Goal: Task Accomplishment & Management: Complete application form

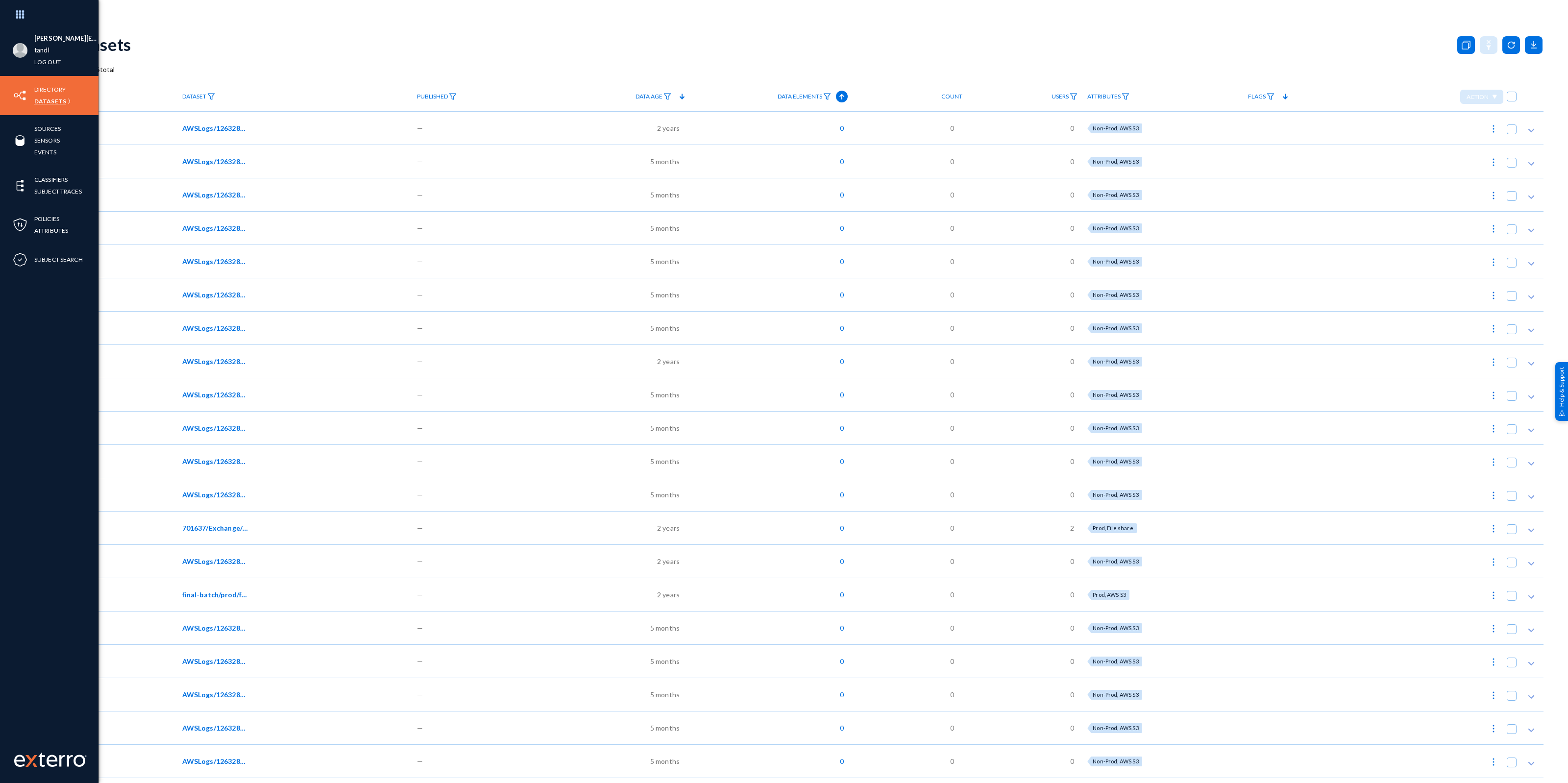
click at [55, 99] on link "Datasets" at bounding box center [50, 101] width 32 height 11
click at [60, 258] on link "Subject Search" at bounding box center [58, 260] width 49 height 11
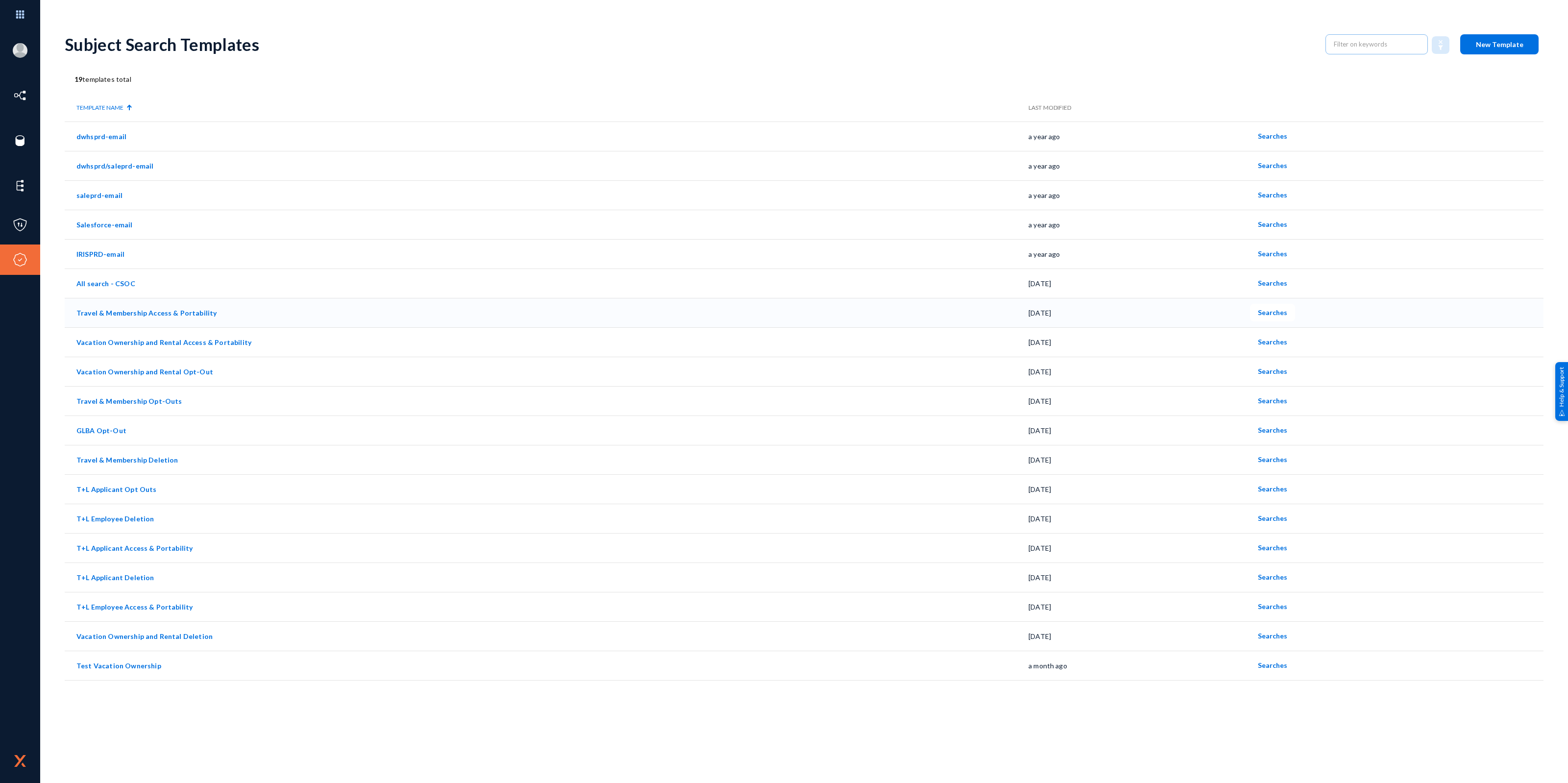
click at [183, 314] on link "Travel & Membership Access & Portability" at bounding box center [147, 313] width 140 height 8
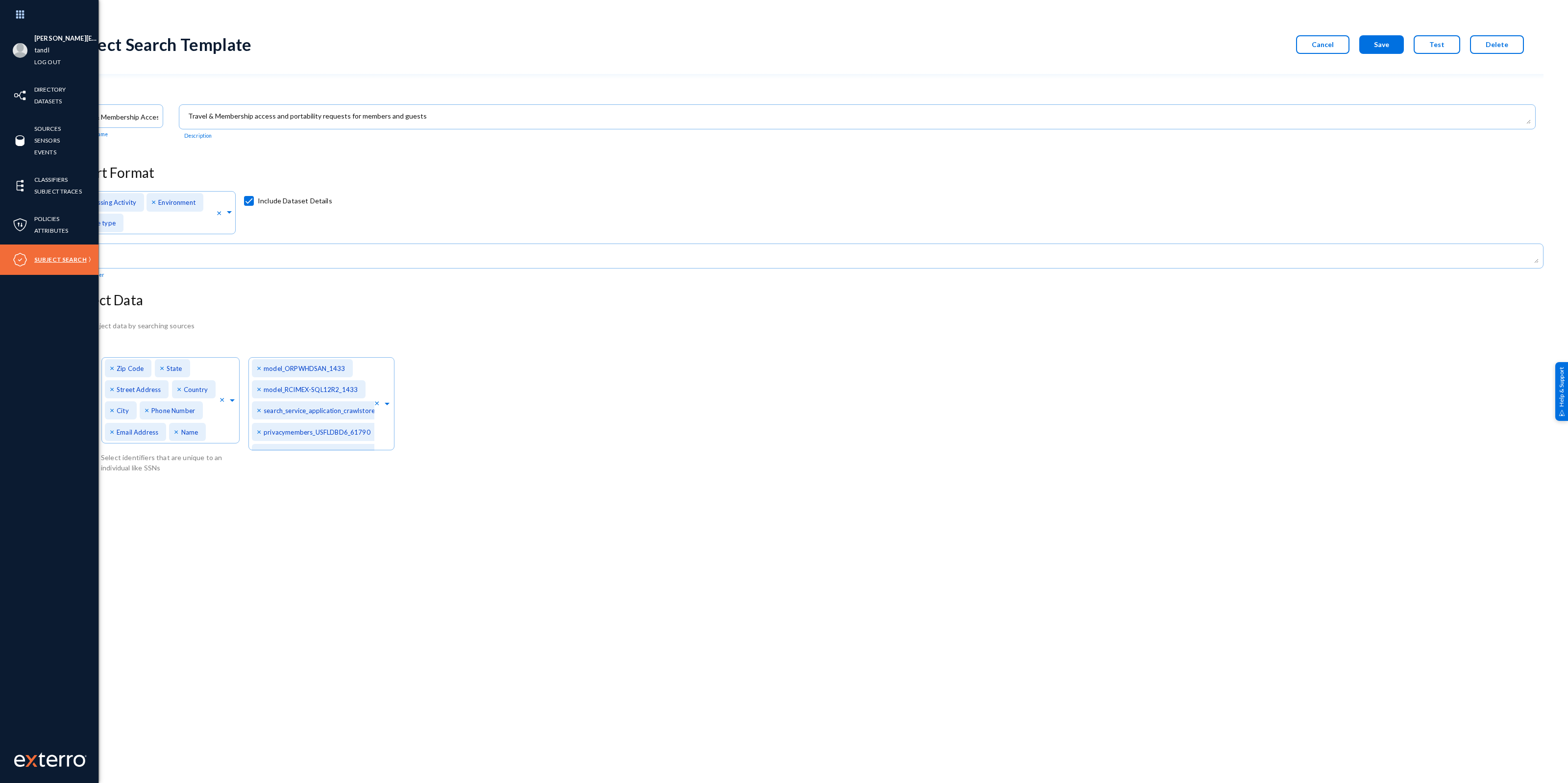
click at [60, 256] on link "Subject Search" at bounding box center [60, 260] width 53 height 11
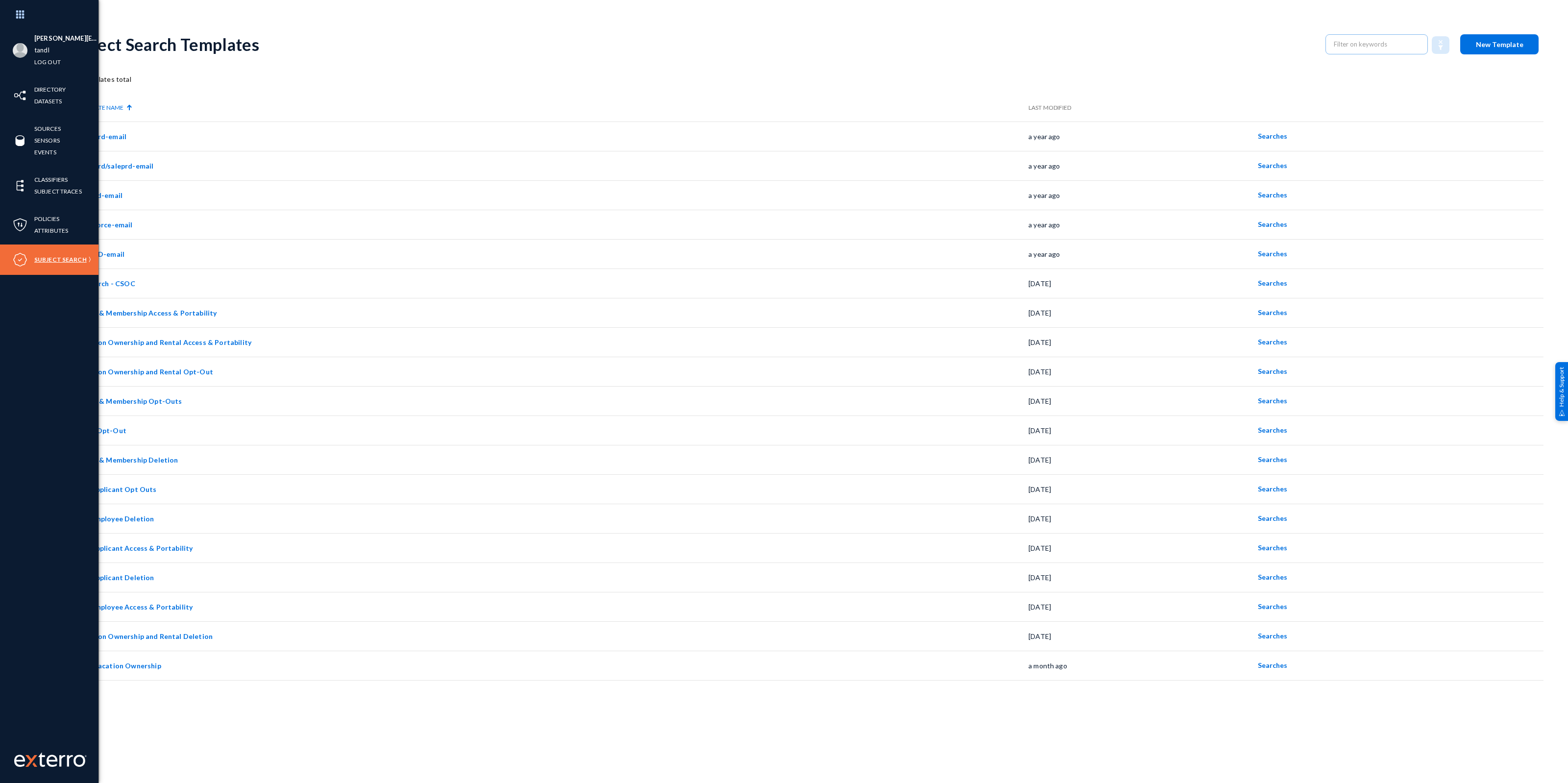
click at [60, 259] on link "Subject Search" at bounding box center [60, 260] width 53 height 11
click at [58, 256] on link "Subject Search" at bounding box center [60, 260] width 53 height 11
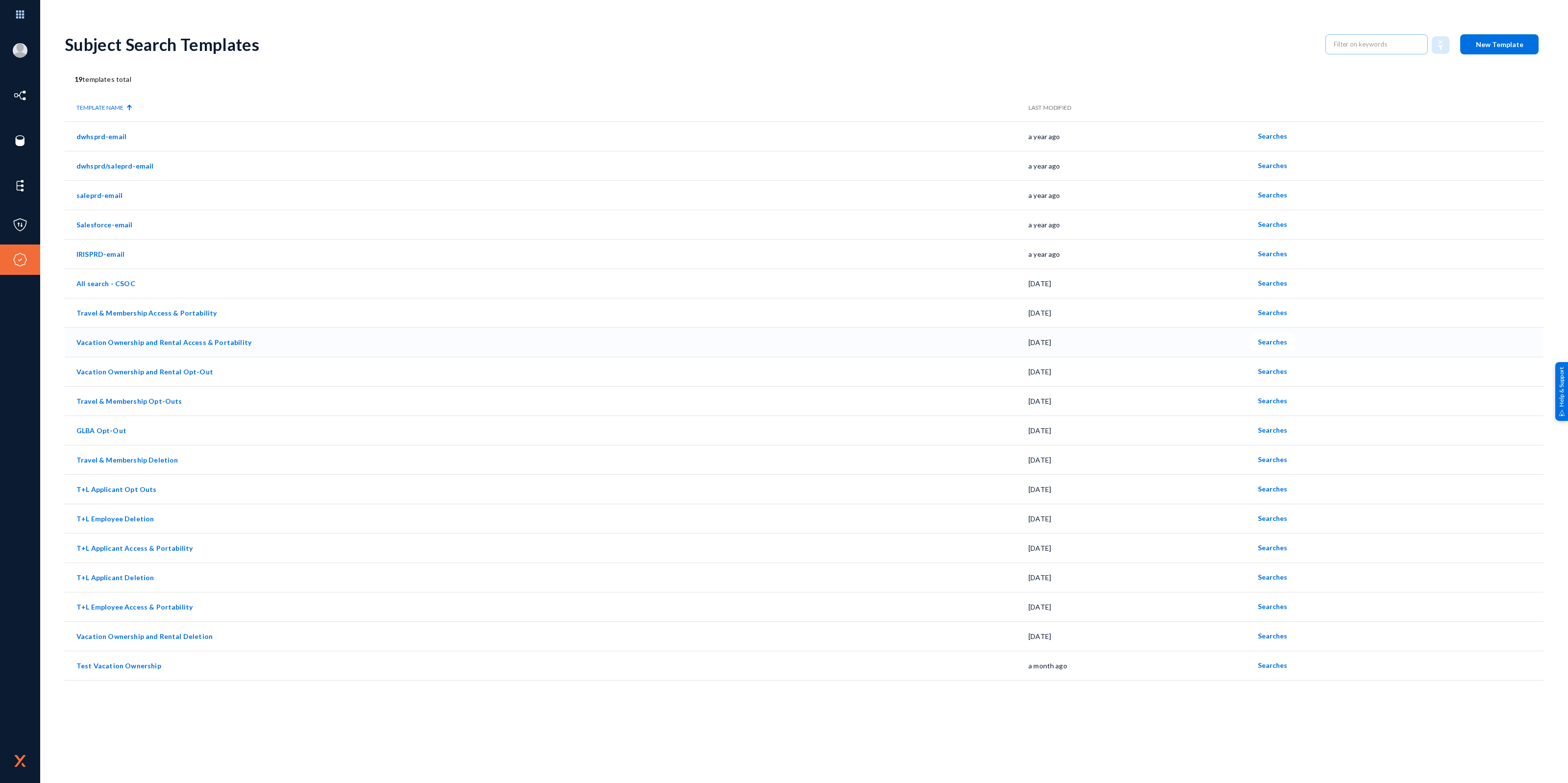
click at [158, 343] on link "Vacation Ownership and Rental Access & Portability" at bounding box center [164, 343] width 175 height 8
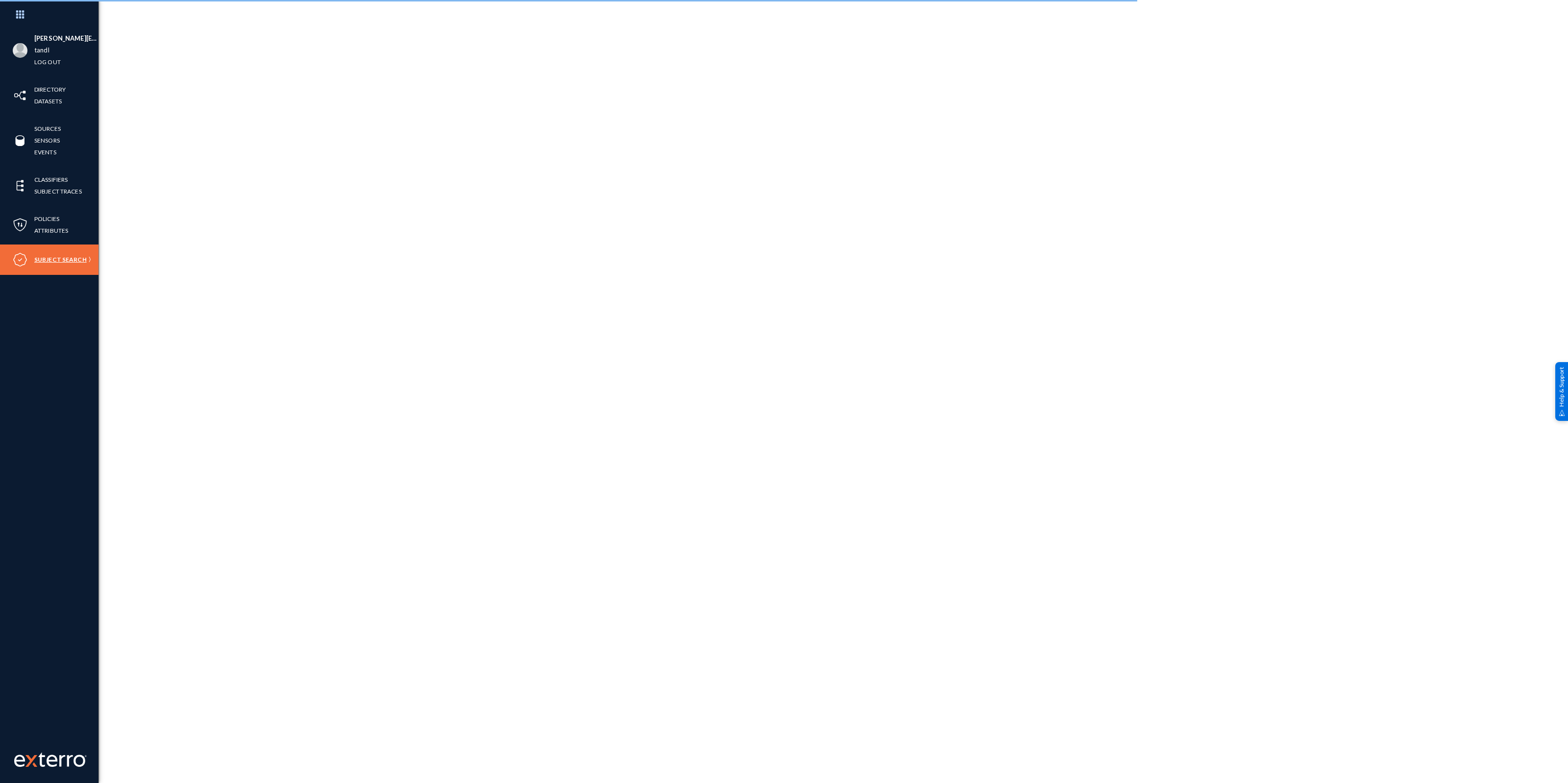
click at [60, 258] on link "Subject Search" at bounding box center [60, 260] width 53 height 11
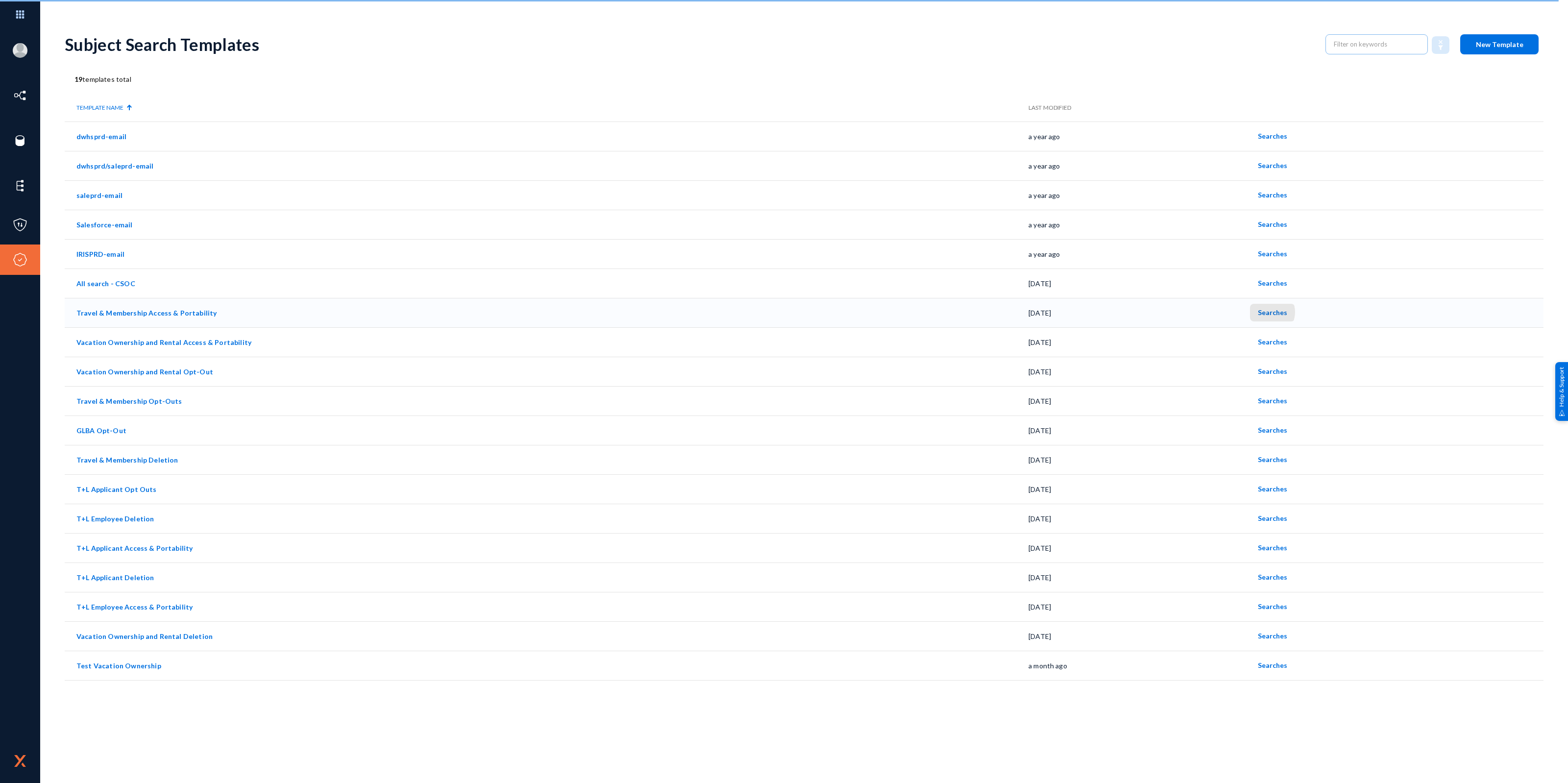
click at [1265, 312] on span "Searches" at bounding box center [1272, 312] width 29 height 8
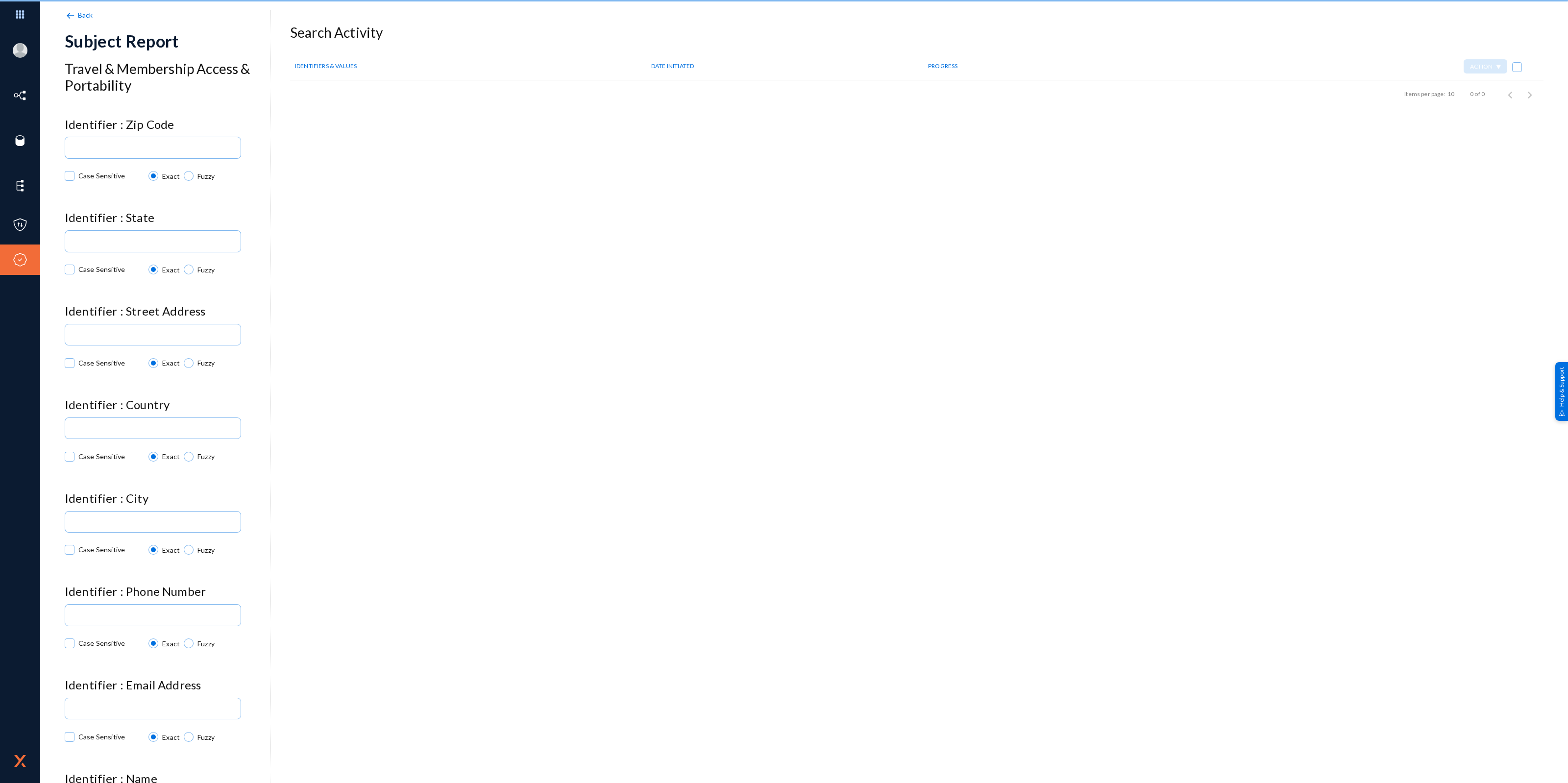
checkbox input "true"
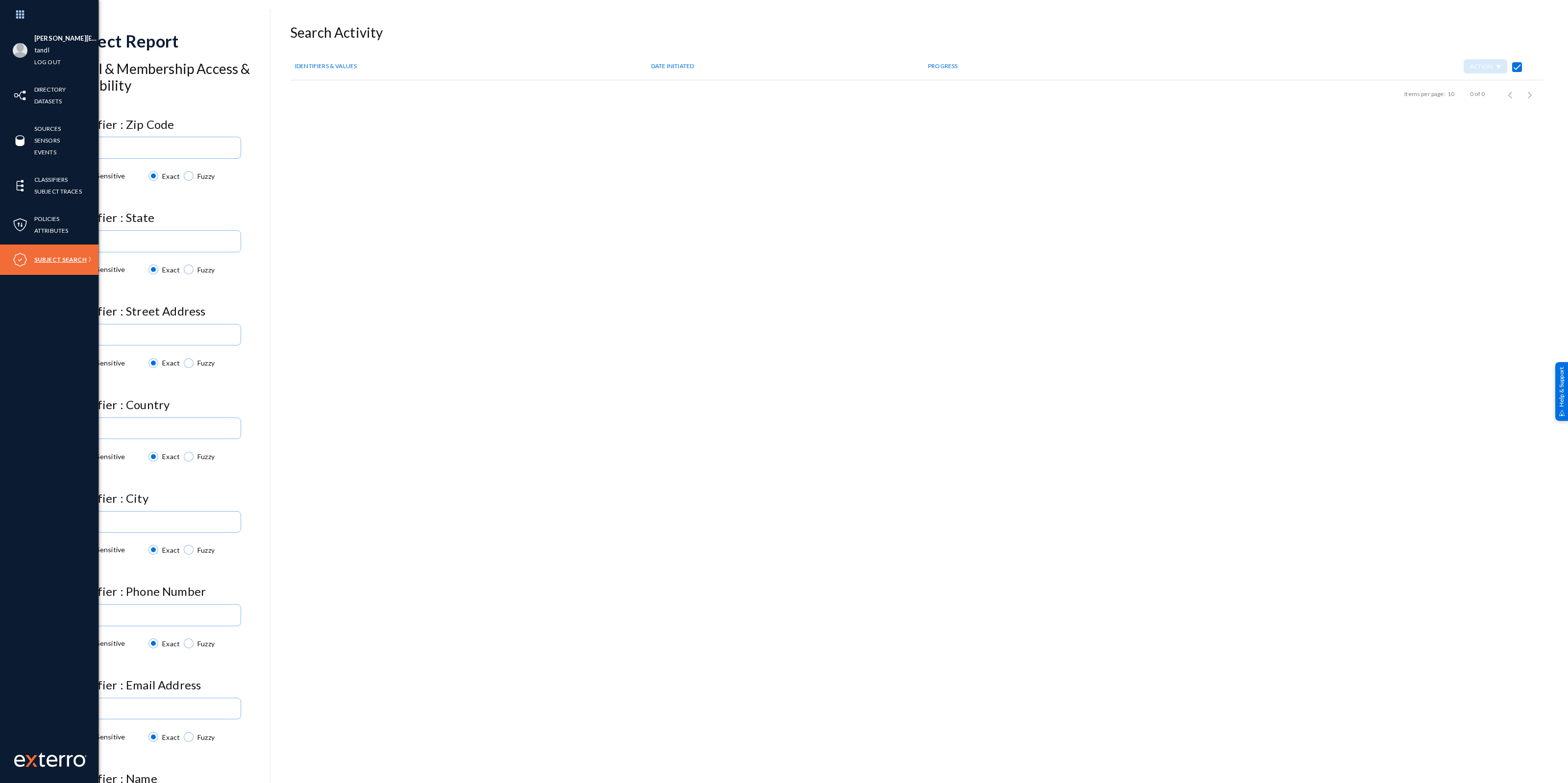
click at [73, 260] on link "Subject Search" at bounding box center [60, 260] width 53 height 11
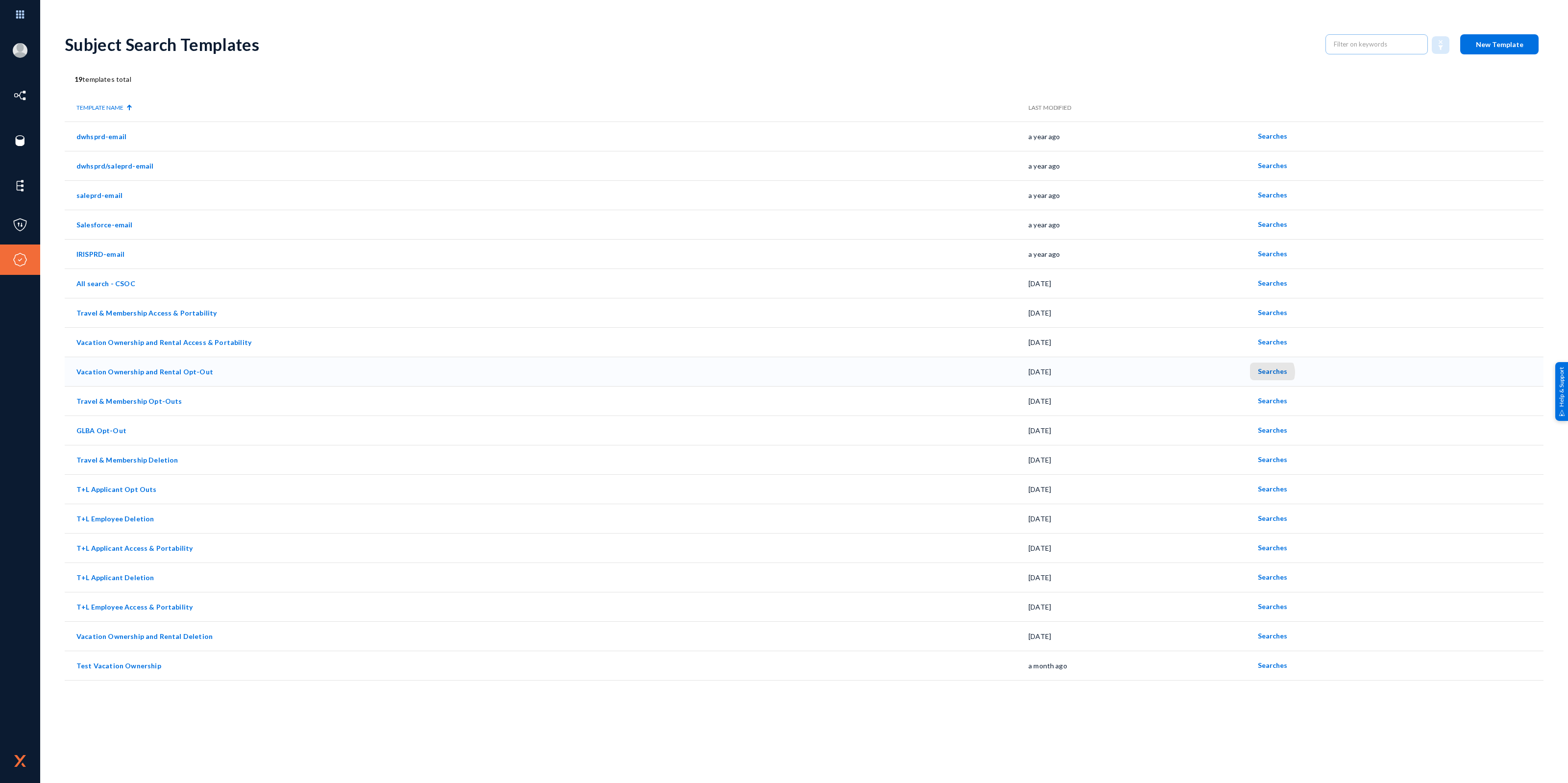
click at [1267, 373] on span "Searches" at bounding box center [1272, 371] width 29 height 8
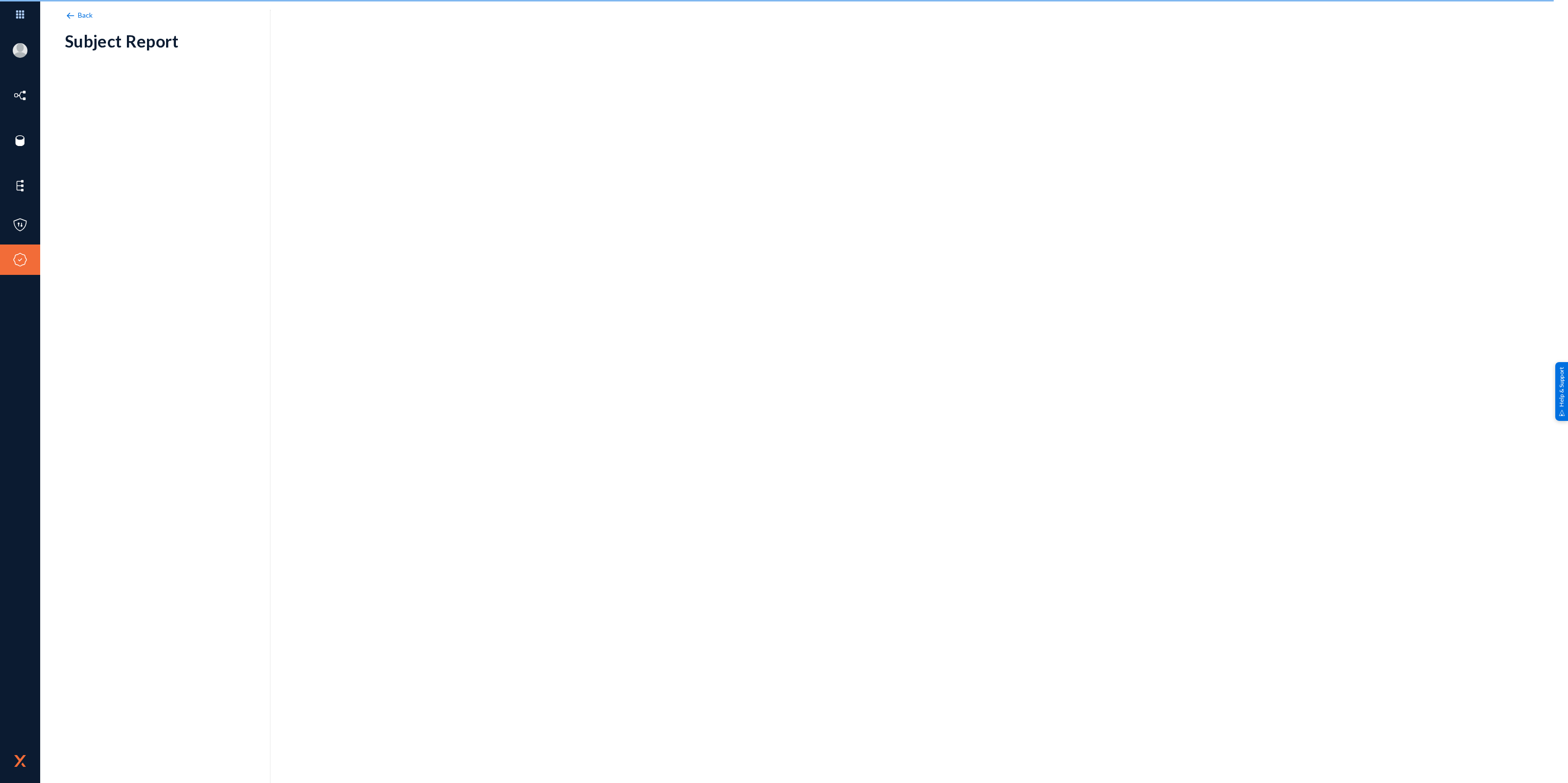
click at [74, 16] on img at bounding box center [70, 16] width 11 height 11
click at [78, 14] on span "Back" at bounding box center [86, 15] width 15 height 8
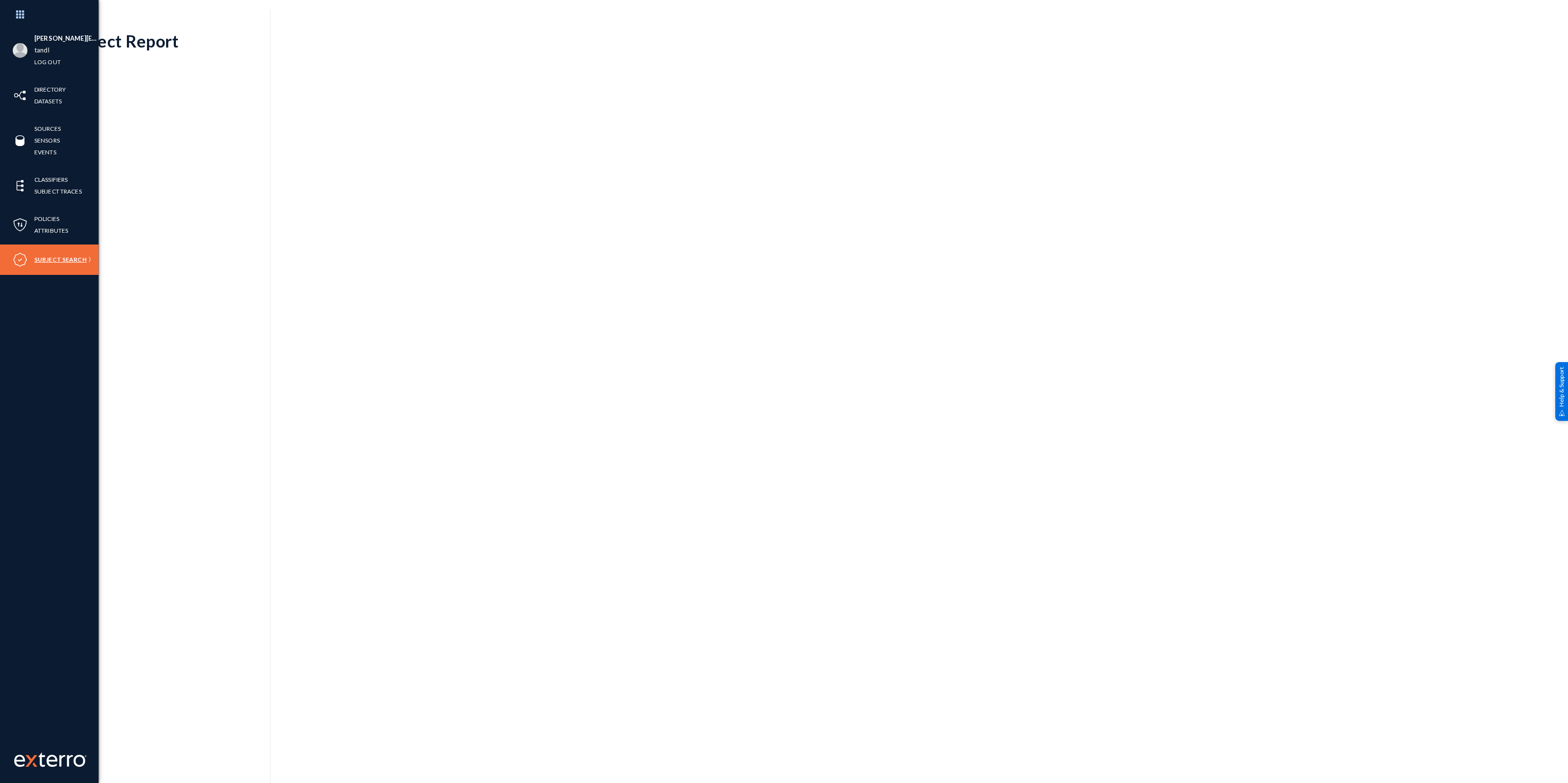
click at [66, 258] on link "Subject Search" at bounding box center [60, 260] width 53 height 11
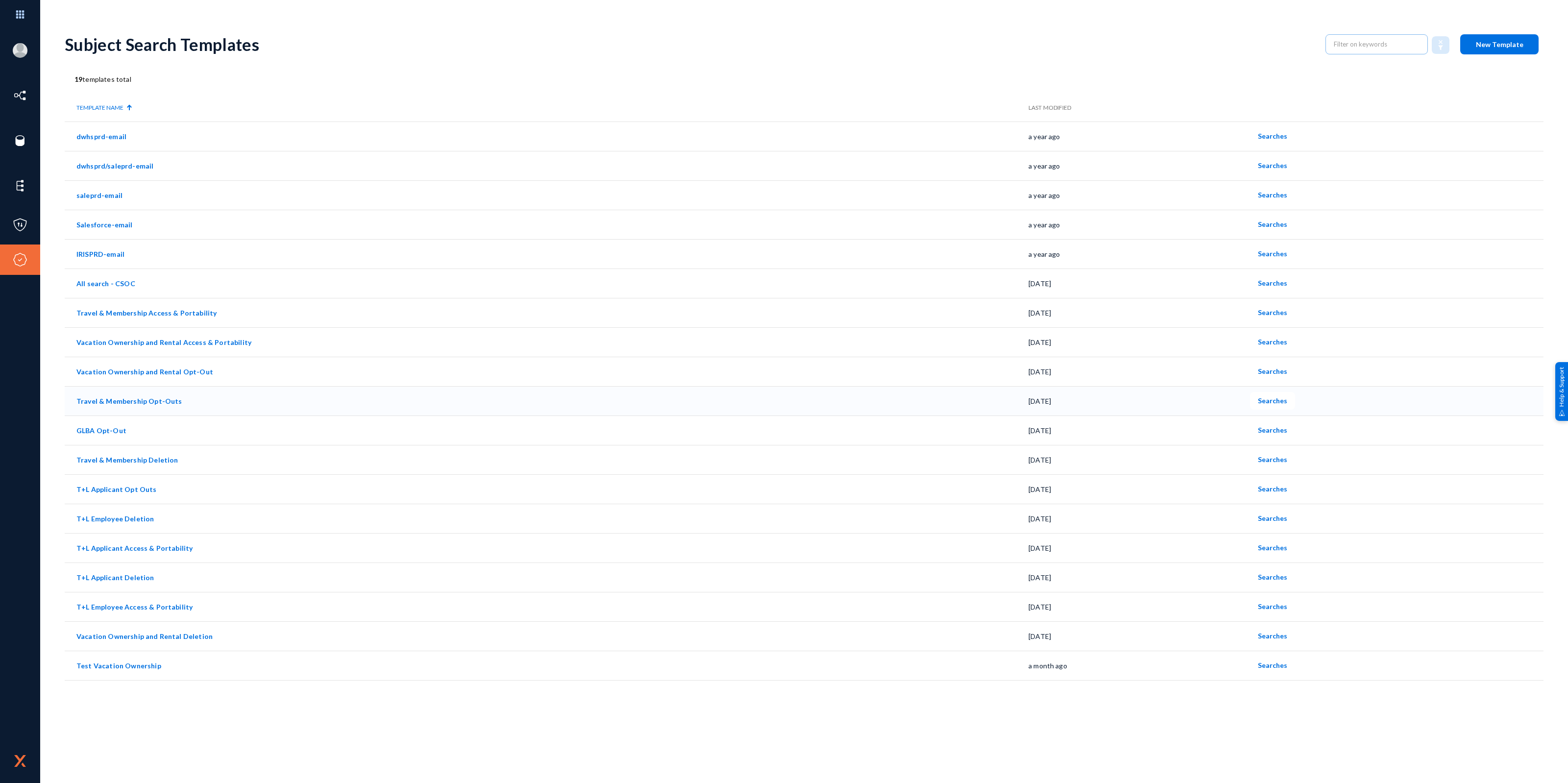
click at [1269, 402] on span "Searches" at bounding box center [1272, 401] width 29 height 8
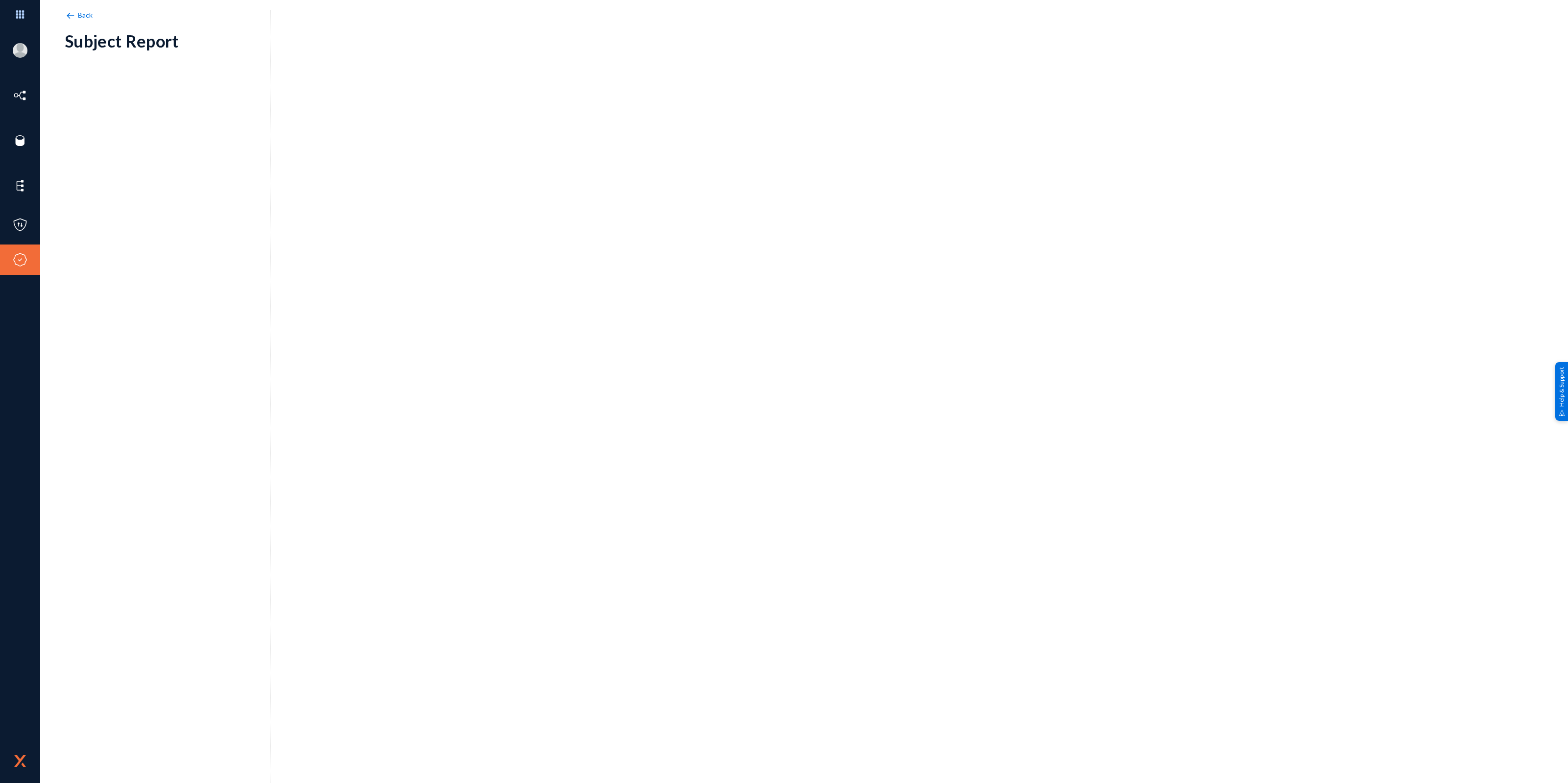
click at [402, 504] on div "Back Subject Report" at bounding box center [804, 403] width 1479 height 758
click at [71, 14] on img at bounding box center [70, 16] width 11 height 11
click at [69, 12] on img at bounding box center [70, 16] width 11 height 11
click at [88, 17] on span "Back" at bounding box center [86, 15] width 15 height 8
click at [75, 16] on img at bounding box center [70, 16] width 11 height 11
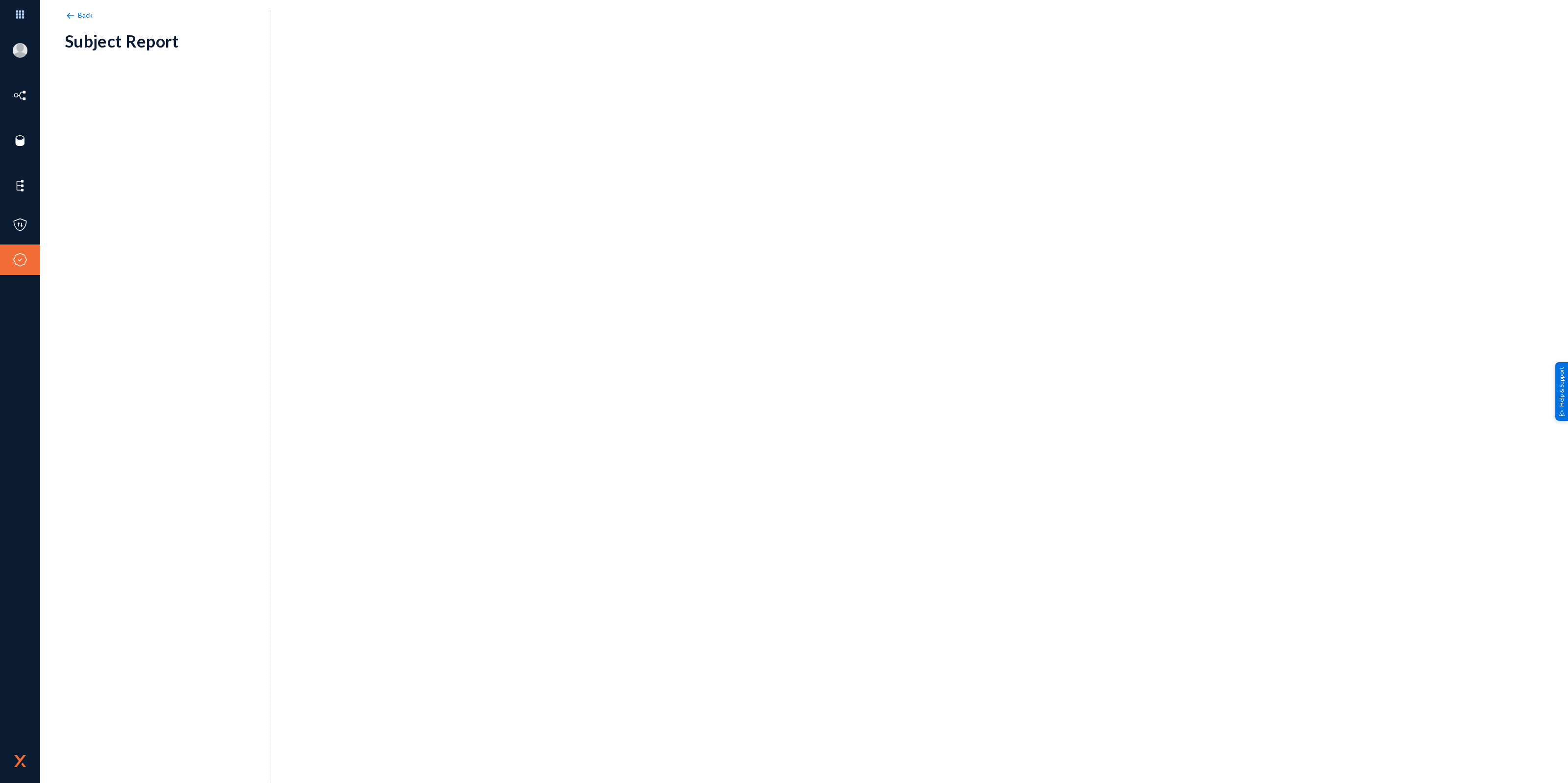
click at [75, 13] on img at bounding box center [70, 16] width 11 height 11
click at [701, 217] on div "Back Subject Report" at bounding box center [804, 171] width 1479 height 294
click at [72, 16] on img at bounding box center [70, 16] width 11 height 11
click at [84, 16] on span "Back" at bounding box center [86, 15] width 15 height 8
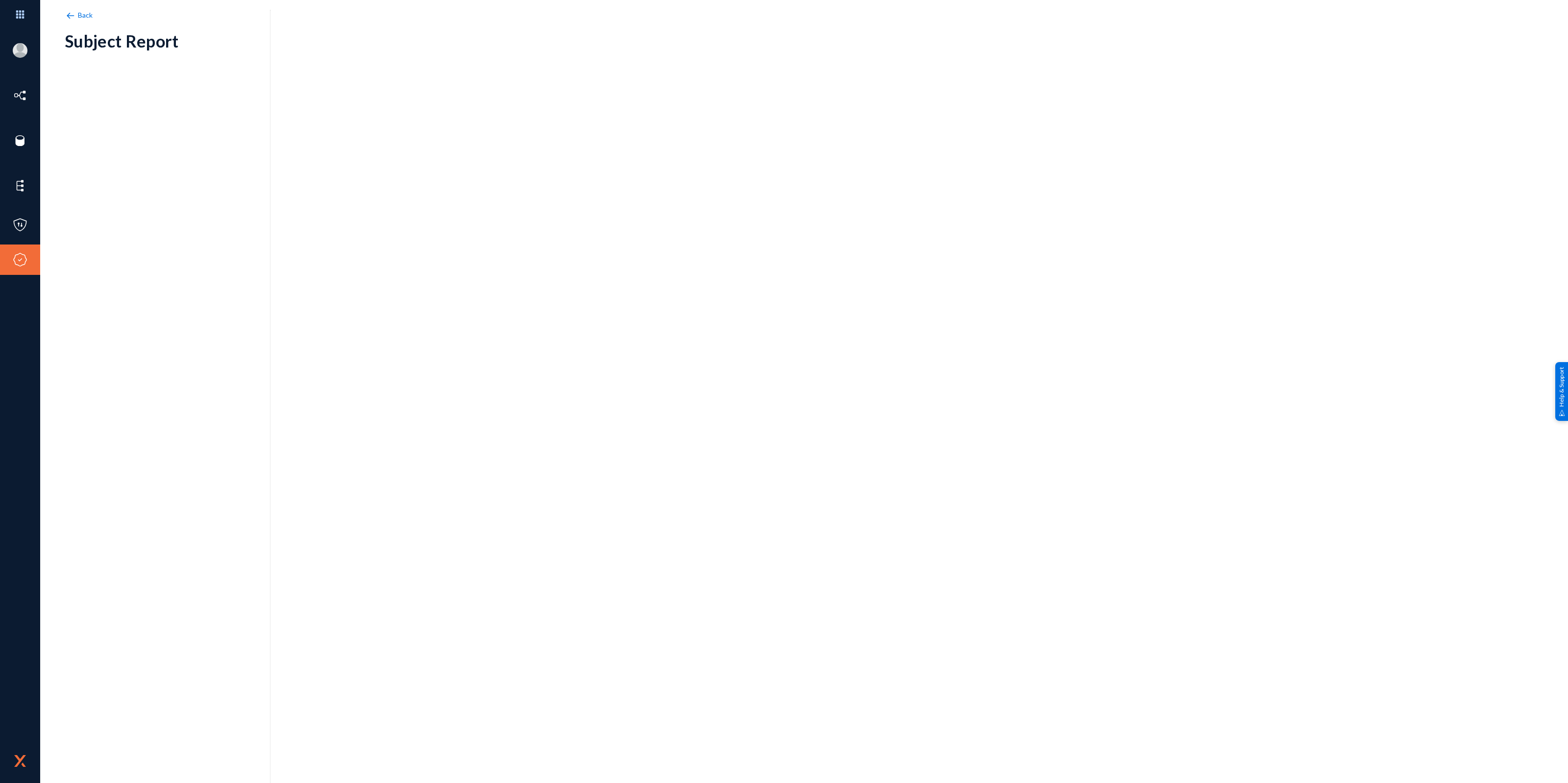
click at [196, 246] on div "Back Subject Report" at bounding box center [167, 401] width 206 height 783
click at [87, 16] on span "Back" at bounding box center [86, 15] width 15 height 8
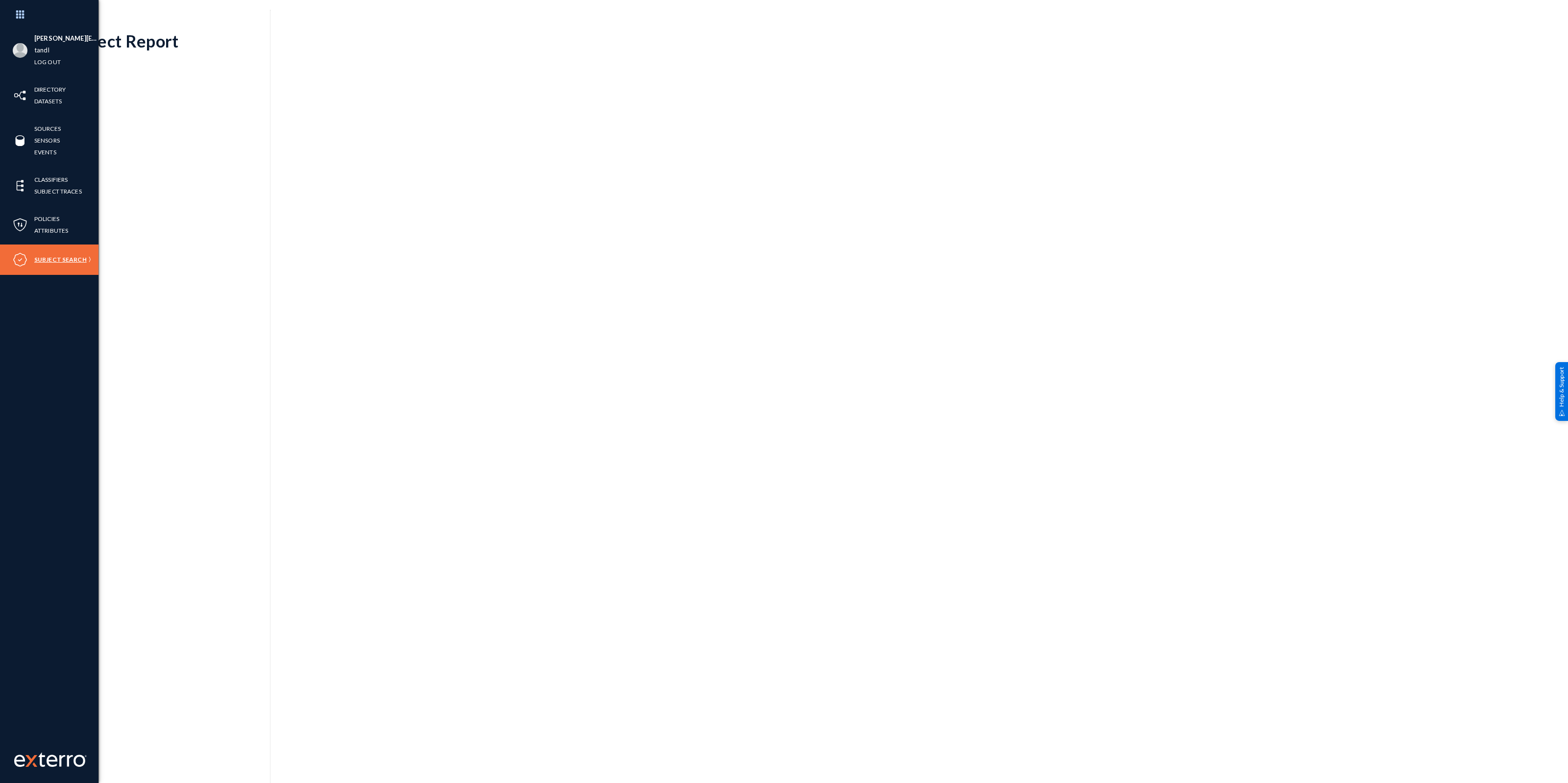
click at [66, 258] on link "Subject Search" at bounding box center [60, 260] width 53 height 11
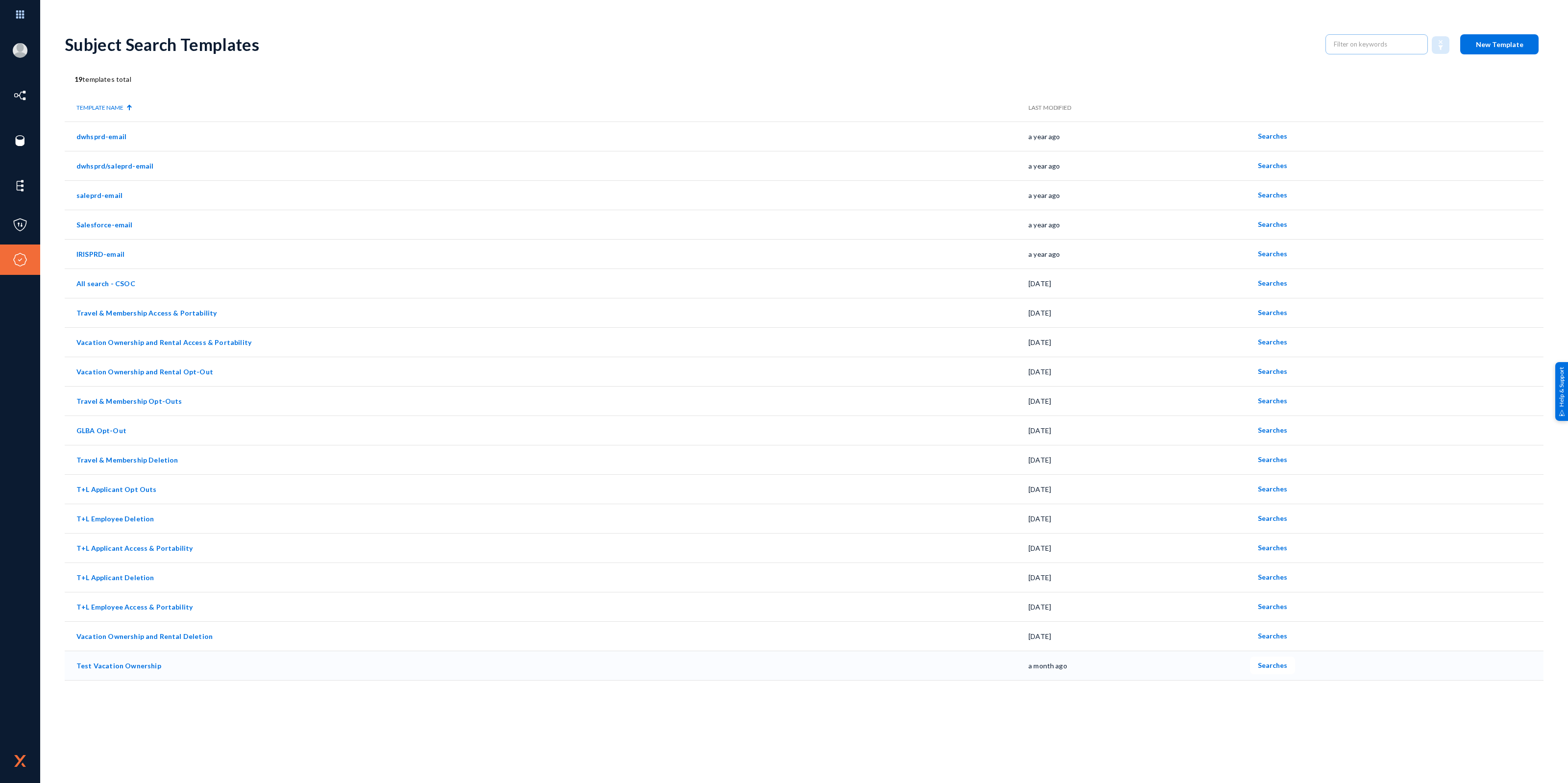
click at [1267, 667] on span "Searches" at bounding box center [1272, 665] width 29 height 8
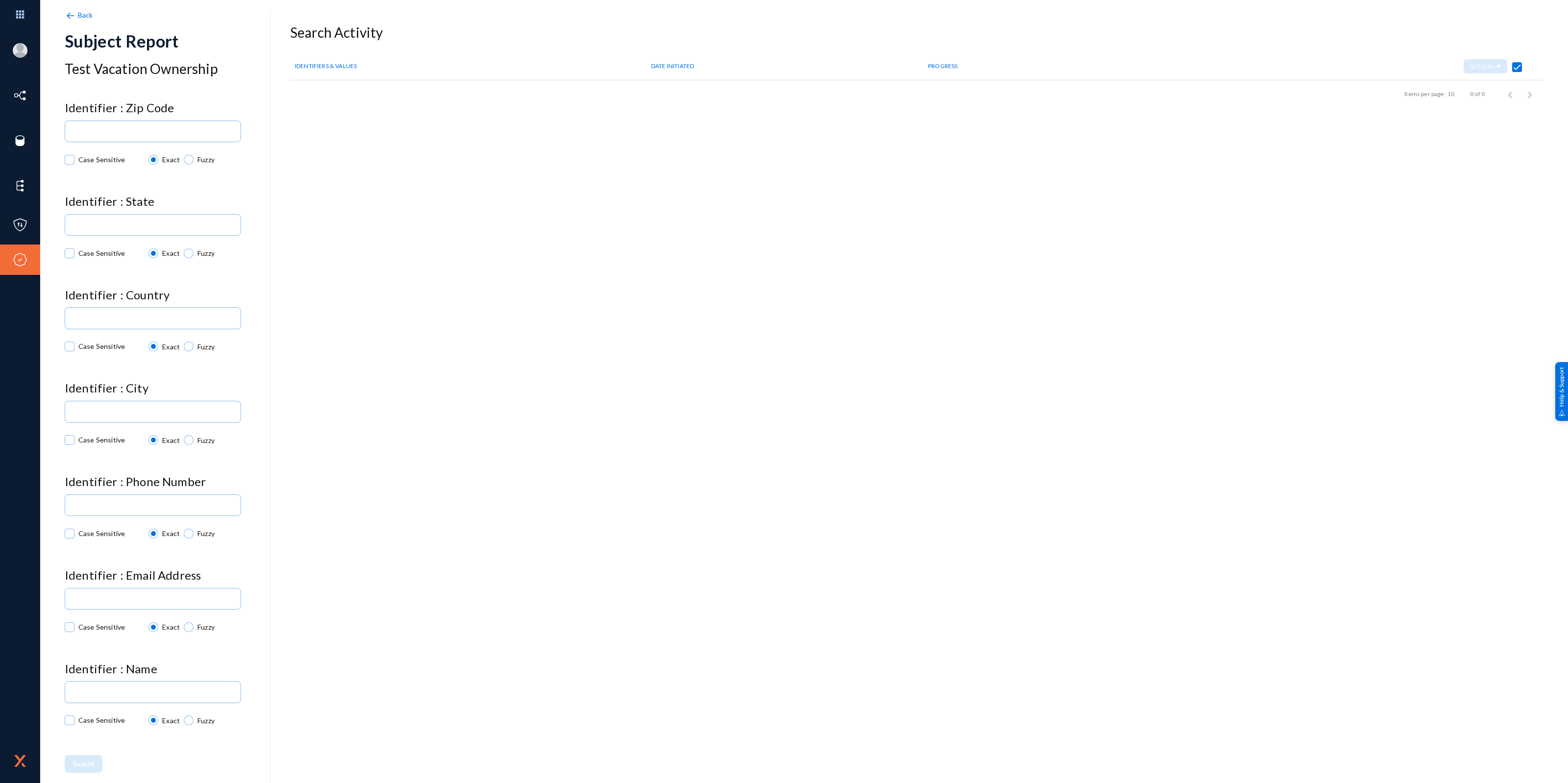
click at [71, 12] on img at bounding box center [70, 16] width 11 height 11
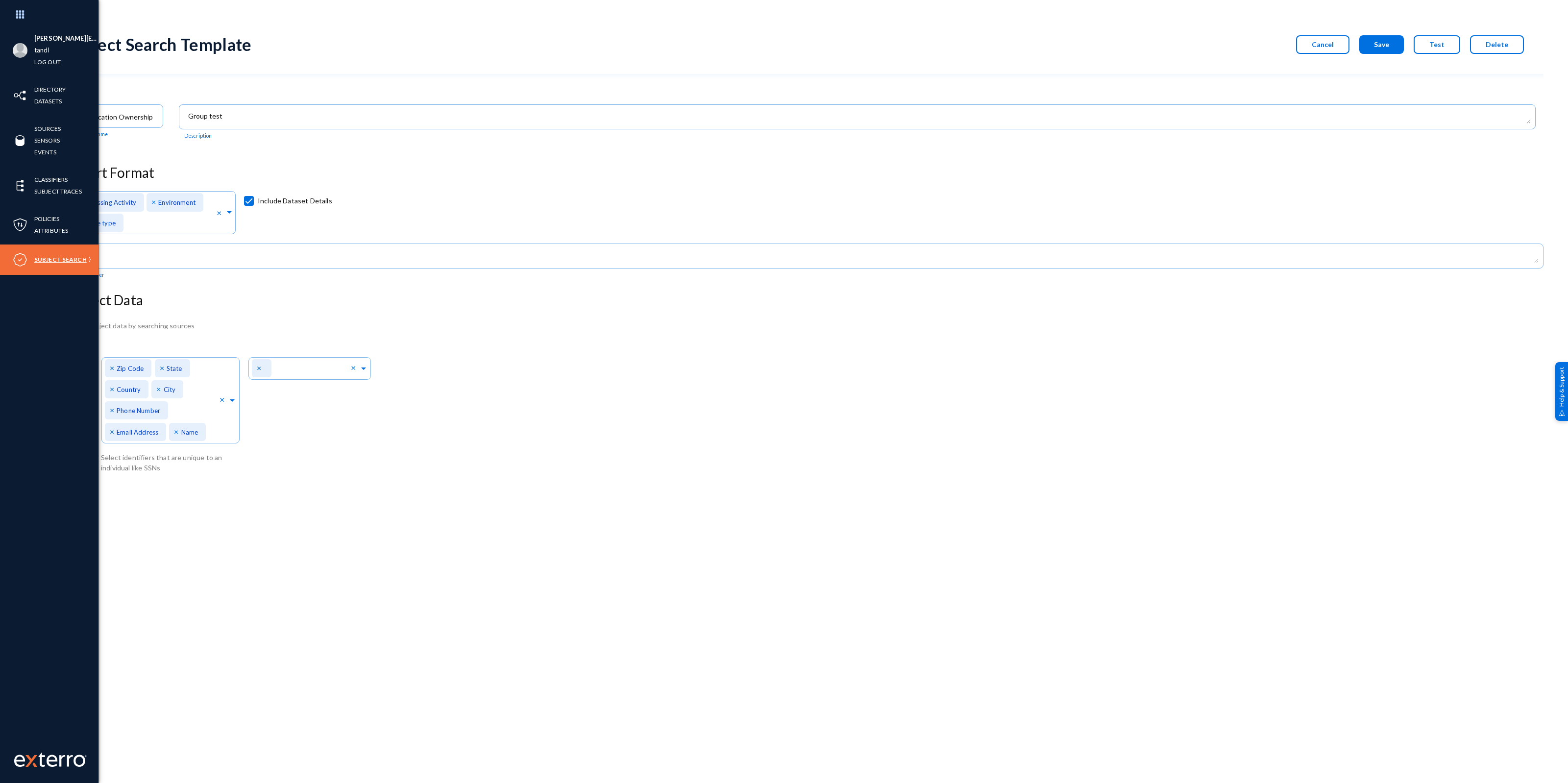
click at [60, 258] on link "Subject Search" at bounding box center [60, 260] width 53 height 11
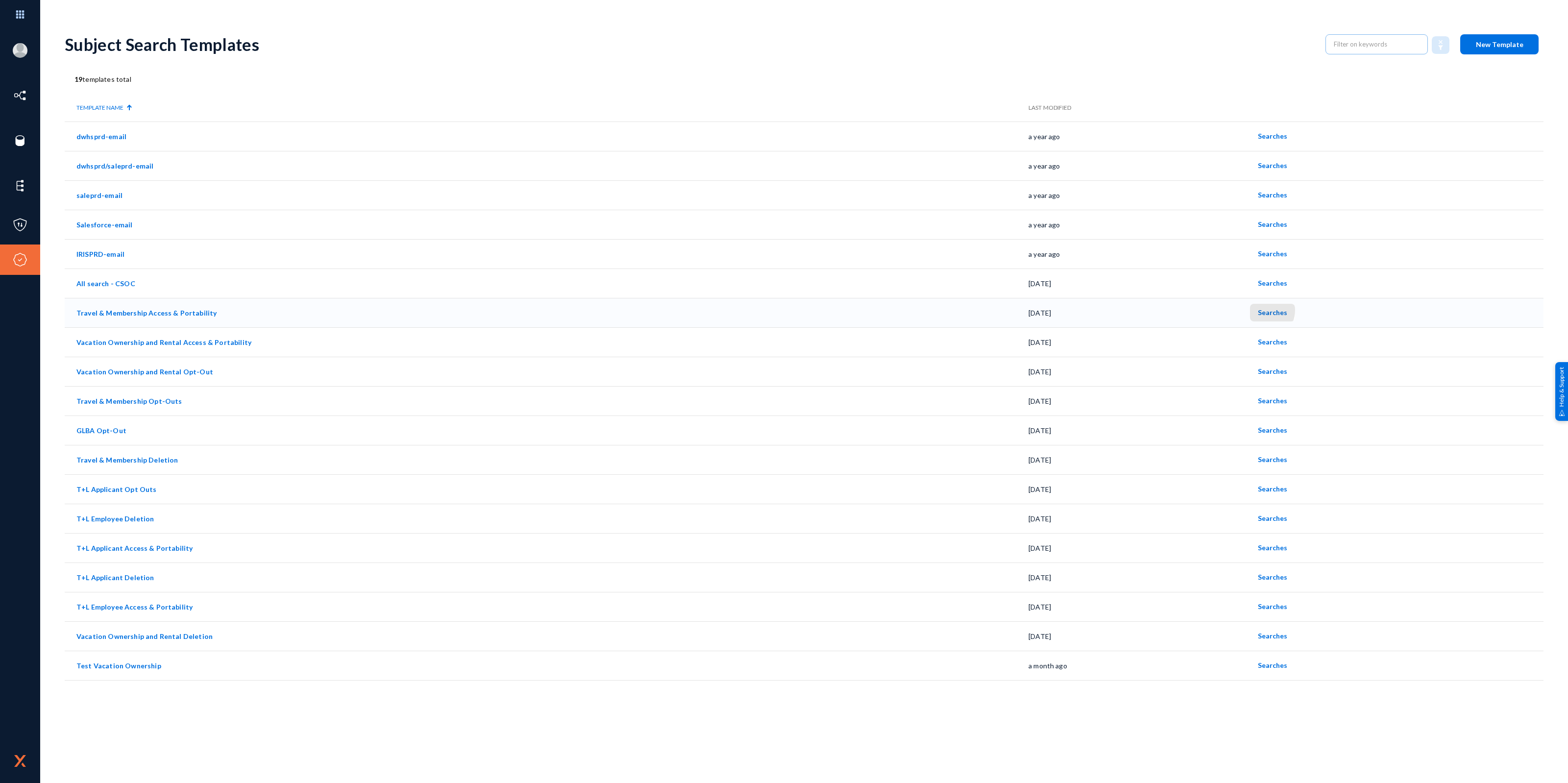
click at [1260, 310] on span "Searches" at bounding box center [1272, 312] width 29 height 8
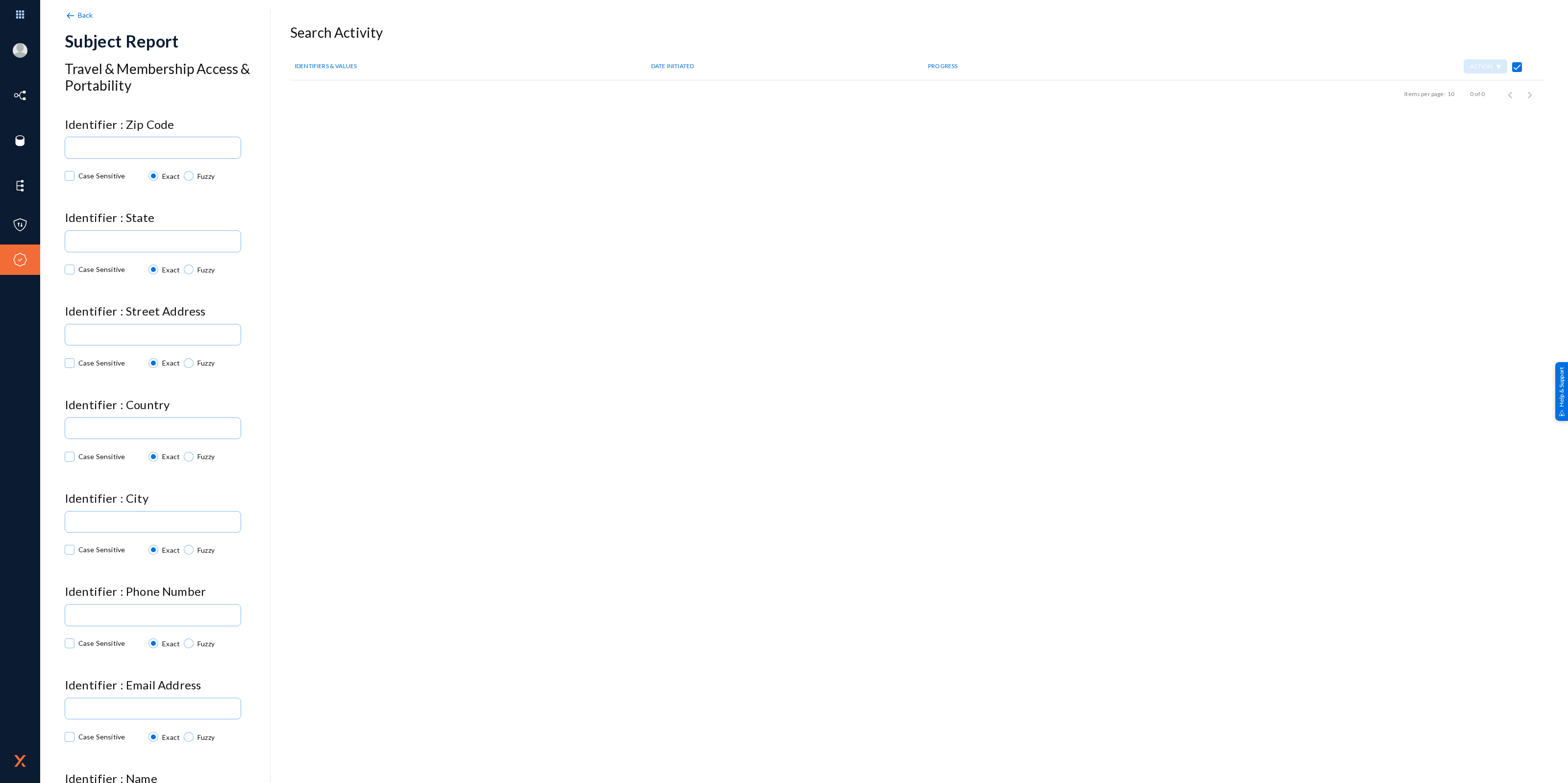
click at [78, 14] on span "Back" at bounding box center [86, 15] width 15 height 8
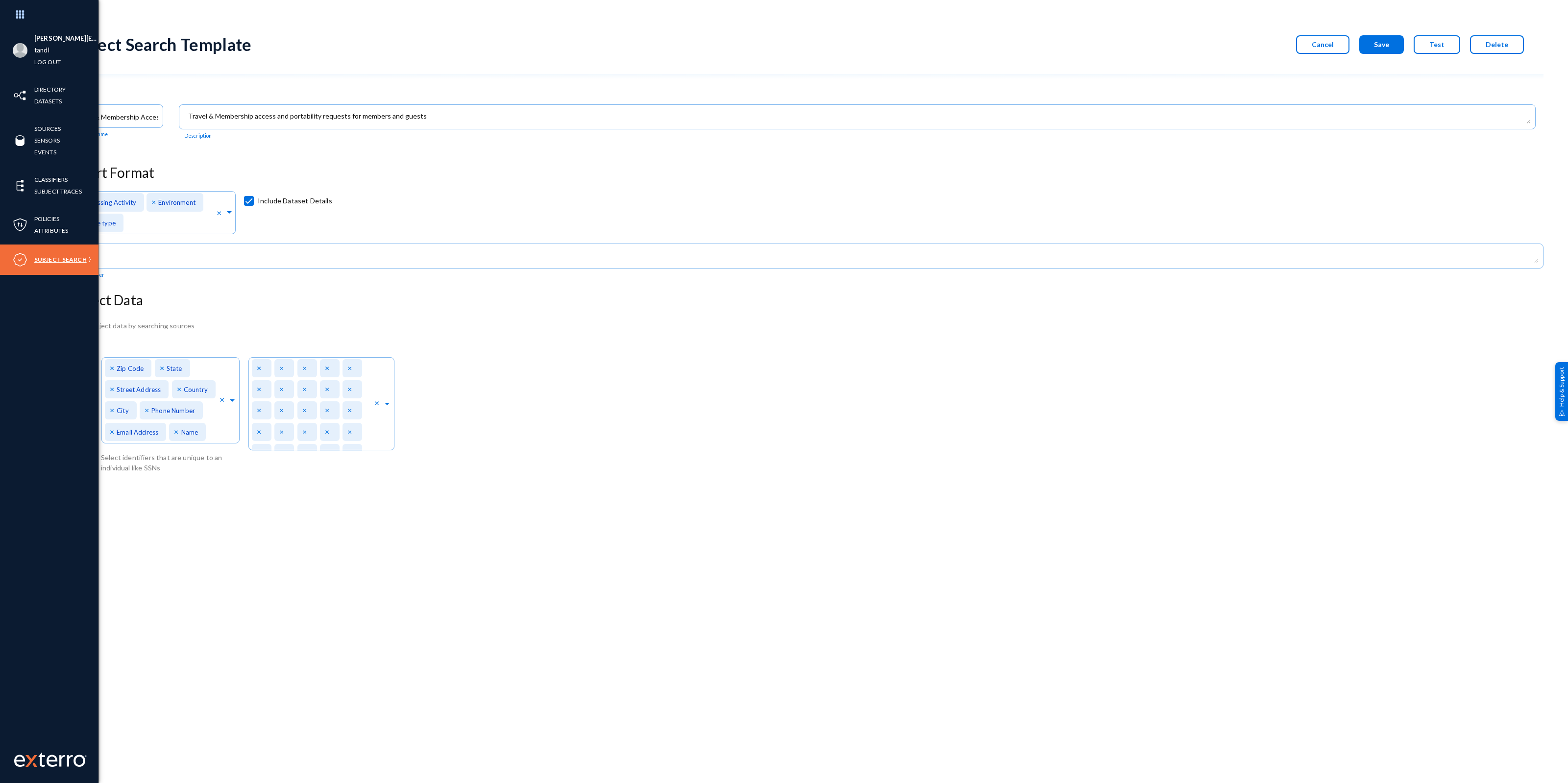
click at [49, 260] on link "Subject Search" at bounding box center [60, 260] width 53 height 11
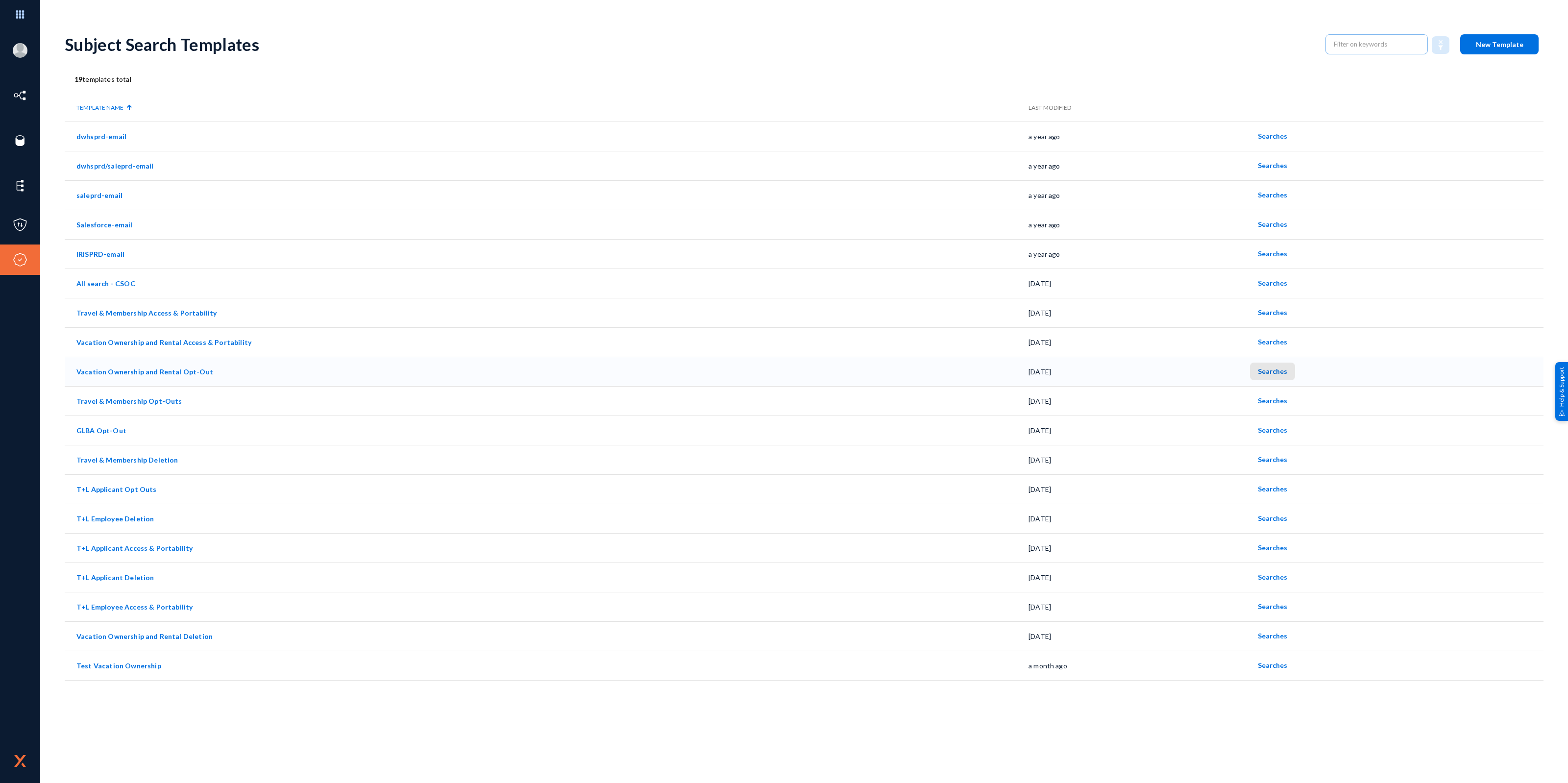
click at [1270, 374] on span "Searches" at bounding box center [1272, 371] width 29 height 8
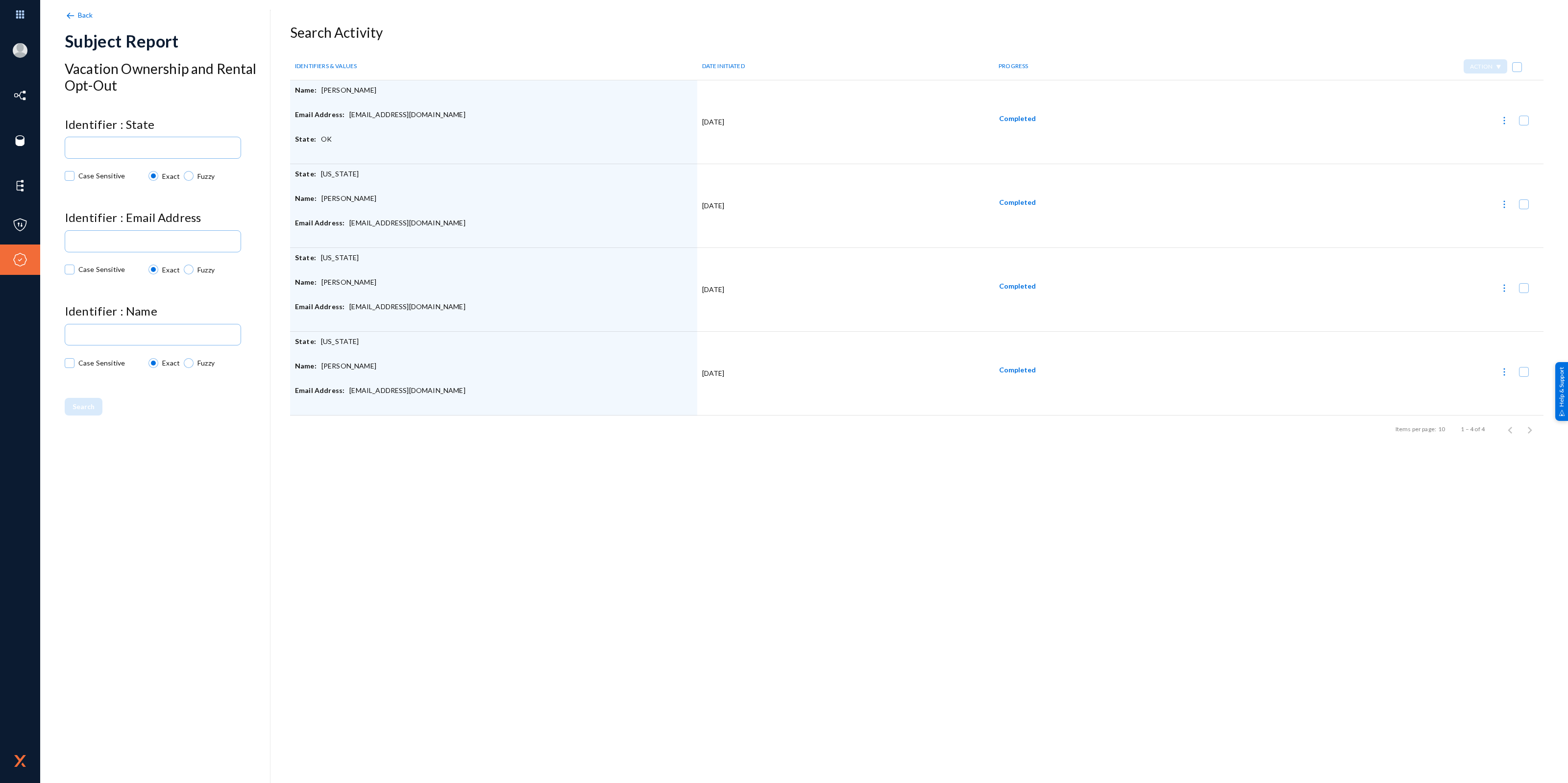
click at [69, 13] on img at bounding box center [70, 16] width 11 height 11
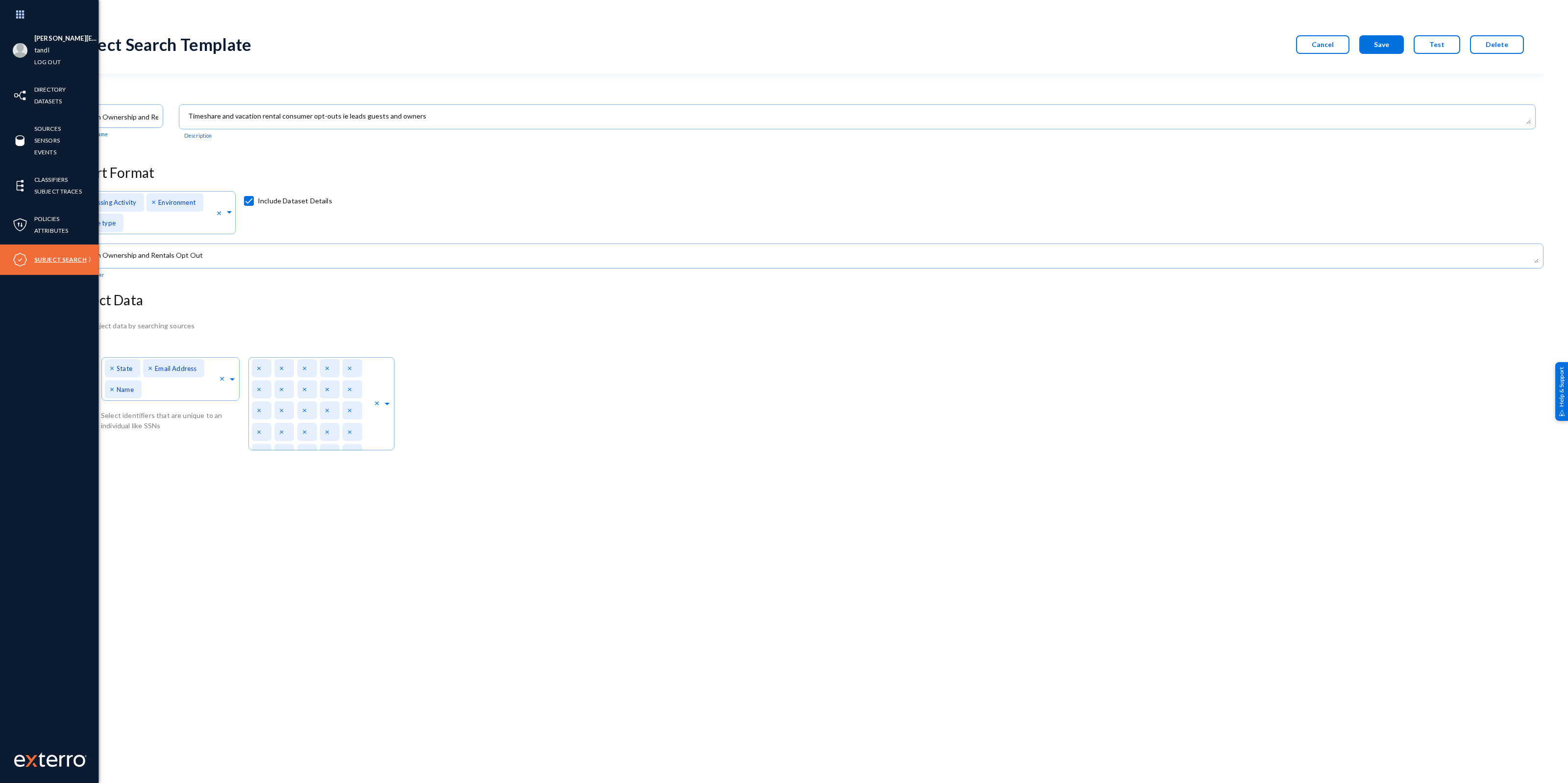
click at [69, 256] on link "Subject Search" at bounding box center [60, 260] width 53 height 11
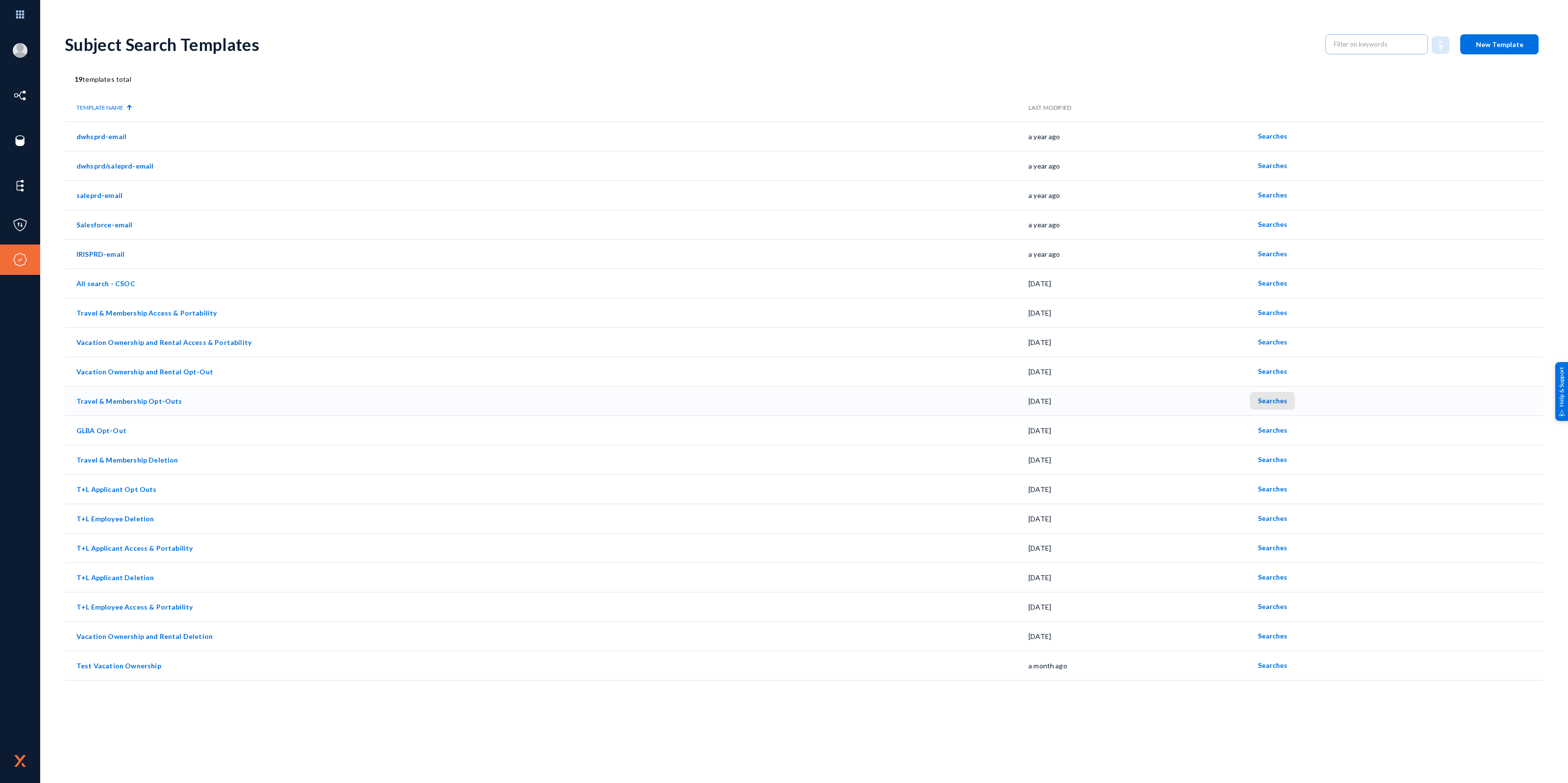
click at [1262, 402] on span "Searches" at bounding box center [1272, 401] width 29 height 8
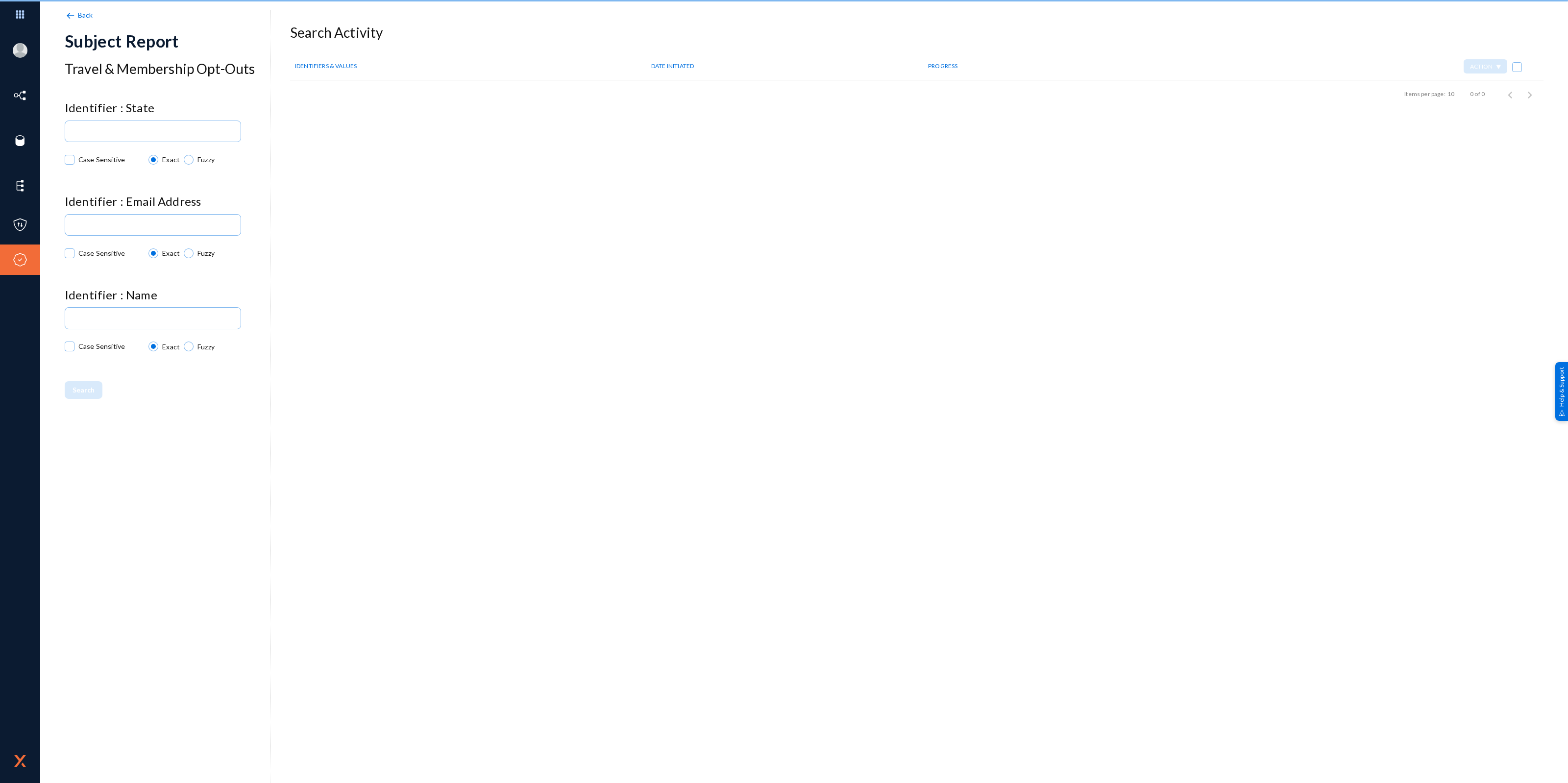
checkbox input "true"
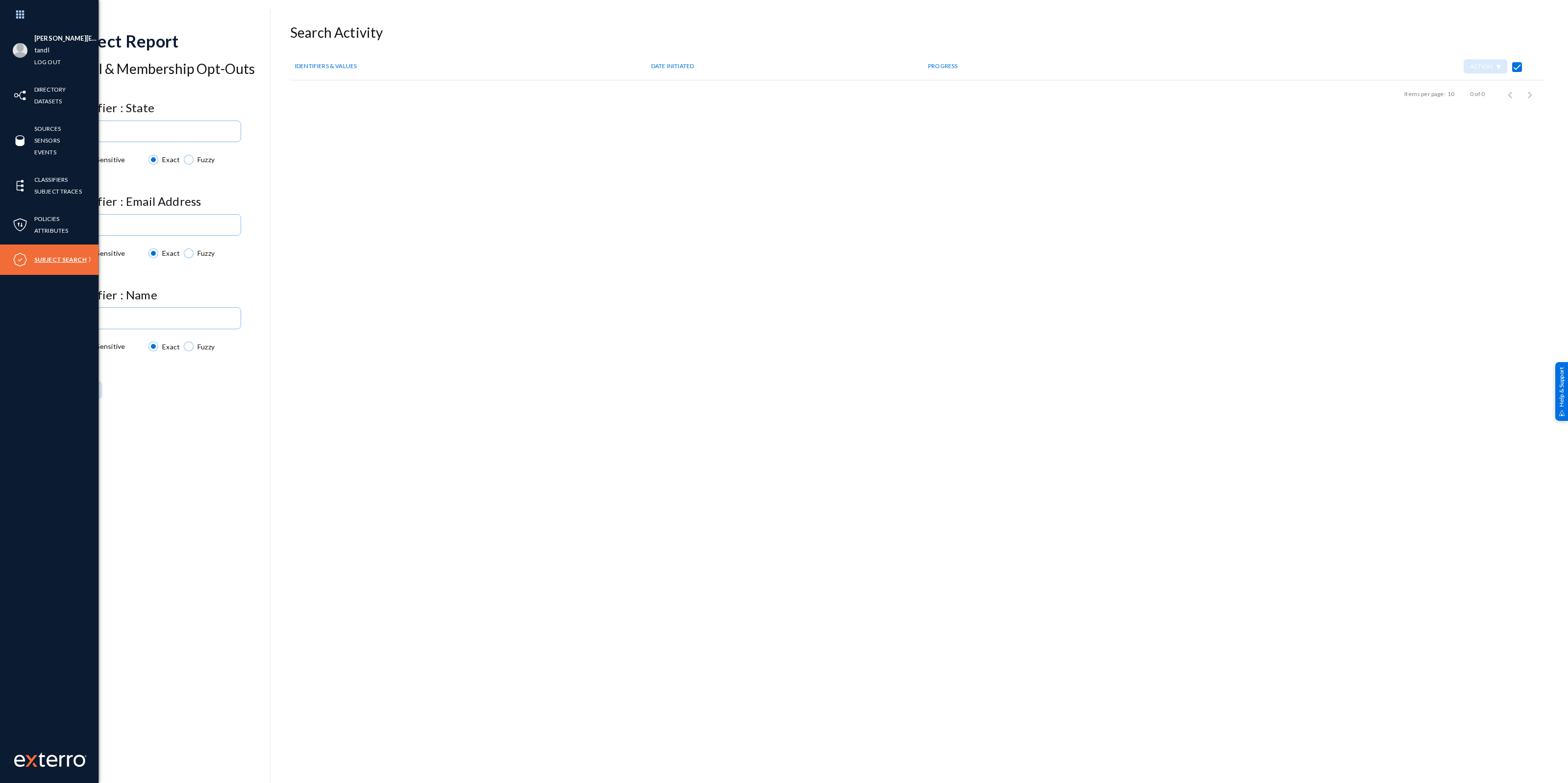
click at [69, 258] on link "Subject Search" at bounding box center [60, 260] width 53 height 11
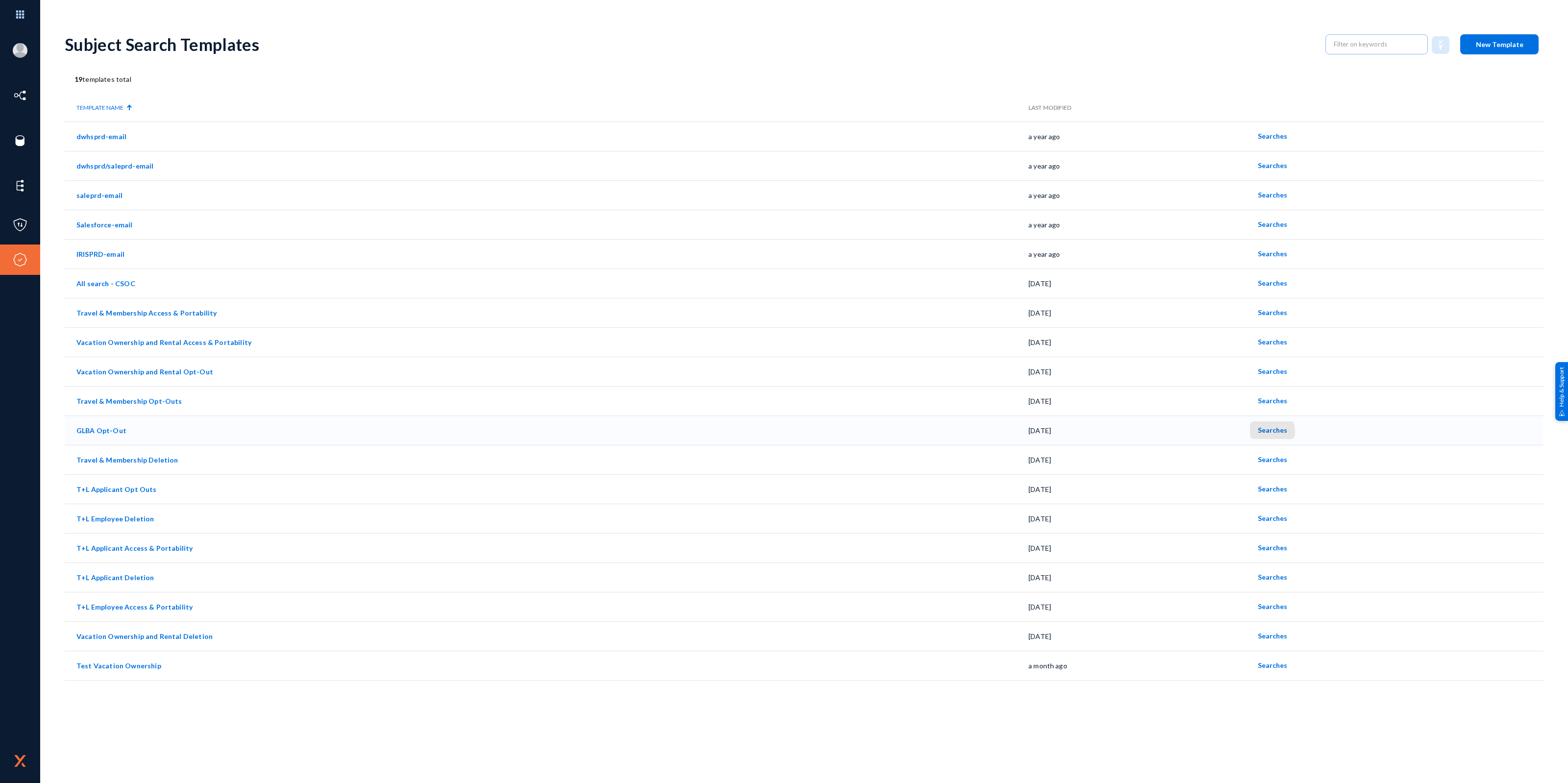
click at [1266, 431] on span "Searches" at bounding box center [1272, 430] width 29 height 8
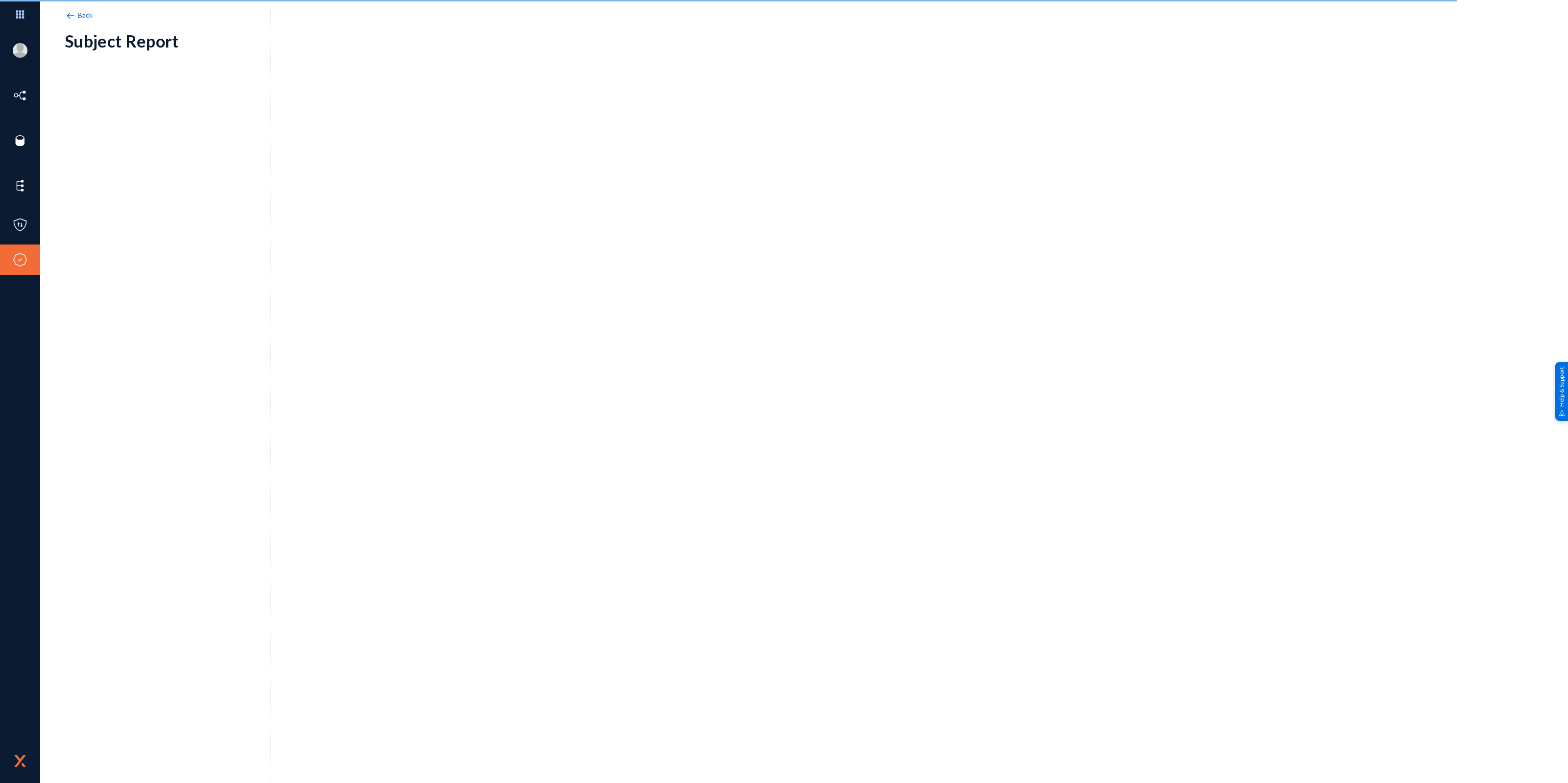
click at [69, 15] on img at bounding box center [70, 16] width 11 height 11
click at [79, 11] on span "Back" at bounding box center [86, 15] width 15 height 8
click at [67, 14] on img at bounding box center [70, 16] width 11 height 11
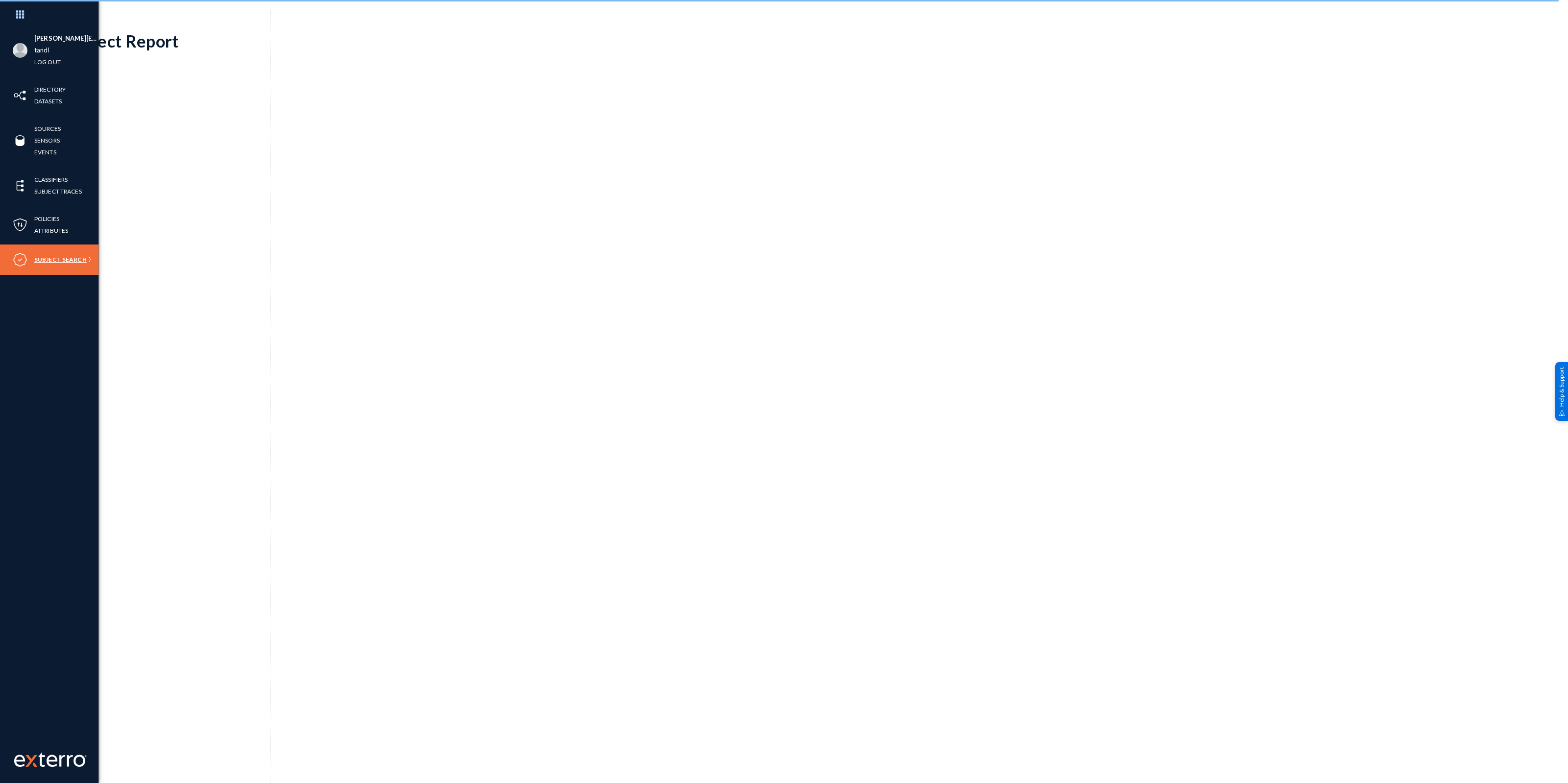
click at [54, 260] on link "Subject Search" at bounding box center [60, 260] width 53 height 11
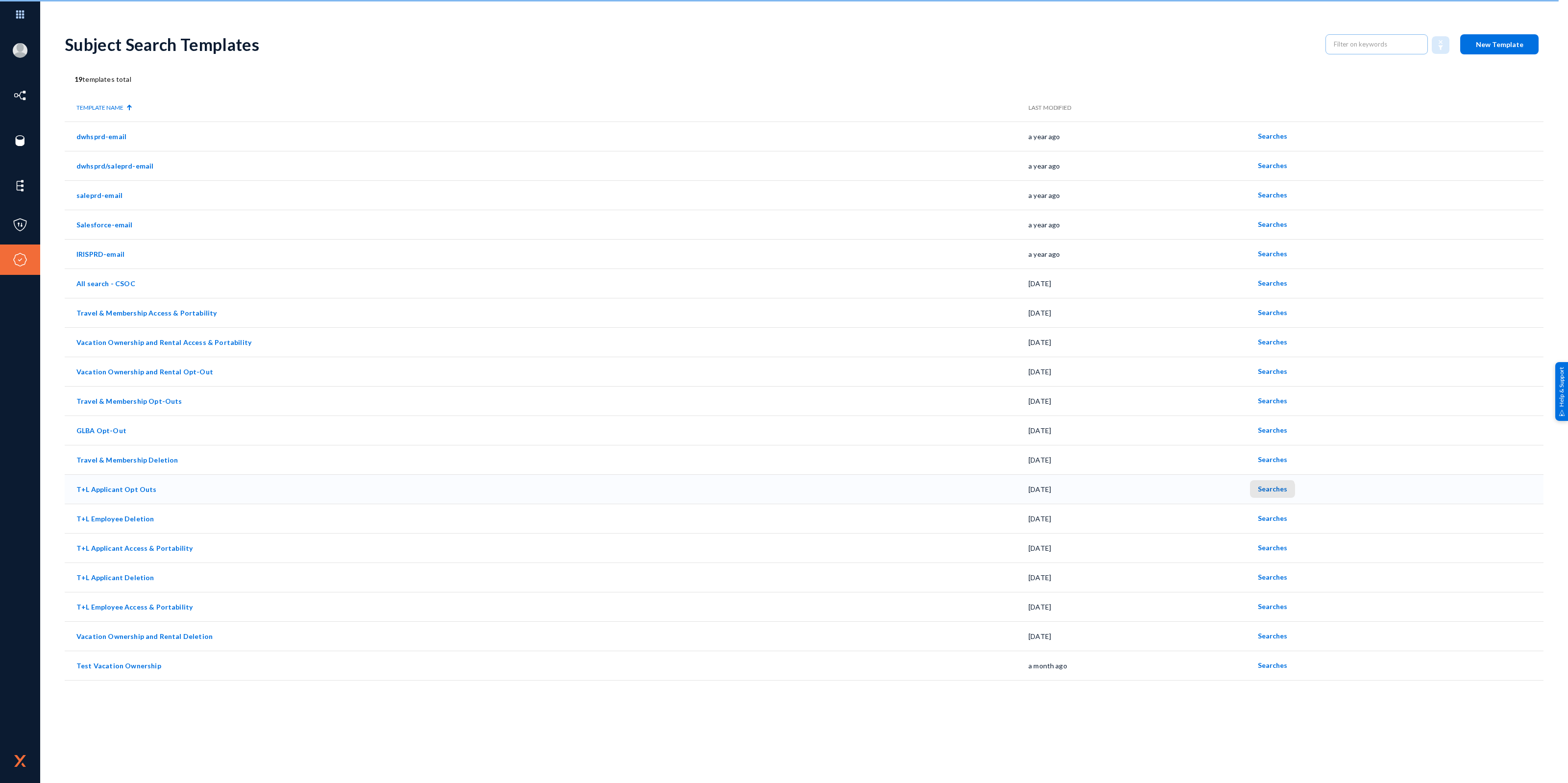
click at [1269, 491] on span "Searches" at bounding box center [1272, 488] width 29 height 8
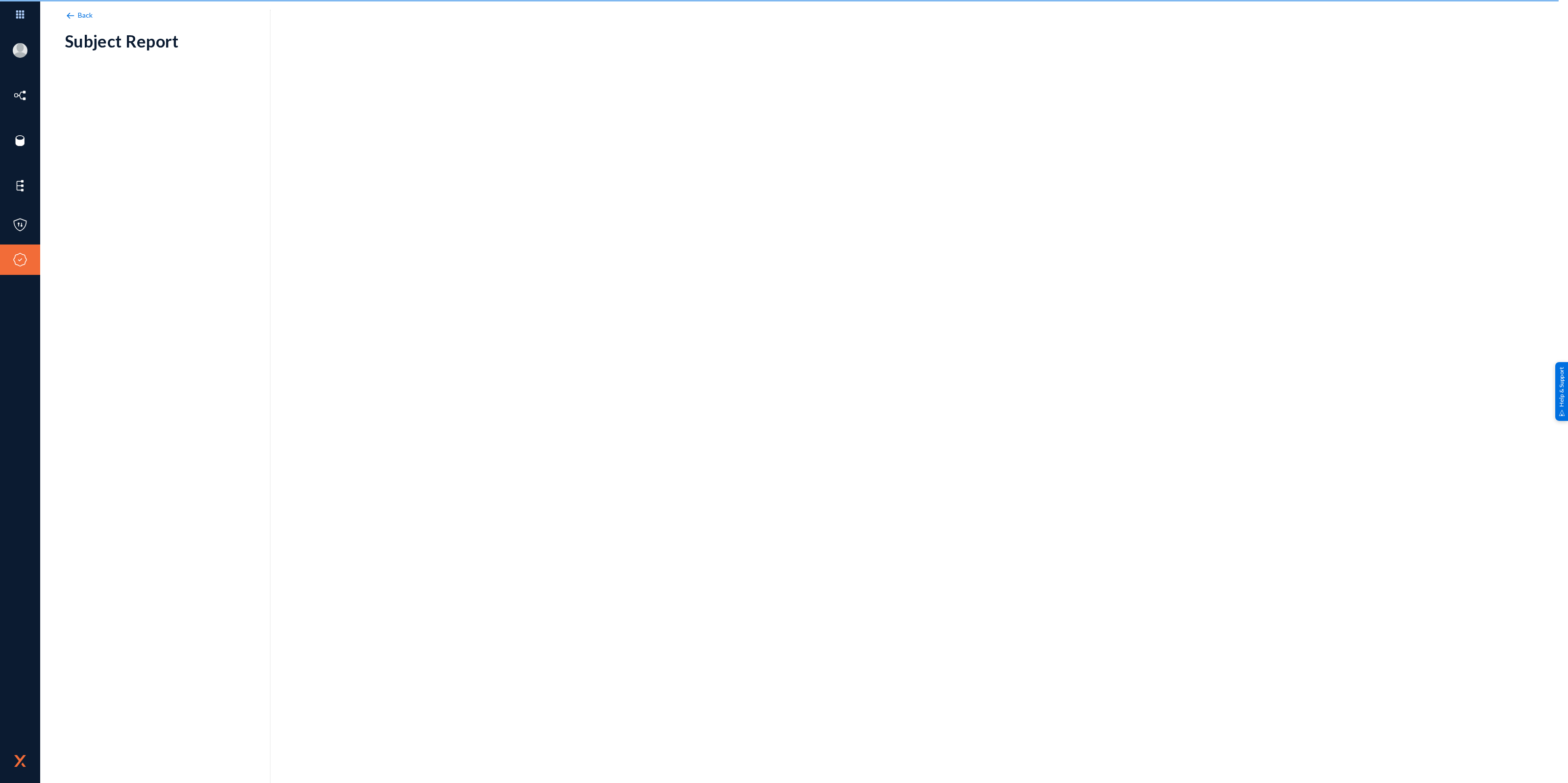
click at [82, 15] on span "Back" at bounding box center [86, 15] width 15 height 8
click at [73, 14] on img at bounding box center [70, 16] width 11 height 11
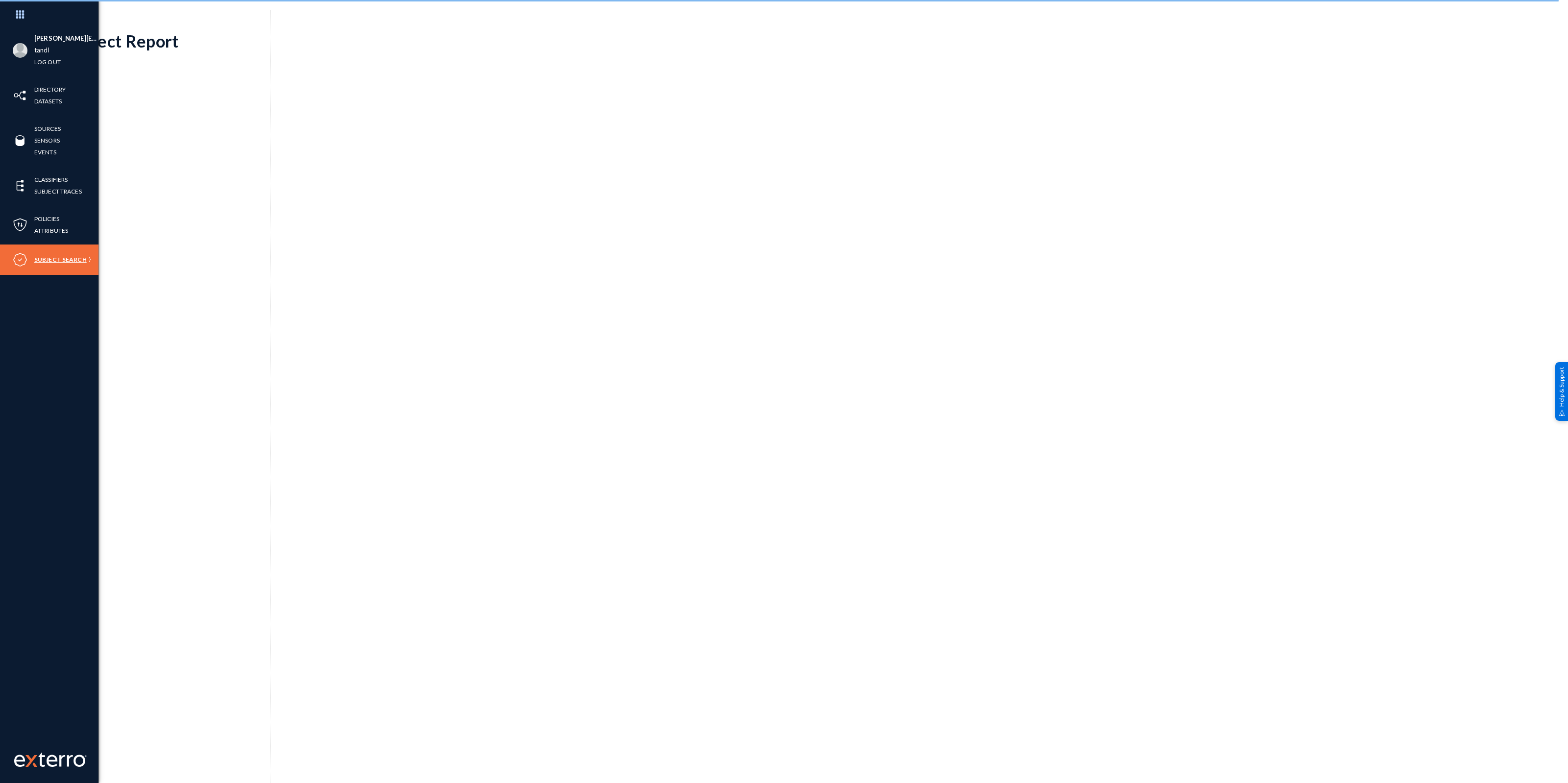
click at [68, 258] on link "Subject Search" at bounding box center [60, 260] width 53 height 11
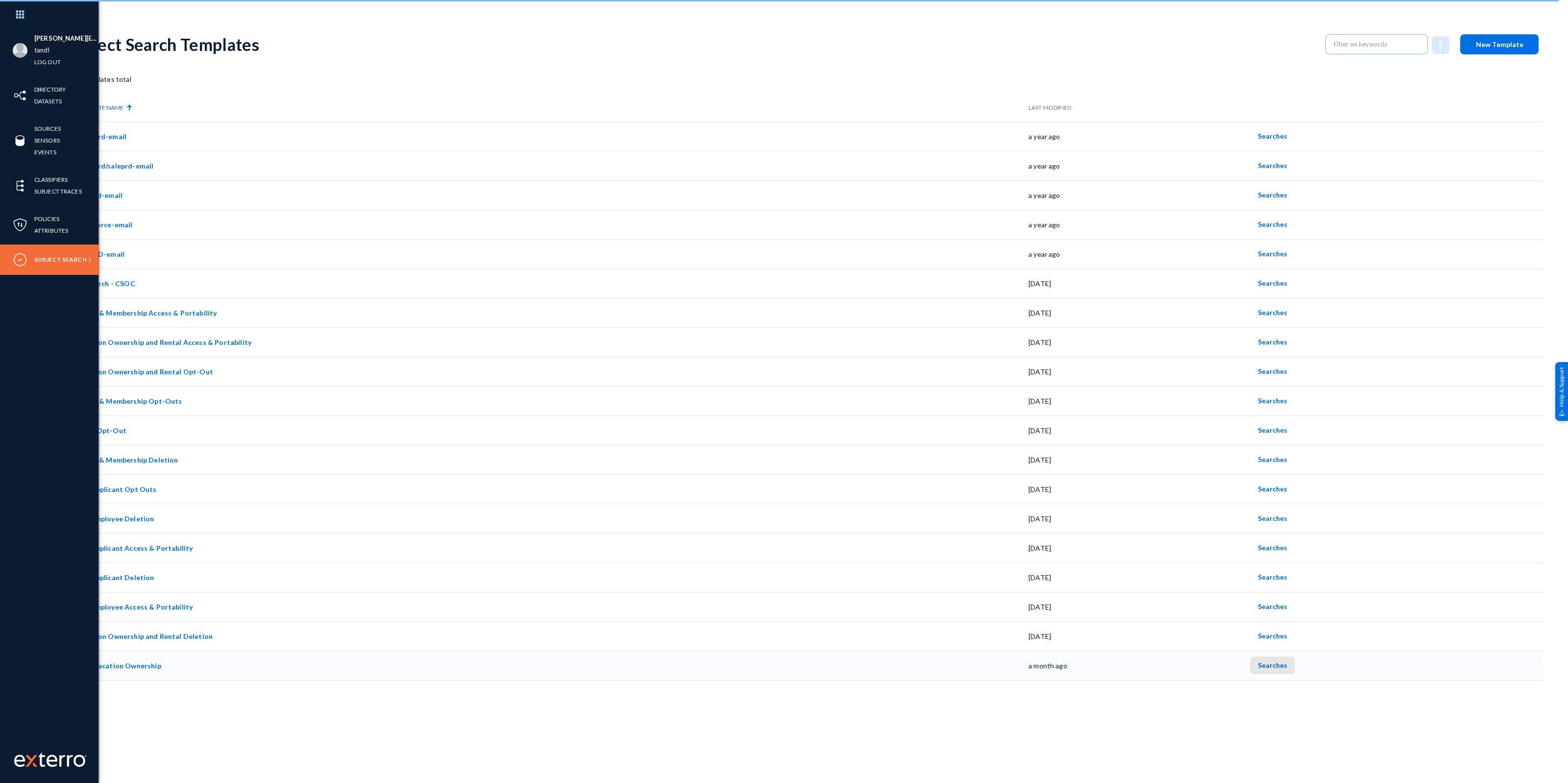
click at [1274, 665] on span "Searches" at bounding box center [1272, 665] width 29 height 8
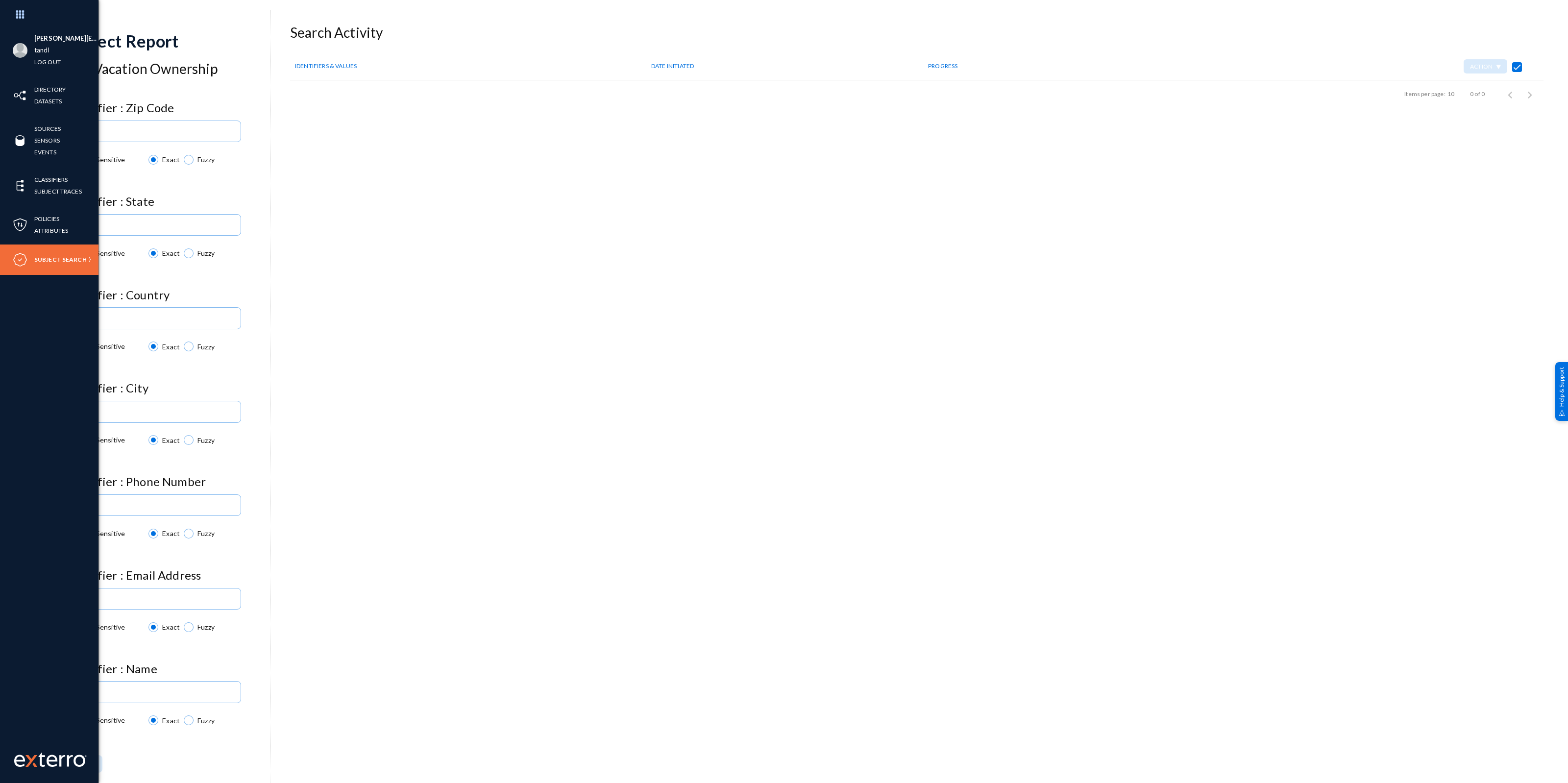
click at [75, 14] on img at bounding box center [70, 16] width 11 height 11
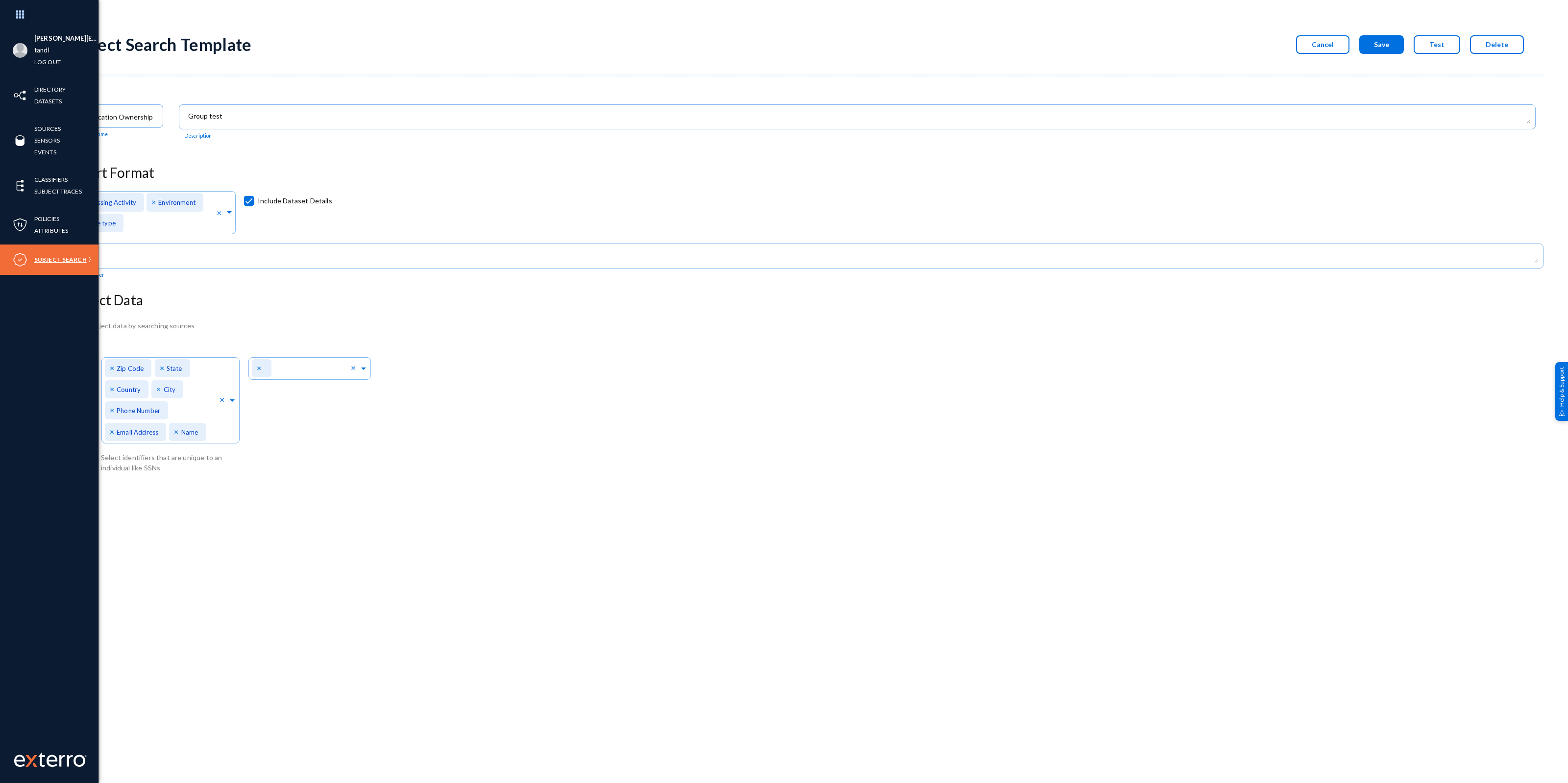
click at [66, 259] on link "Subject Search" at bounding box center [60, 260] width 53 height 11
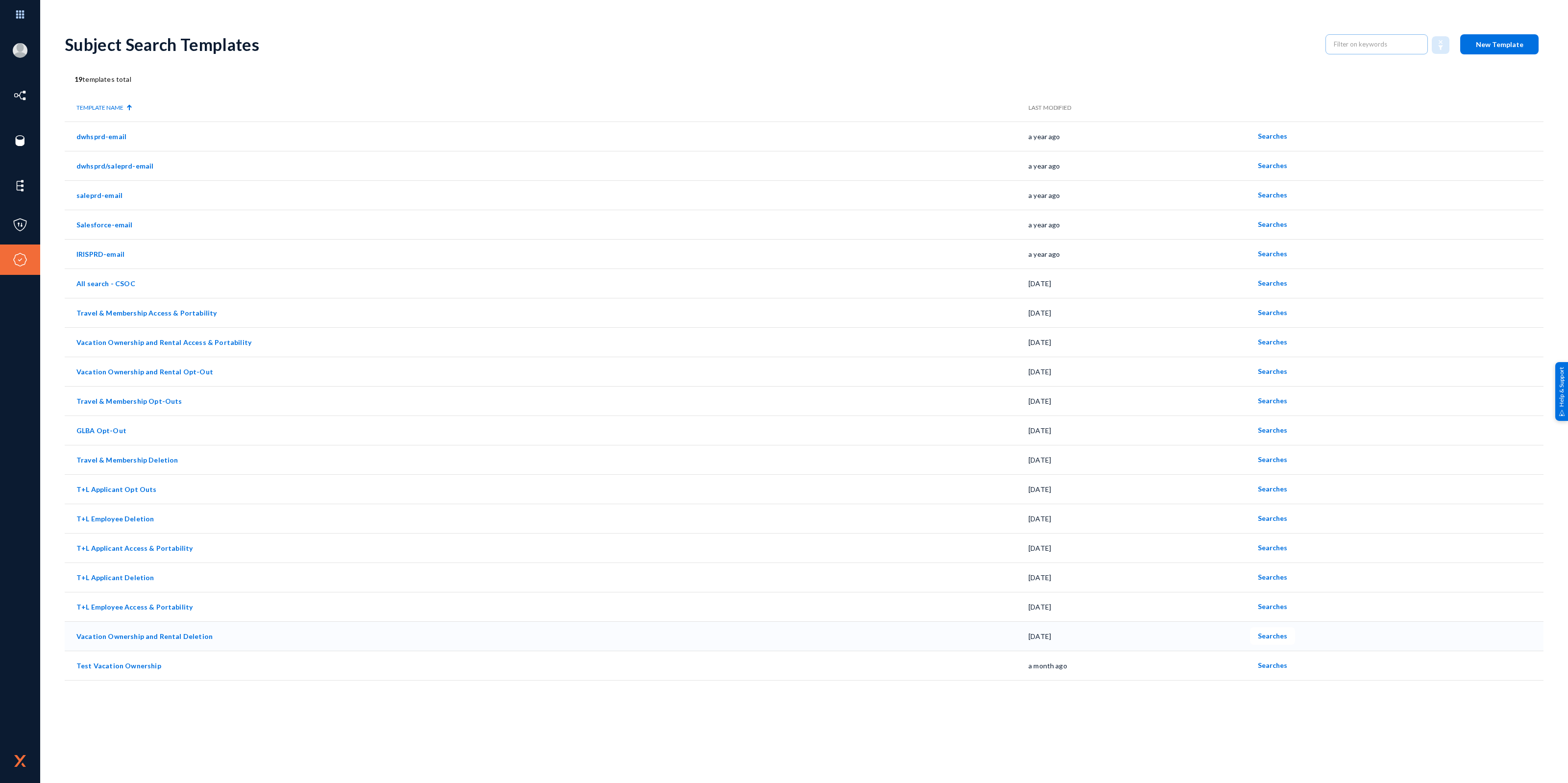
click at [1273, 636] on span "Searches" at bounding box center [1272, 636] width 29 height 8
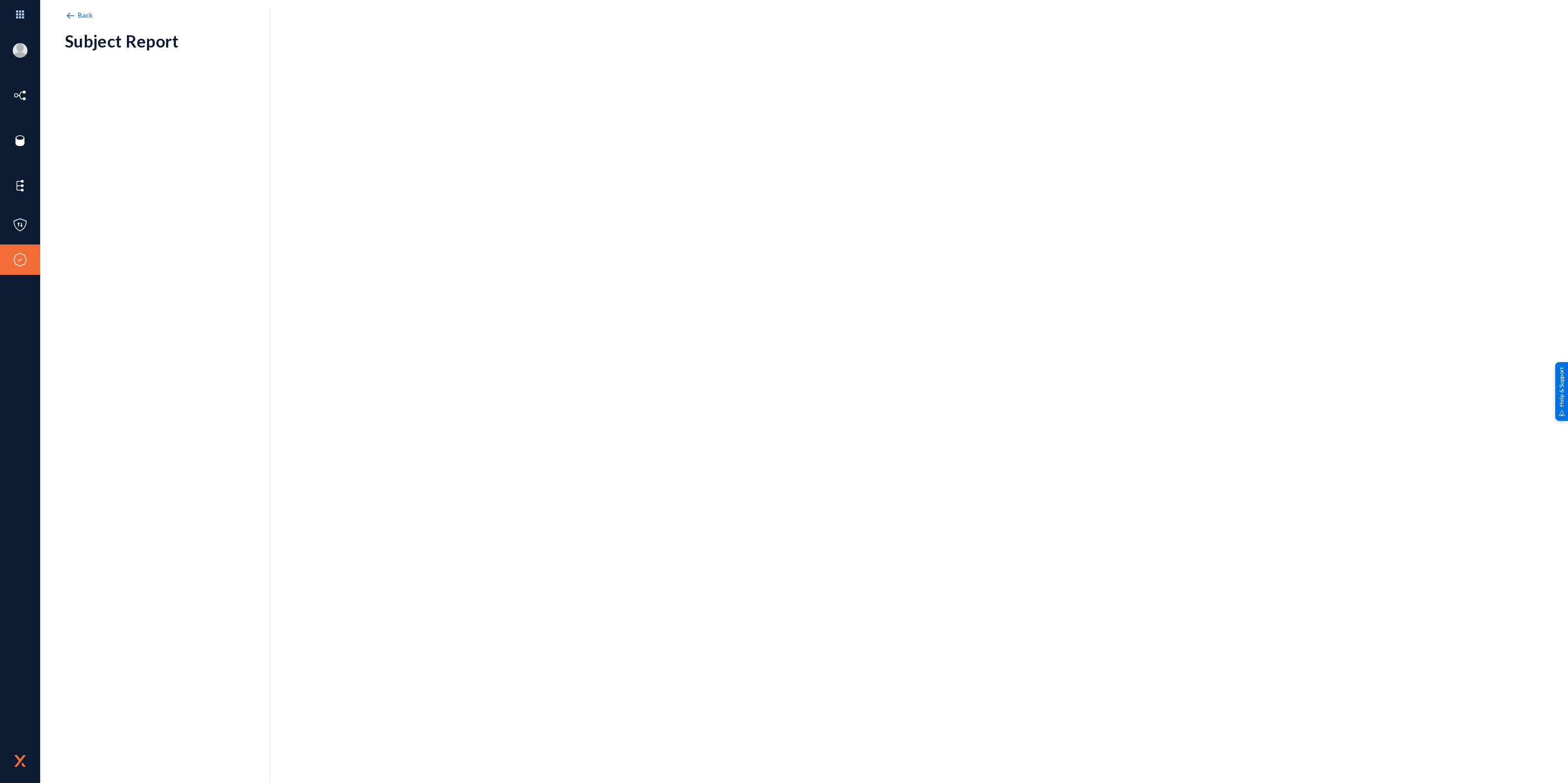
click at [84, 16] on span "Back" at bounding box center [86, 15] width 15 height 8
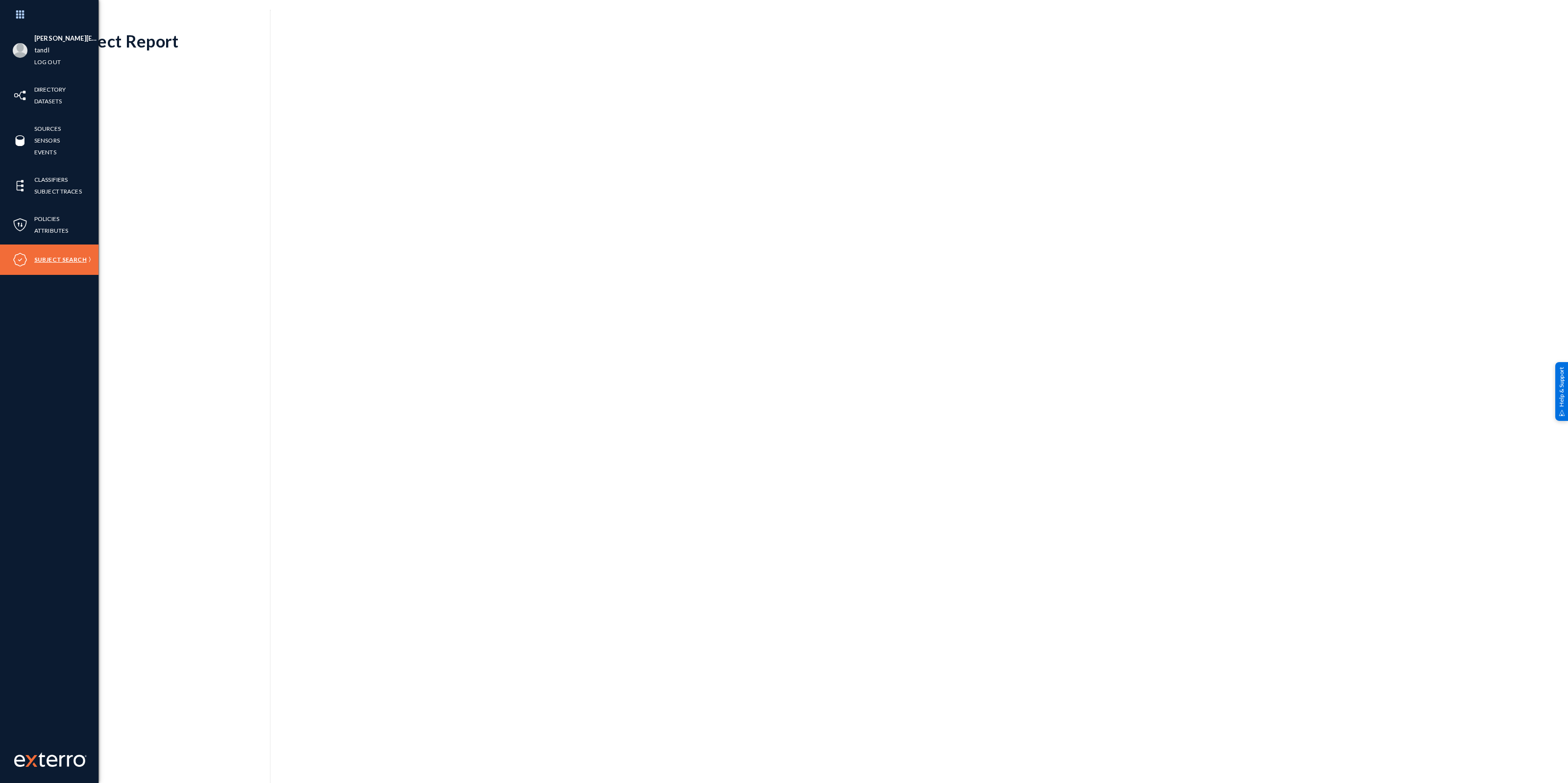
click at [54, 258] on link "Subject Search" at bounding box center [60, 260] width 53 height 11
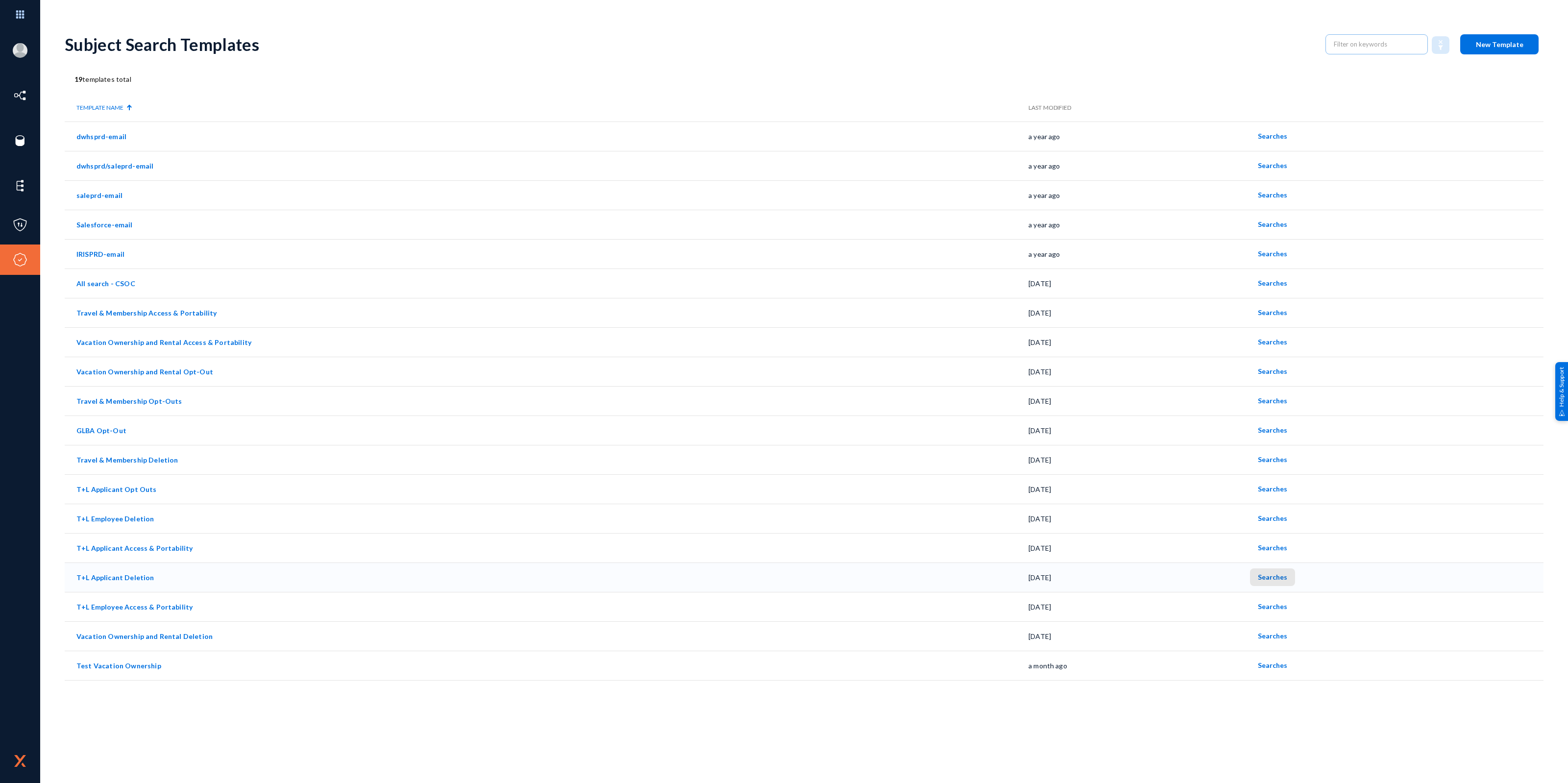
click at [1271, 577] on span "Searches" at bounding box center [1272, 577] width 29 height 8
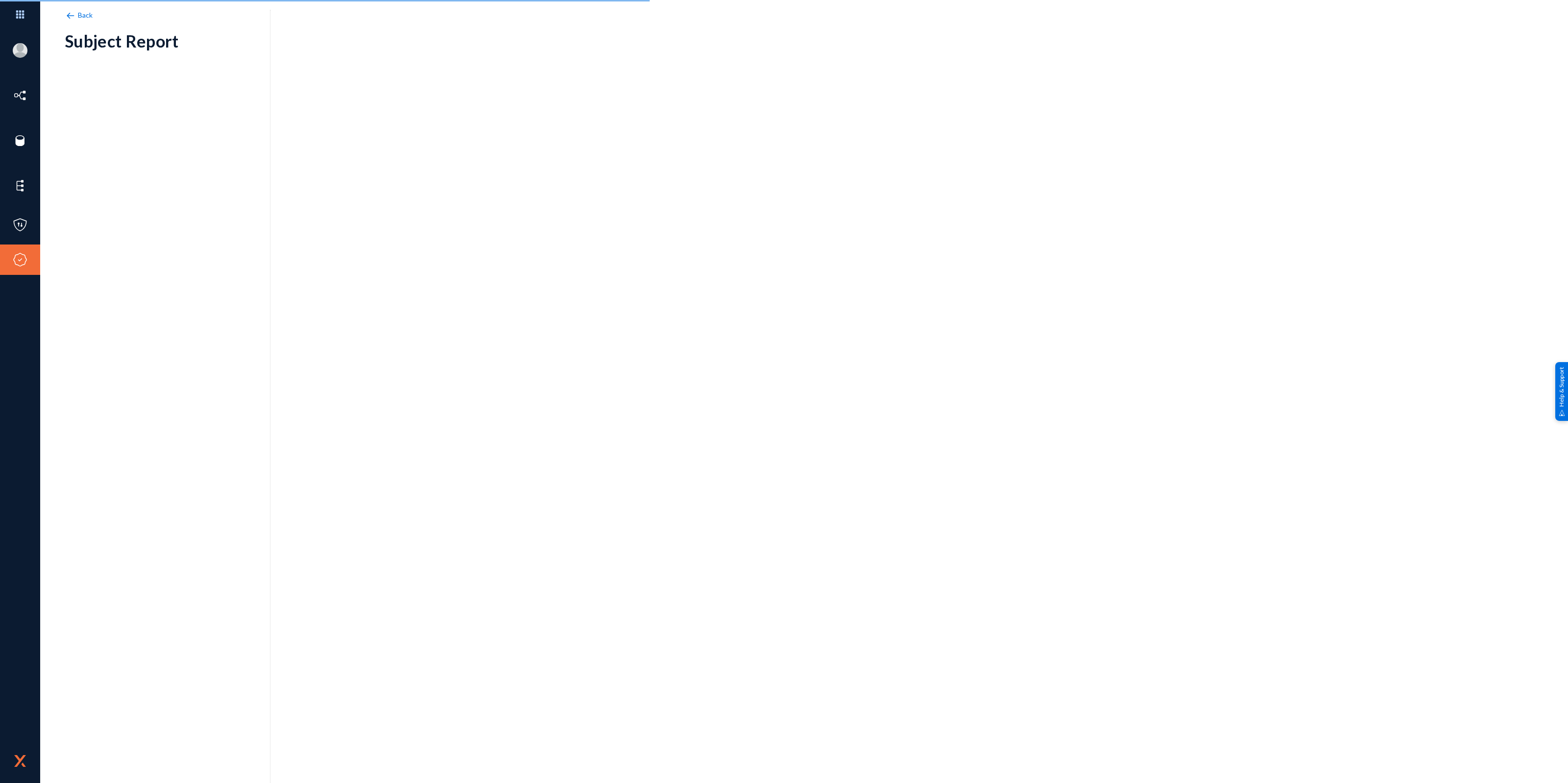
click at [75, 11] on img at bounding box center [70, 16] width 11 height 11
click at [71, 16] on img at bounding box center [70, 16] width 11 height 11
click at [86, 16] on span "Back" at bounding box center [86, 15] width 15 height 8
click at [72, 15] on img at bounding box center [70, 16] width 11 height 11
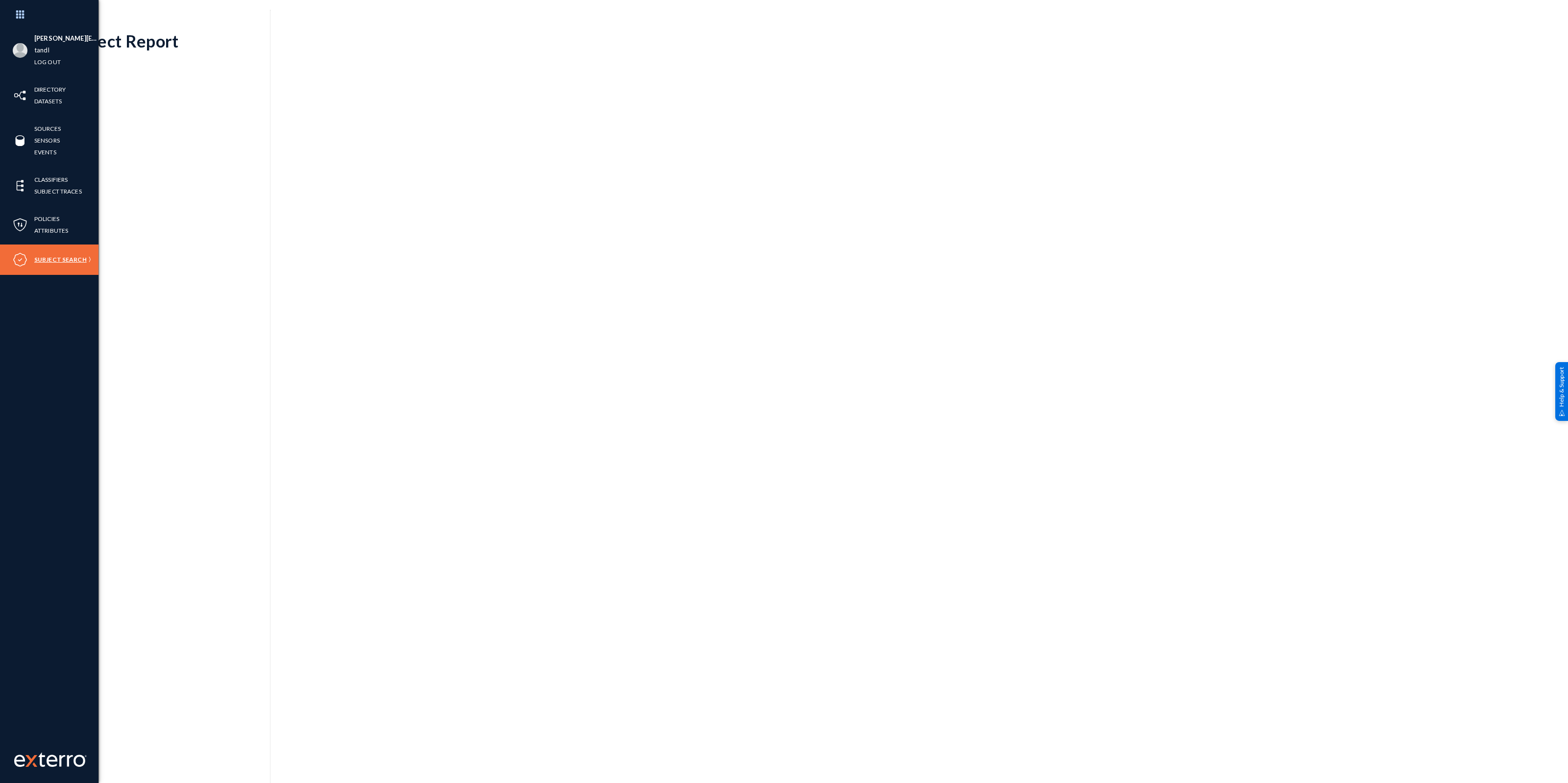
click at [67, 258] on link "Subject Search" at bounding box center [60, 260] width 53 height 11
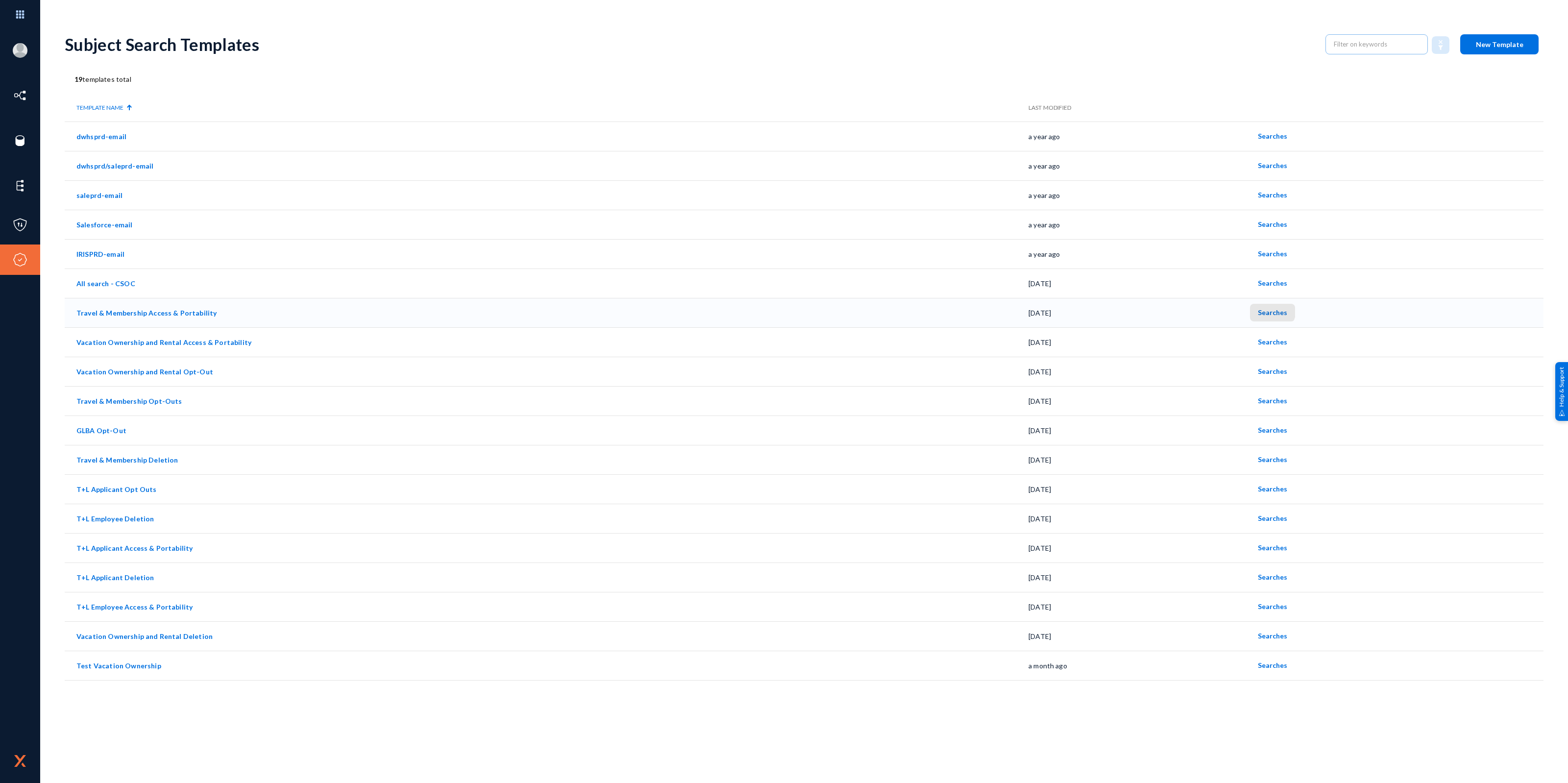
click at [1269, 310] on span "Searches" at bounding box center [1272, 312] width 29 height 8
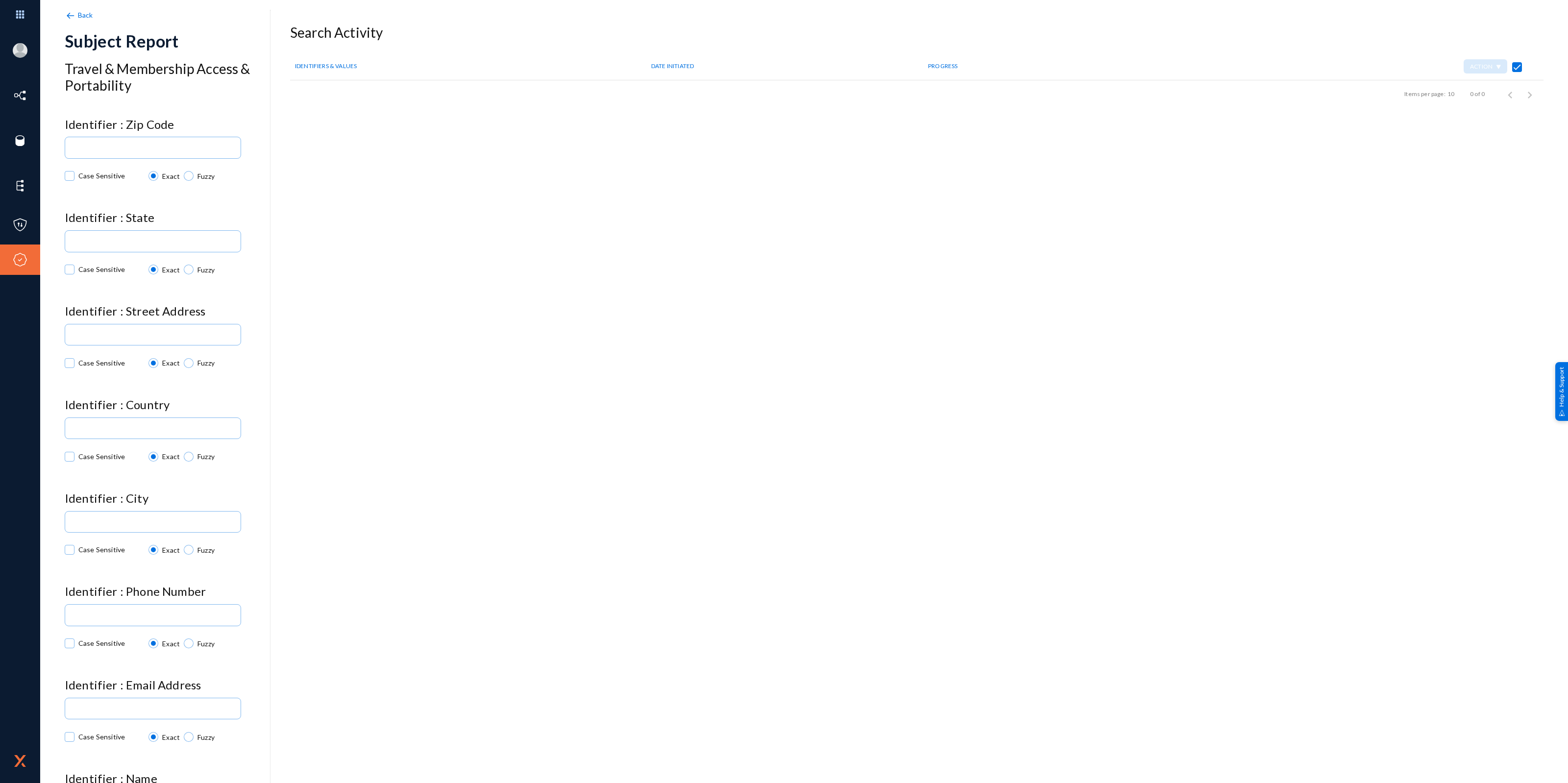
click at [82, 14] on span "Back" at bounding box center [86, 15] width 15 height 8
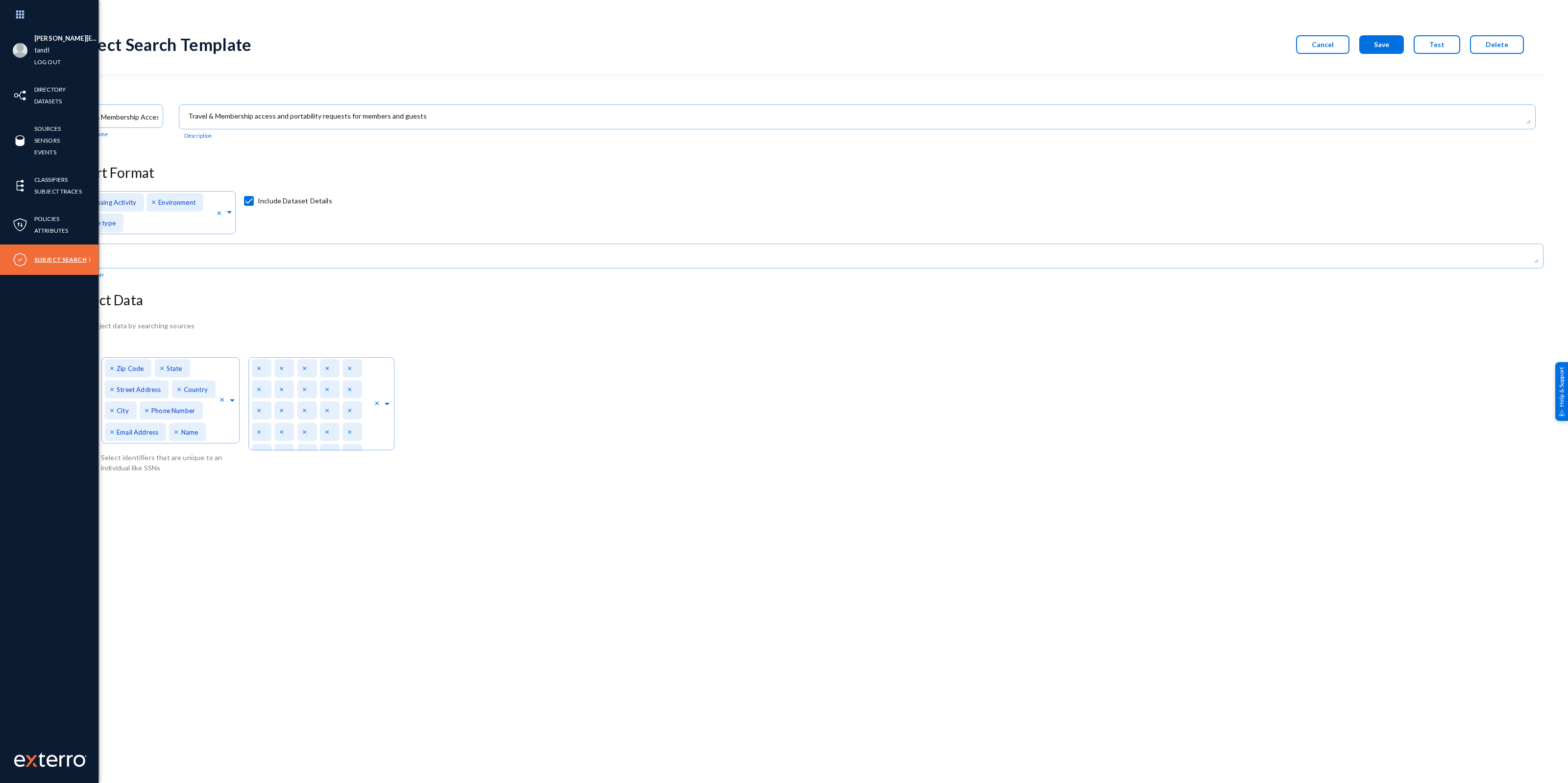
click at [44, 258] on link "Subject Search" at bounding box center [60, 260] width 53 height 11
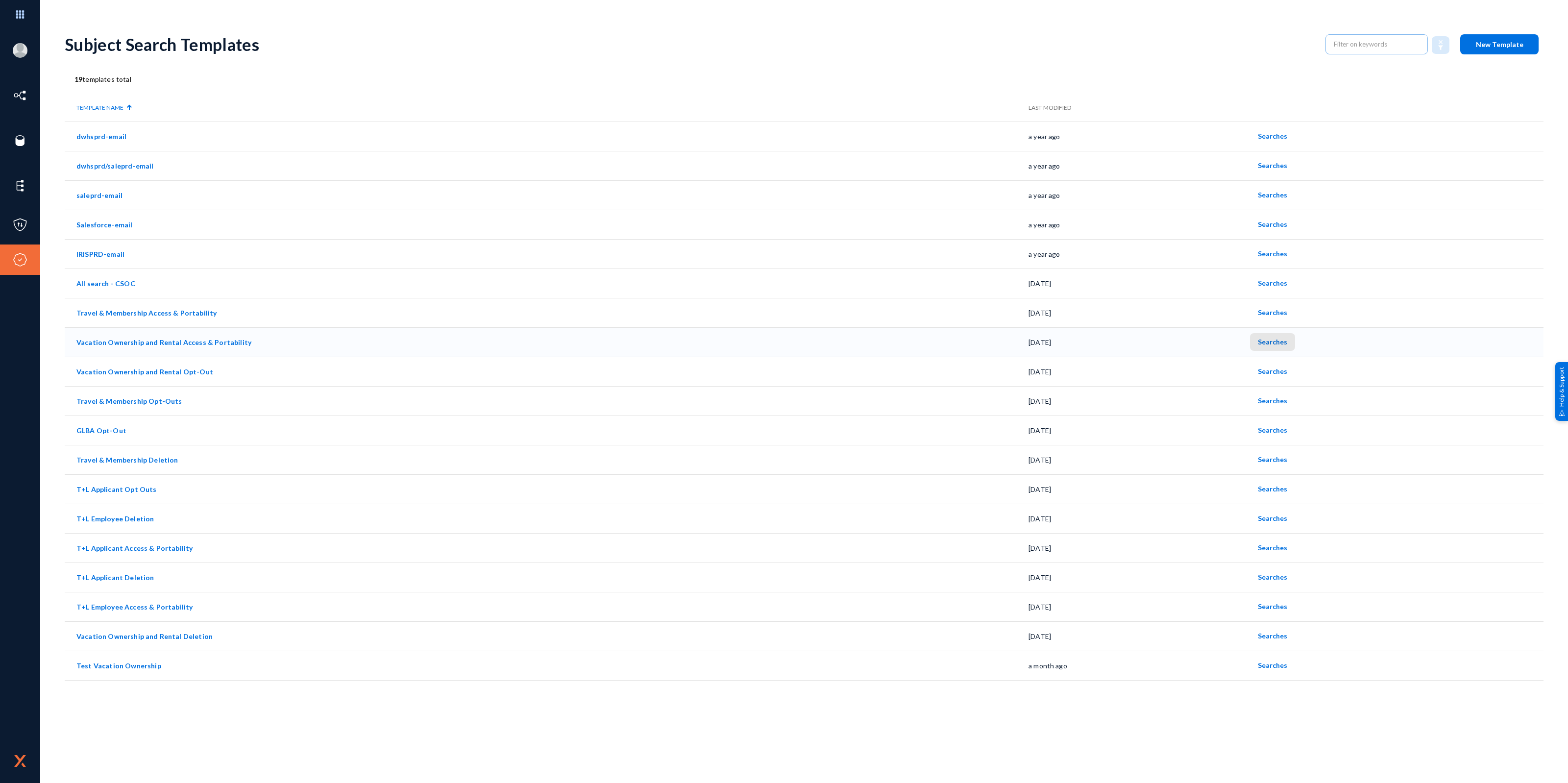
click at [1270, 342] on span "Searches" at bounding box center [1272, 342] width 29 height 8
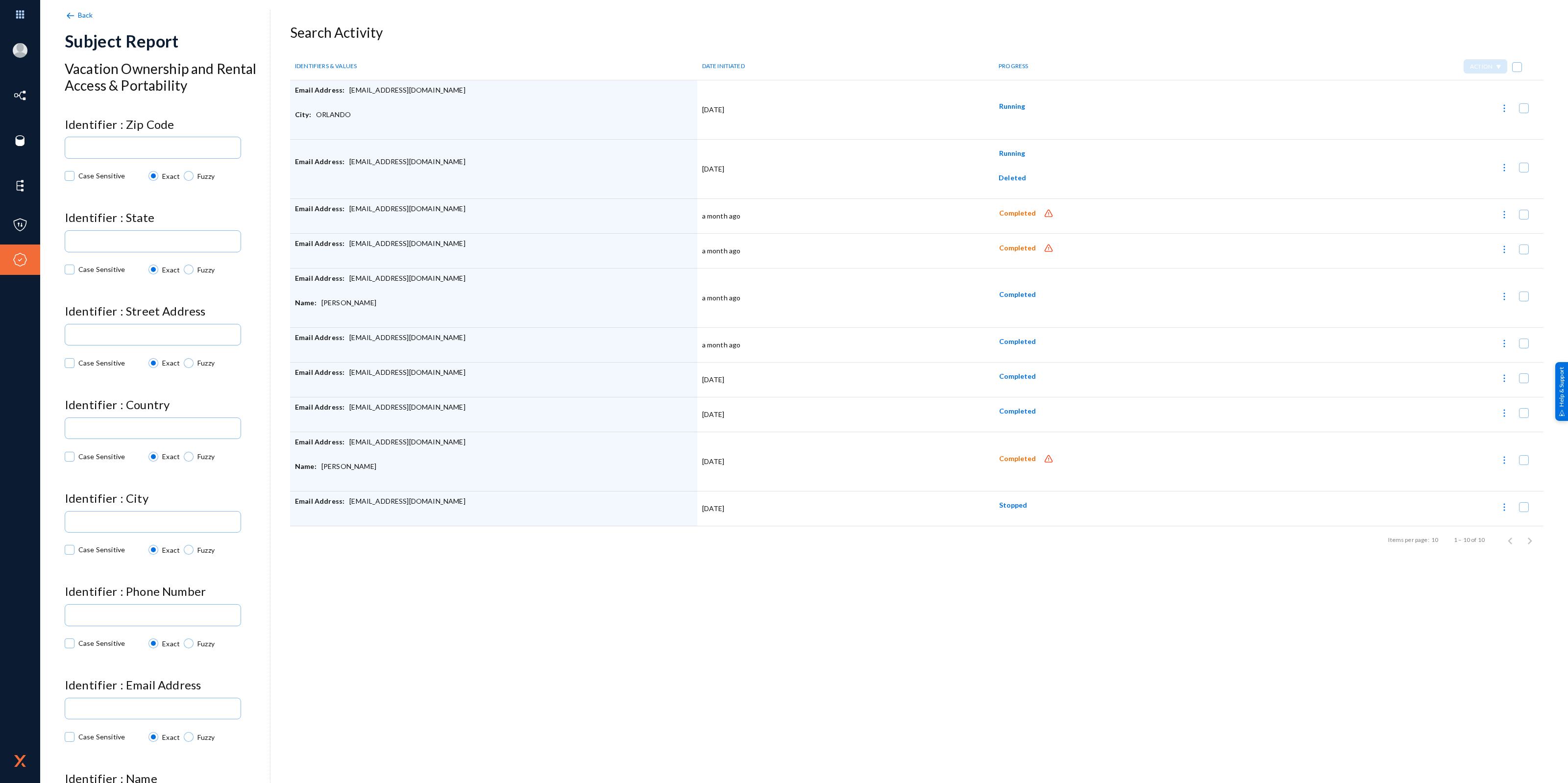
click at [71, 15] on img at bounding box center [70, 16] width 11 height 11
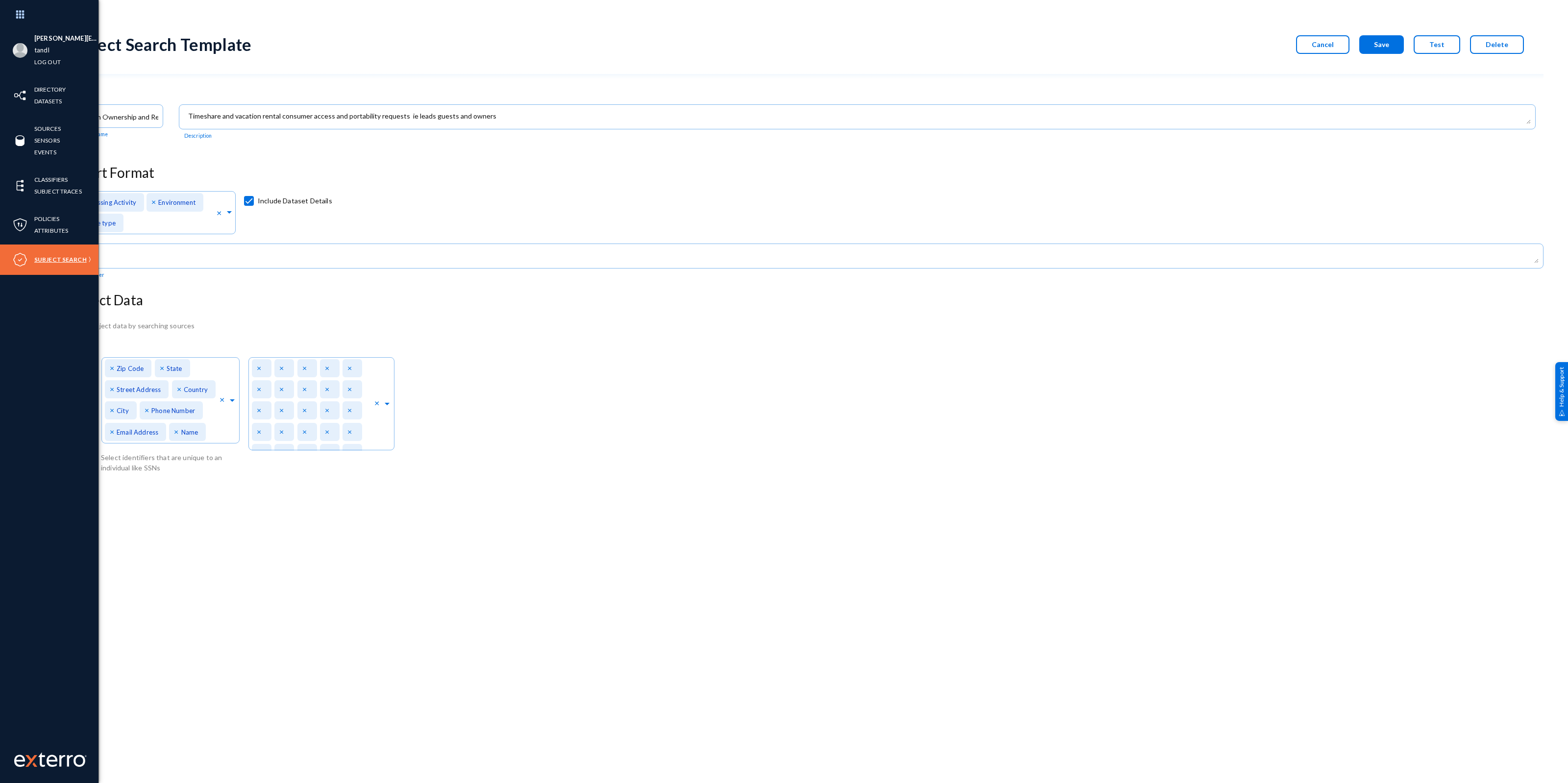
click at [61, 260] on link "Subject Search" at bounding box center [60, 260] width 53 height 11
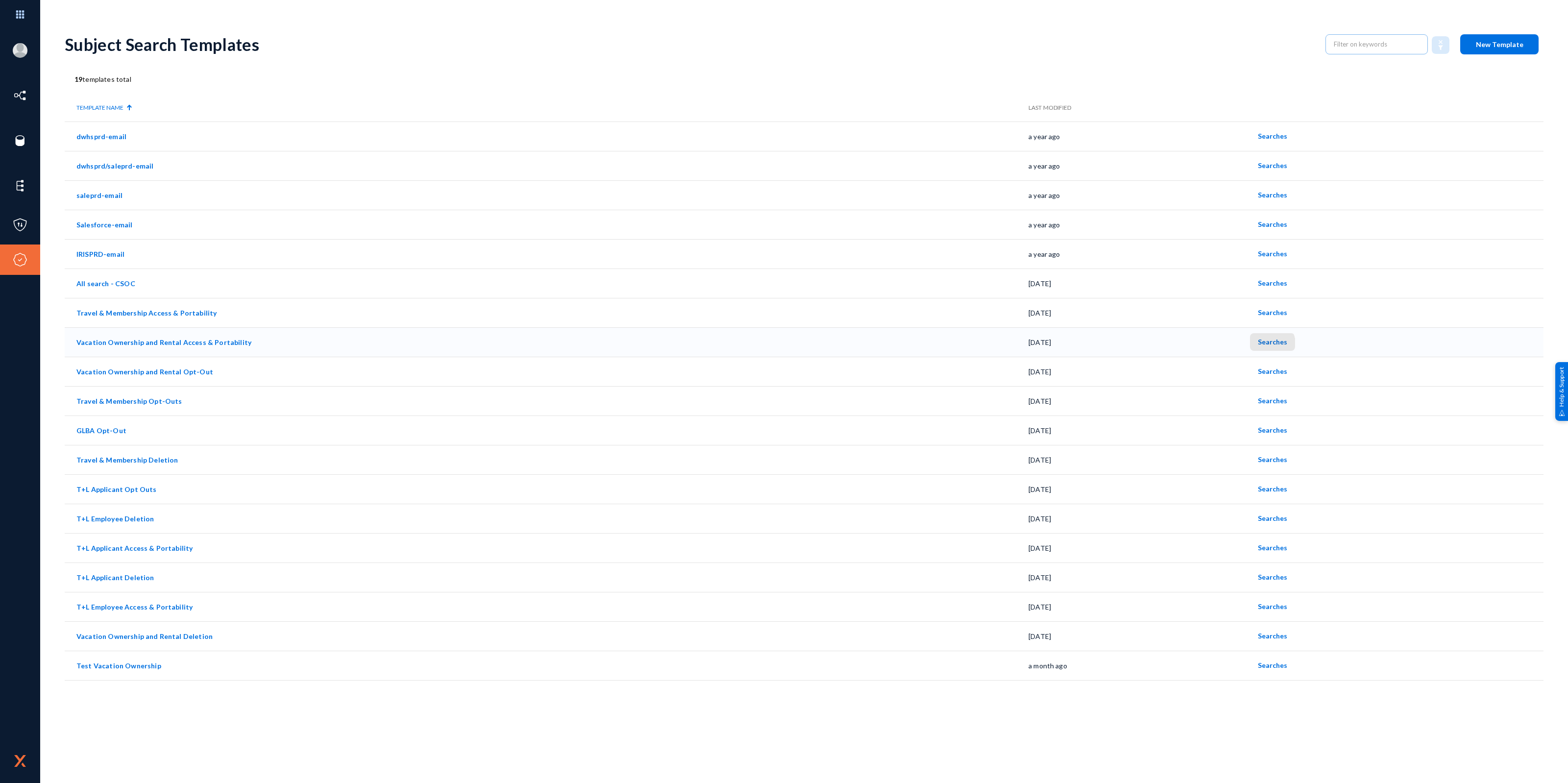
click at [1267, 343] on span "Searches" at bounding box center [1272, 342] width 29 height 8
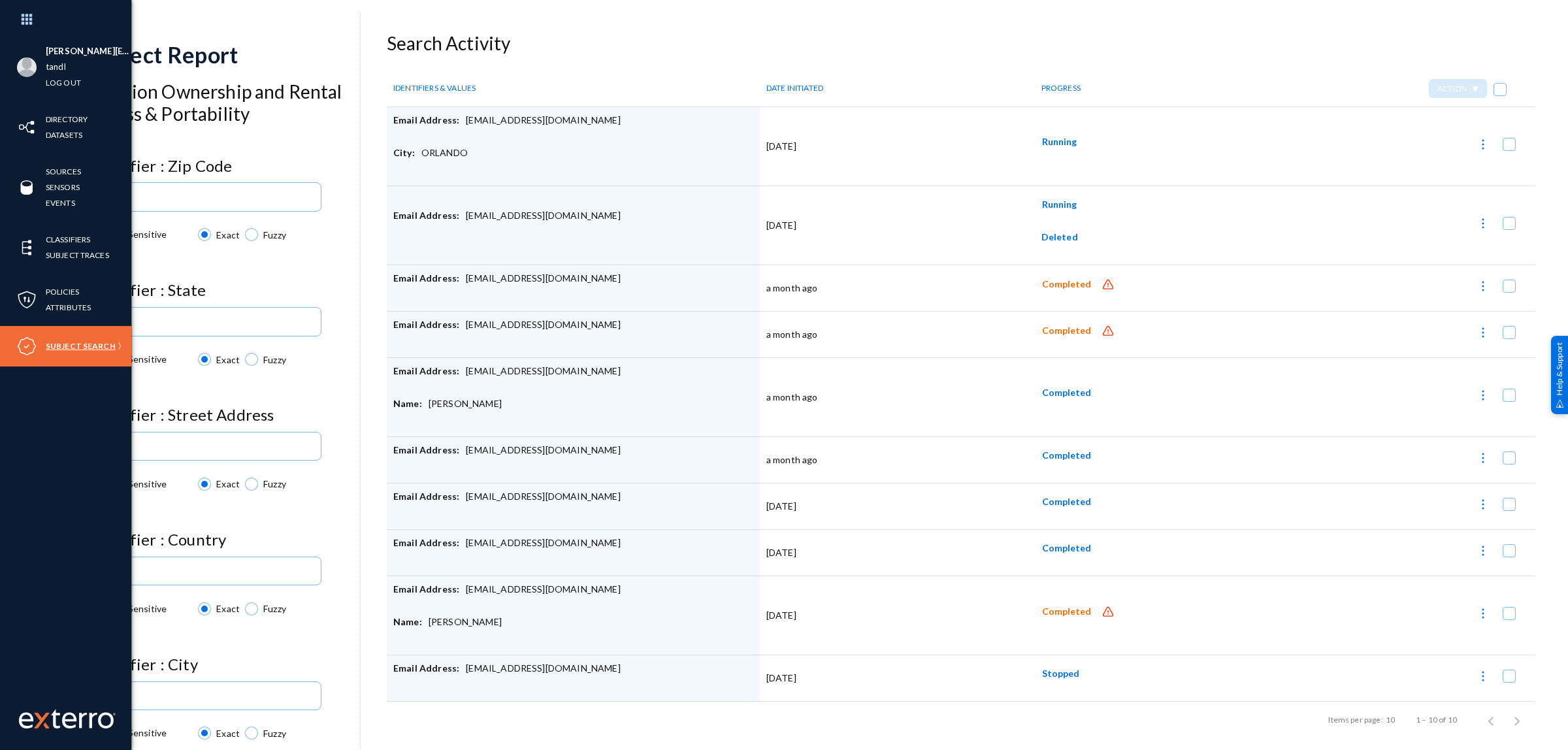
click at [89, 344] on link "Subject Search" at bounding box center [80, 346] width 70 height 15
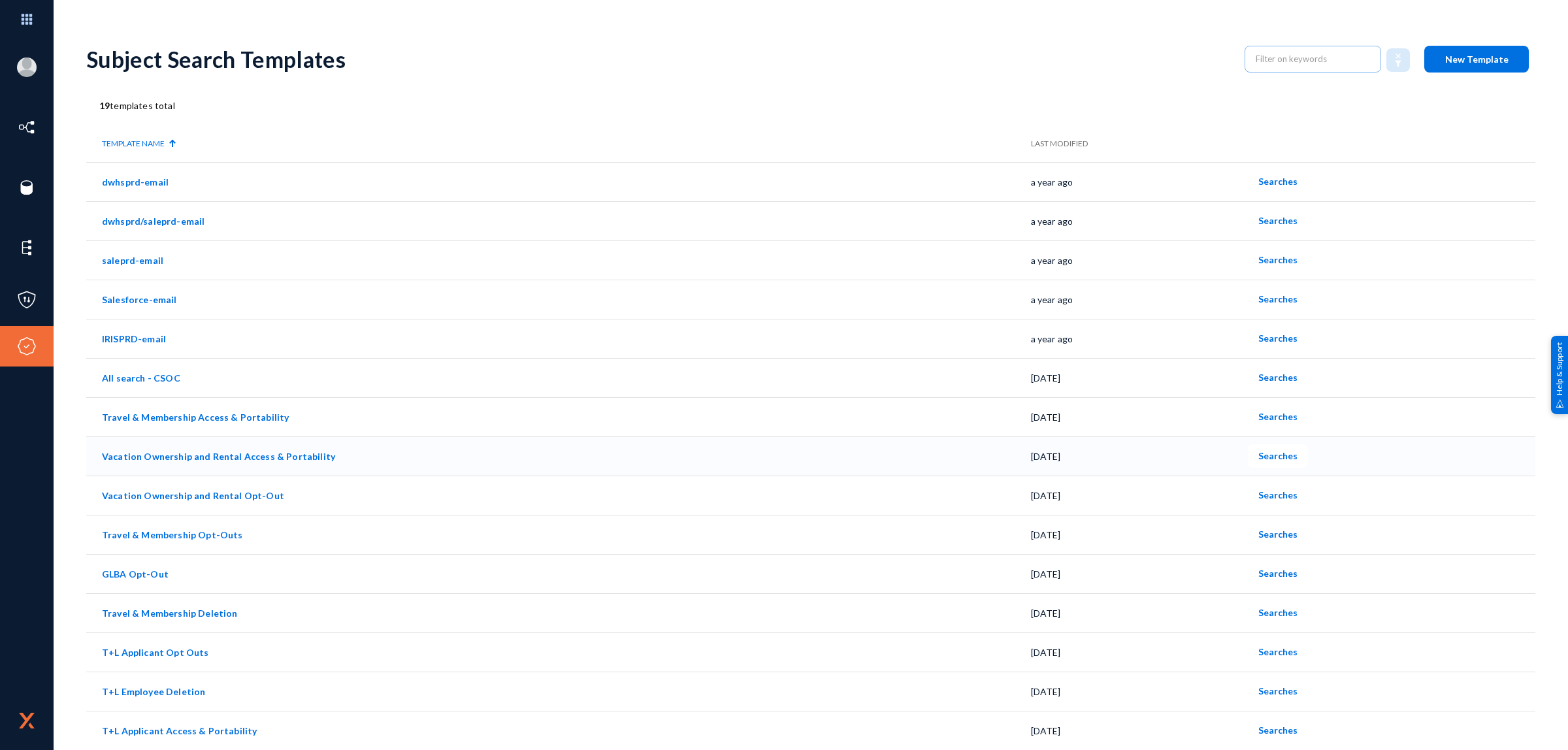
drag, startPoint x: 1272, startPoint y: 454, endPoint x: 403, endPoint y: 460, distance: 869.0
click at [403, 460] on tr "Vacation Ownership and Rental Access & Portability [DATE] Searches" at bounding box center [810, 456] width 1449 height 39
click at [1268, 456] on span "Searches" at bounding box center [1278, 456] width 39 height 11
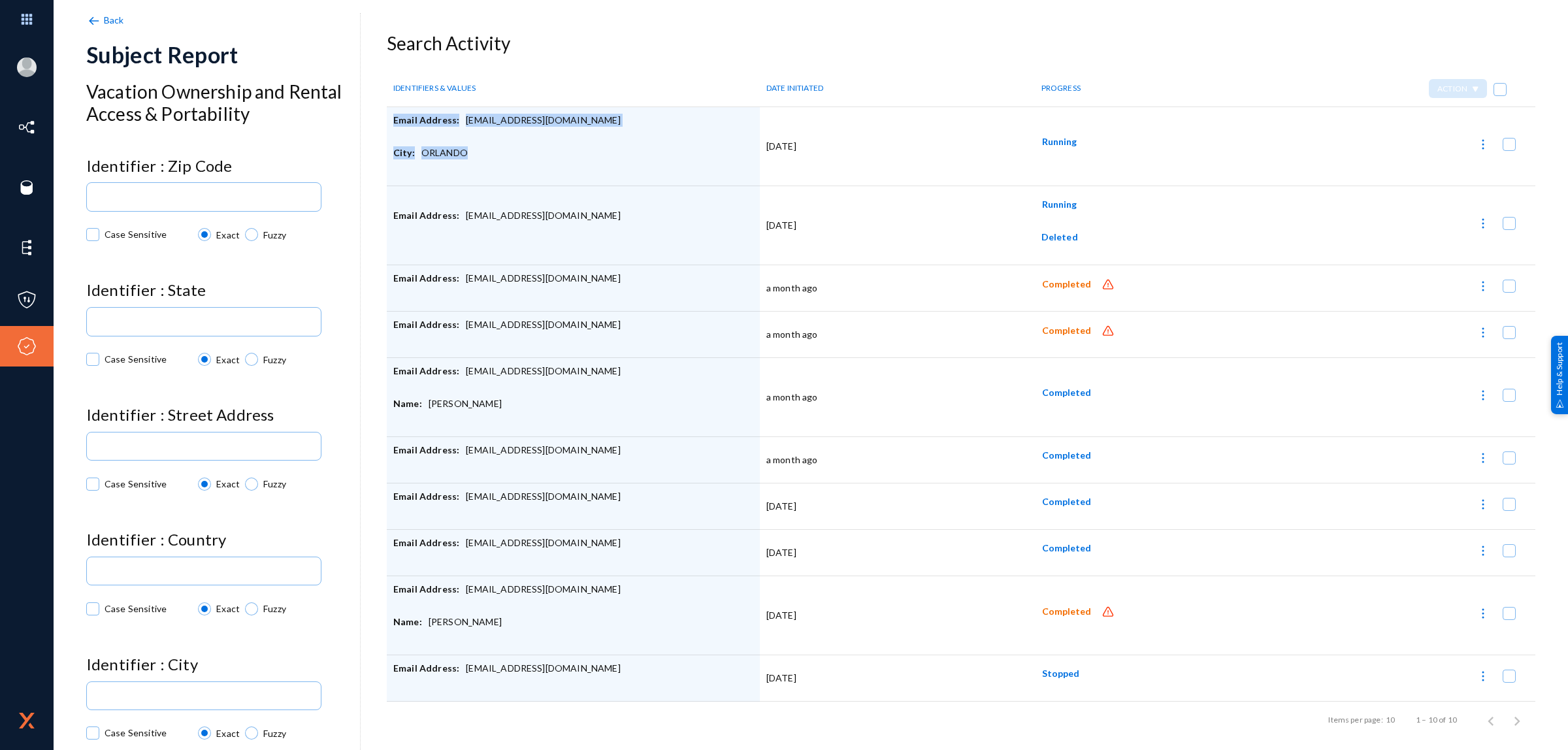
drag, startPoint x: 476, startPoint y: 157, endPoint x: 387, endPoint y: 128, distance: 93.6
click at [387, 128] on td "Email Address: [EMAIL_ADDRESS][DOMAIN_NAME] City: [GEOGRAPHIC_DATA]" at bounding box center [573, 146] width 373 height 79
click at [488, 154] on div "City: [GEOGRAPHIC_DATA]" at bounding box center [574, 163] width 360 height 33
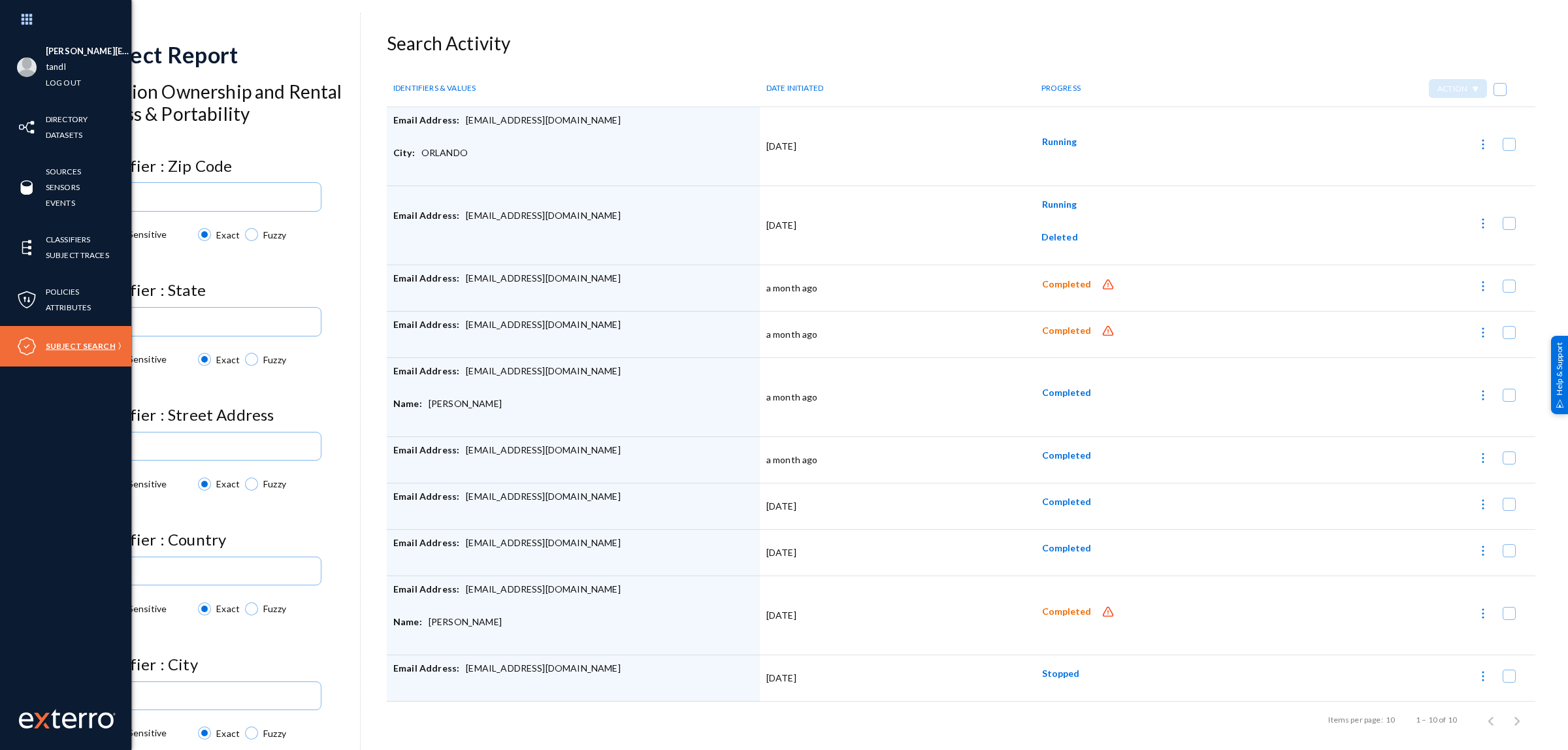
click at [80, 344] on link "Subject Search" at bounding box center [80, 346] width 70 height 15
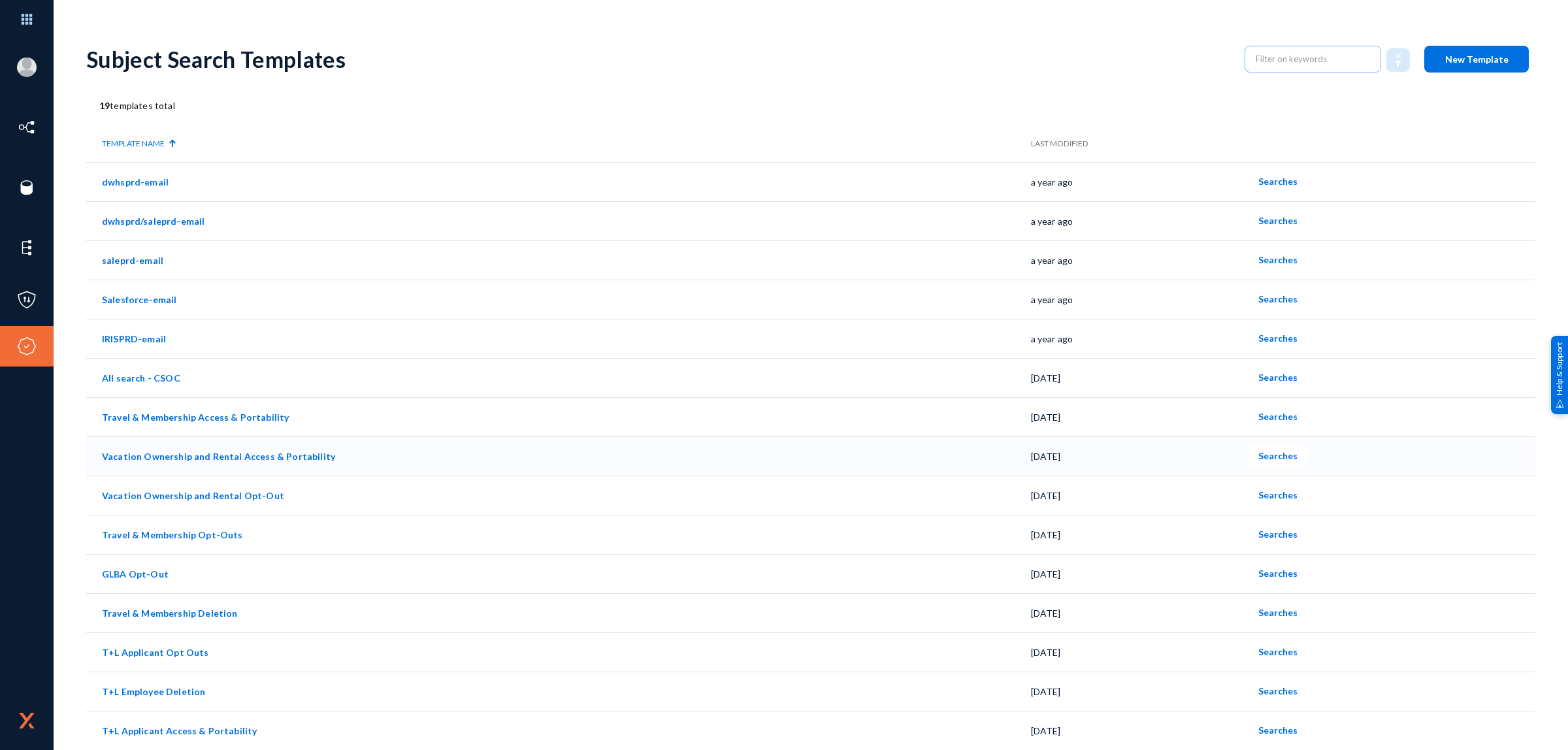
click at [227, 464] on td "Vacation Ownership and Rental Access & Portability" at bounding box center [558, 456] width 944 height 39
click at [240, 460] on link "Vacation Ownership and Rental Access & Portability" at bounding box center [218, 457] width 233 height 11
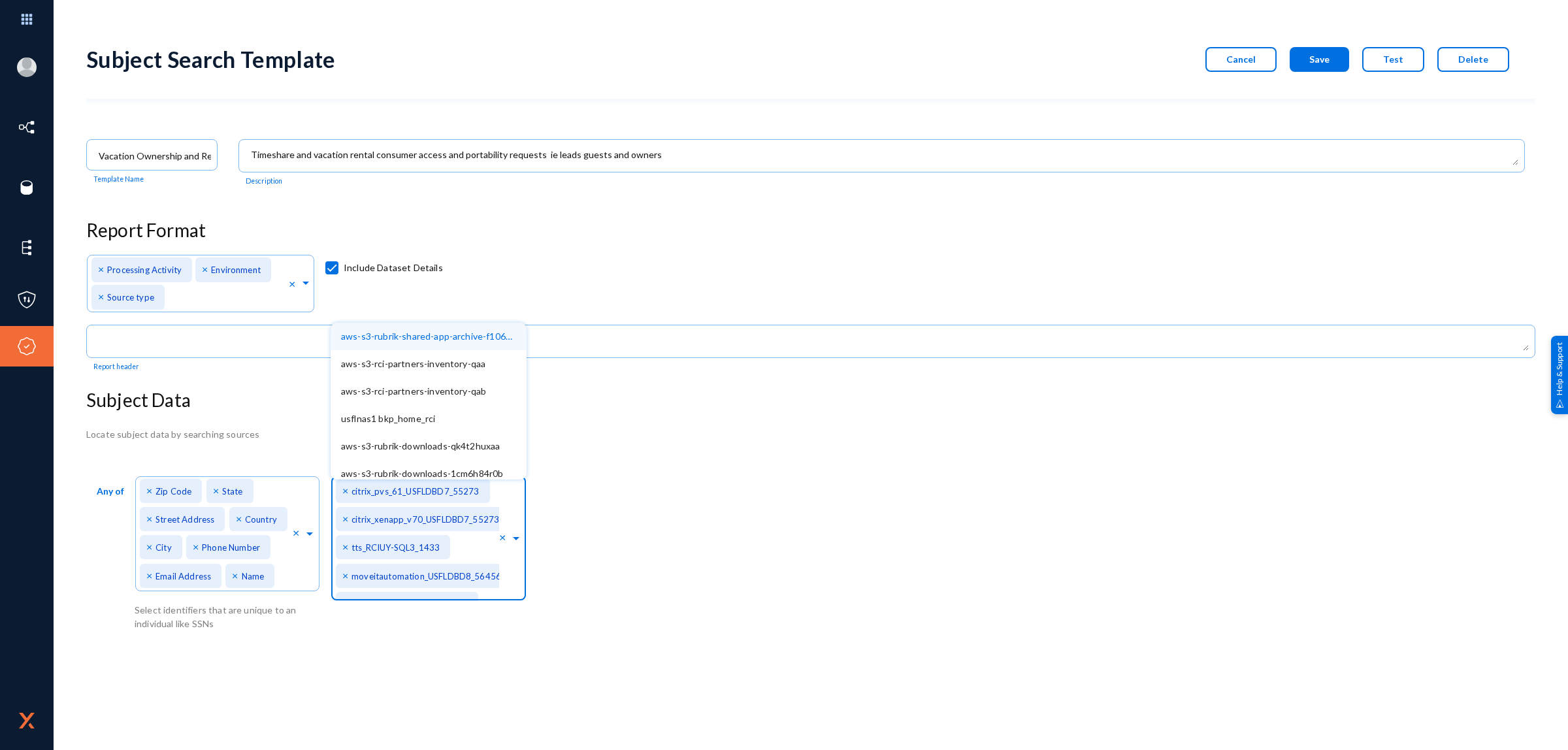
scroll to position [30695, 0]
click at [513, 536] on span at bounding box center [516, 536] width 12 height 14
click at [603, 518] on div "Any of Direct Identifiers... × Zip Code × State × Street Address × Country × Ci…" at bounding box center [810, 552] width 1449 height 159
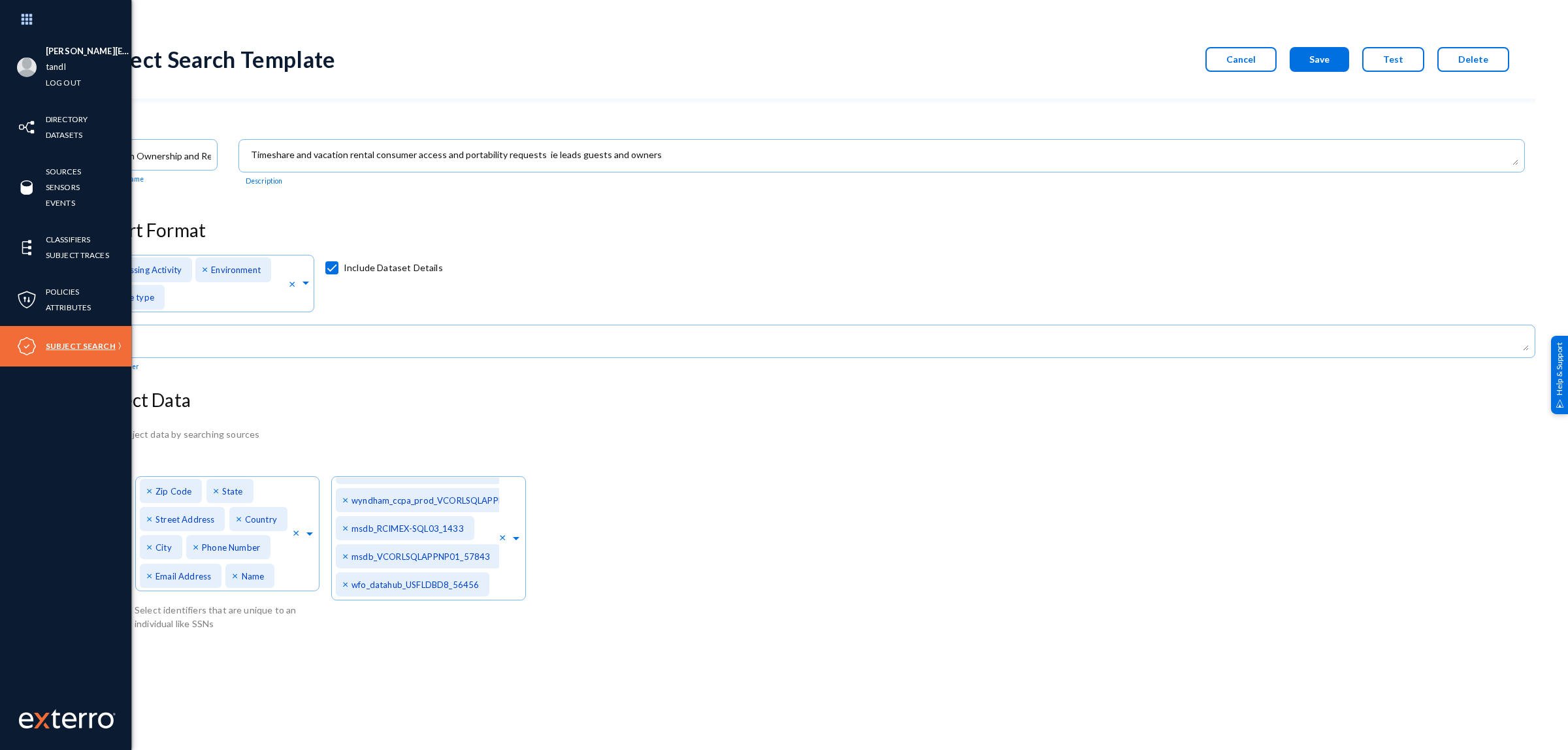
click at [72, 347] on link "Subject Search" at bounding box center [80, 346] width 70 height 15
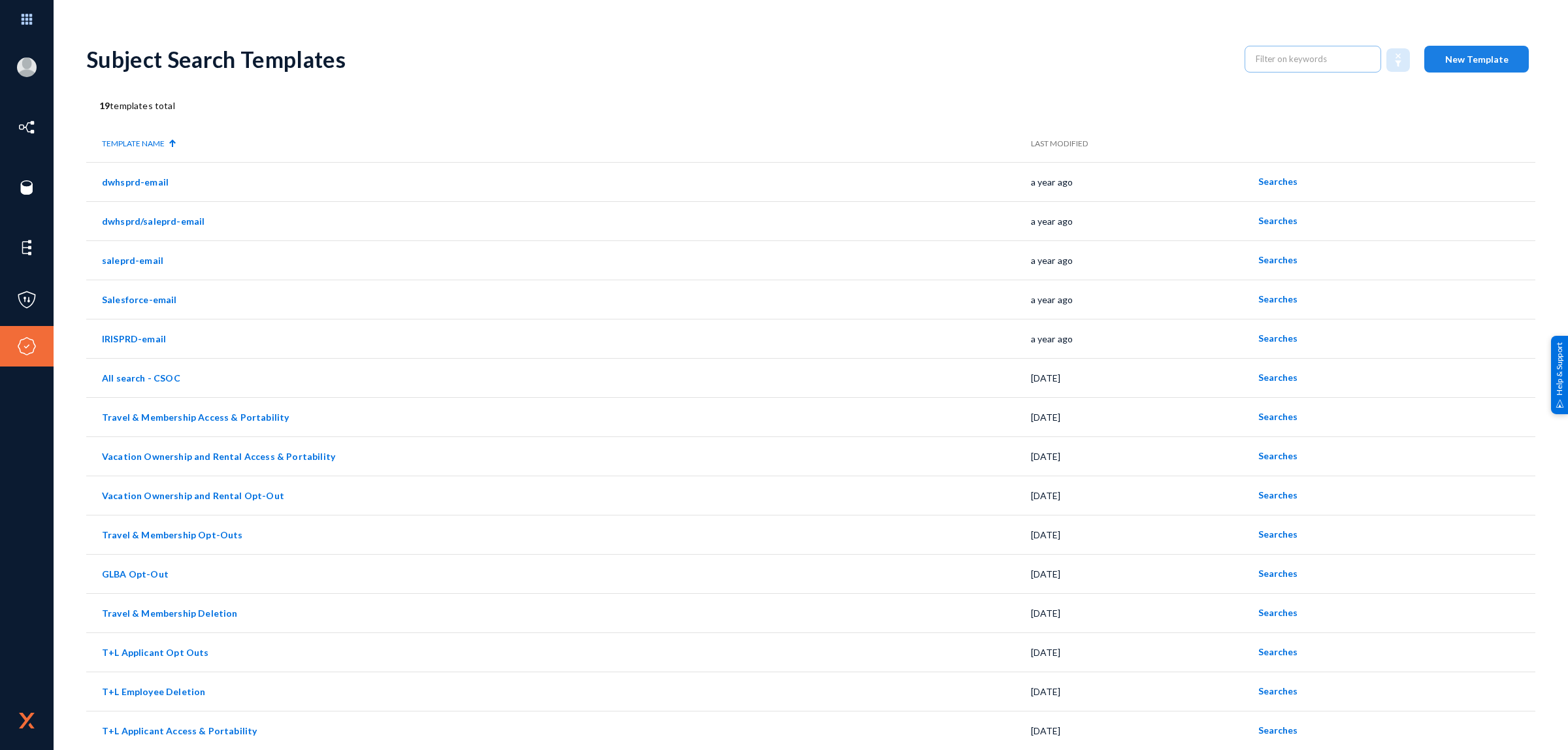
click at [1461, 58] on span "New Template" at bounding box center [1476, 59] width 63 height 11
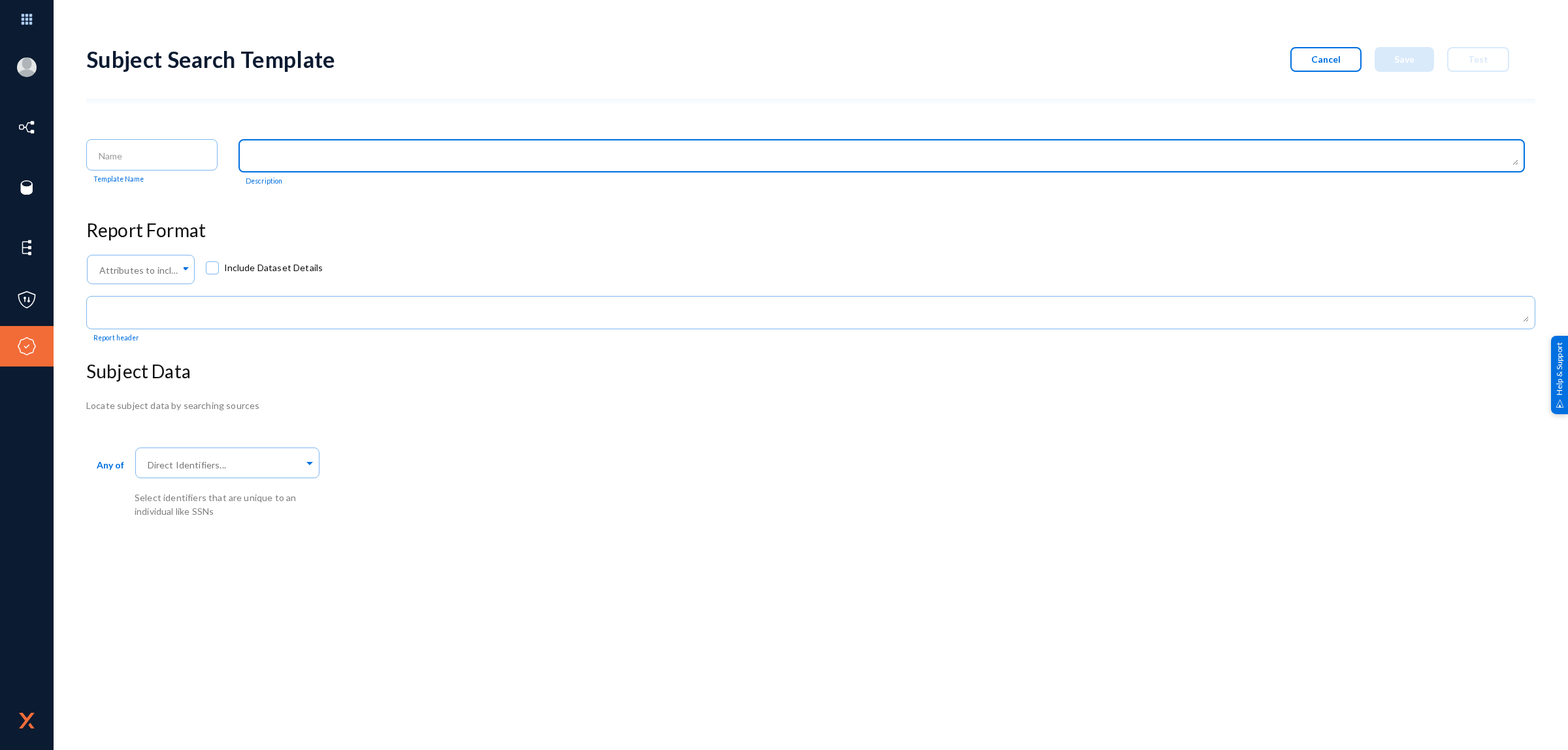
click at [279, 159] on textarea at bounding box center [885, 157] width 1268 height 16
type textarea "Test [DATE]"
click at [139, 146] on div at bounding box center [152, 153] width 118 height 34
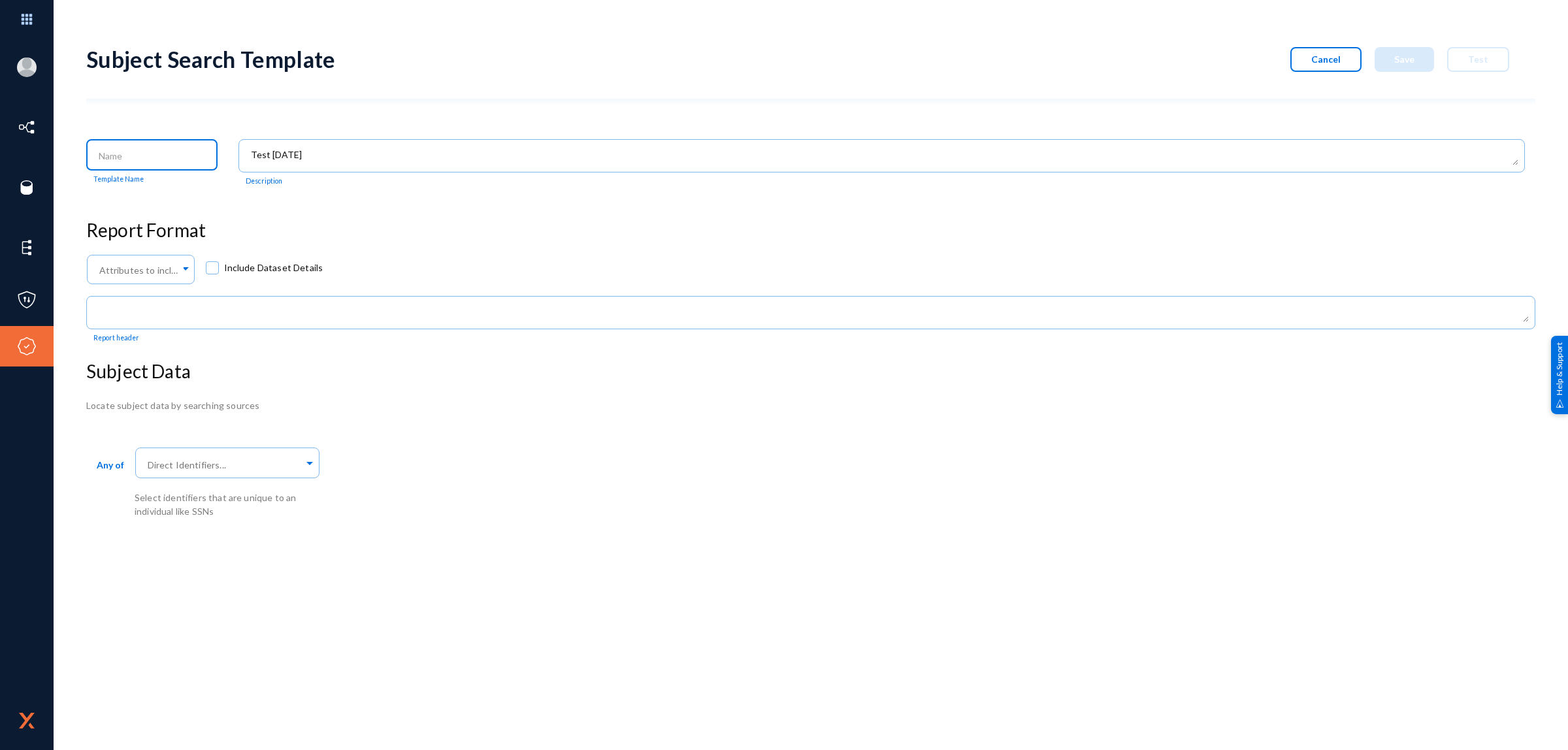
click at [129, 155] on input at bounding box center [154, 156] width 112 height 12
type input "Email Search [DATE]"
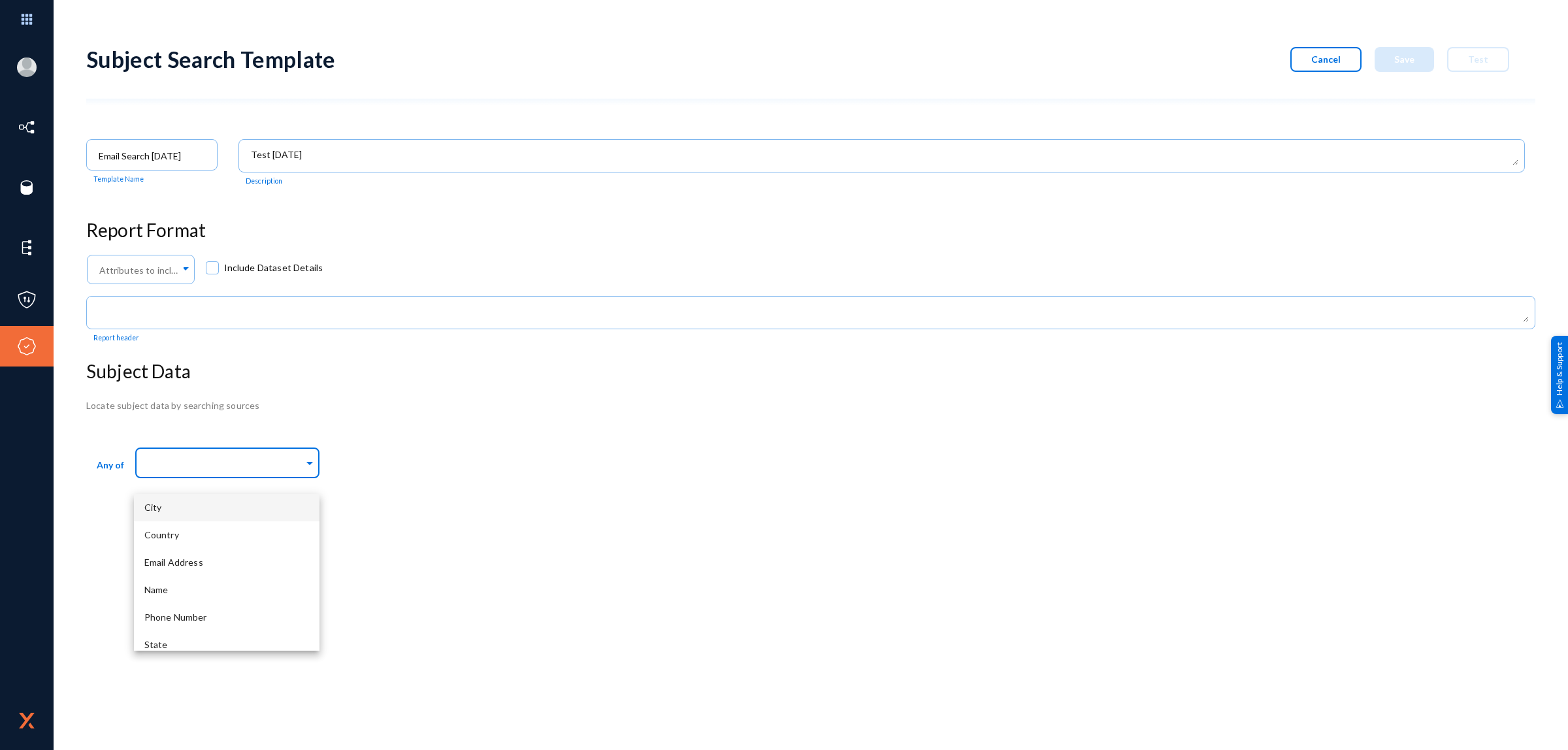
click at [219, 467] on input "text" at bounding box center [225, 465] width 159 height 13
click at [187, 559] on span "Email Address" at bounding box center [174, 562] width 58 height 11
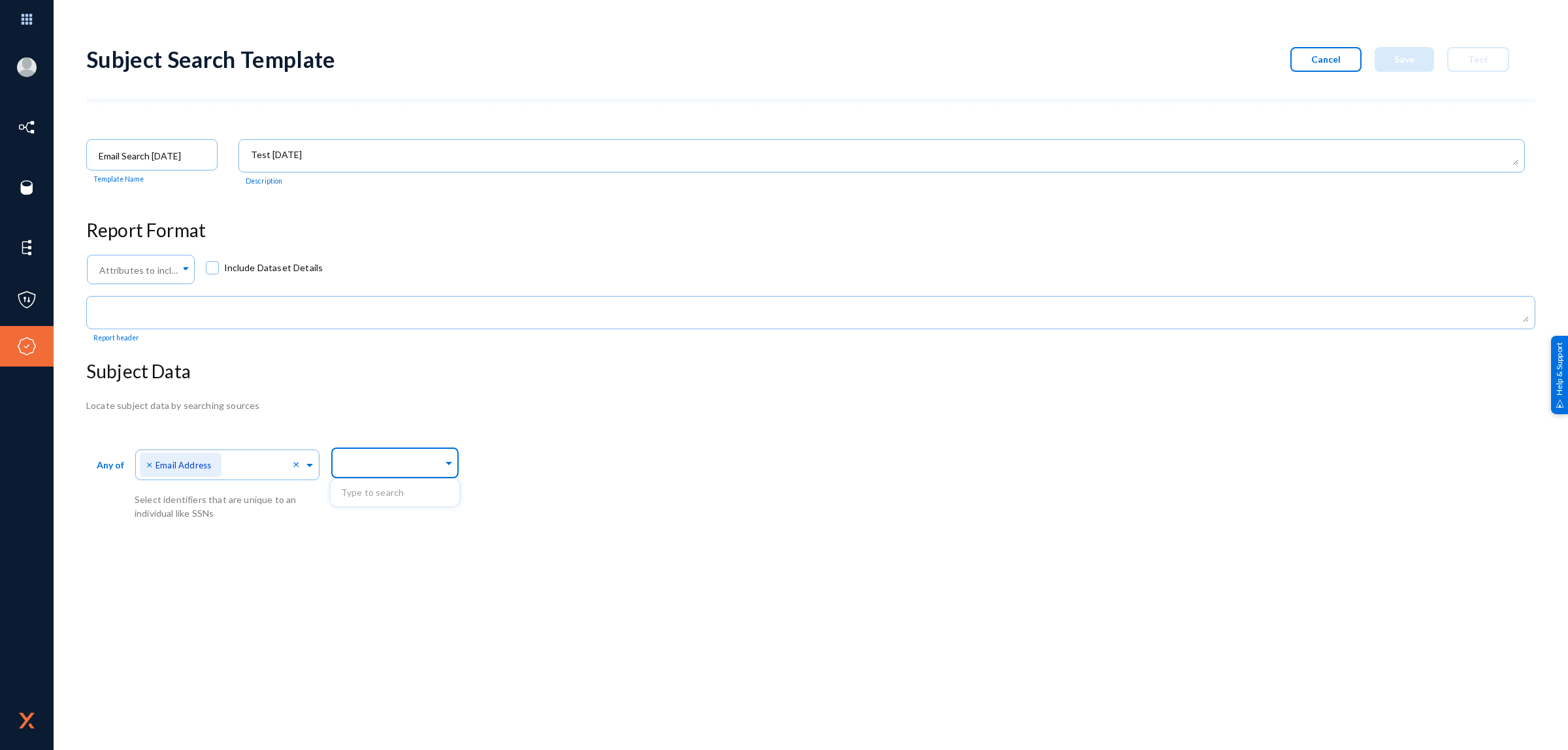
click at [386, 471] on div at bounding box center [392, 464] width 102 height 22
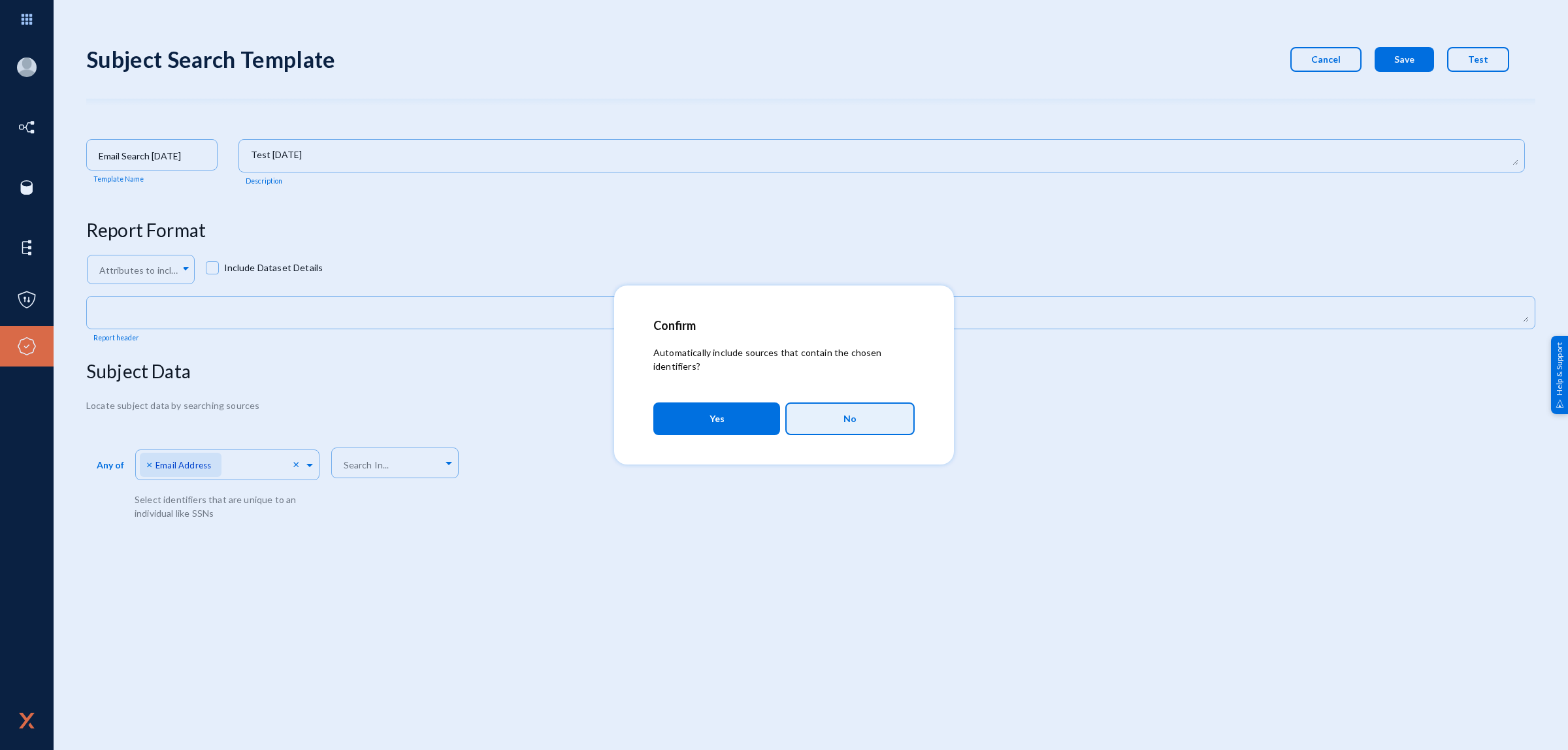
click at [847, 421] on span "No" at bounding box center [849, 418] width 13 height 22
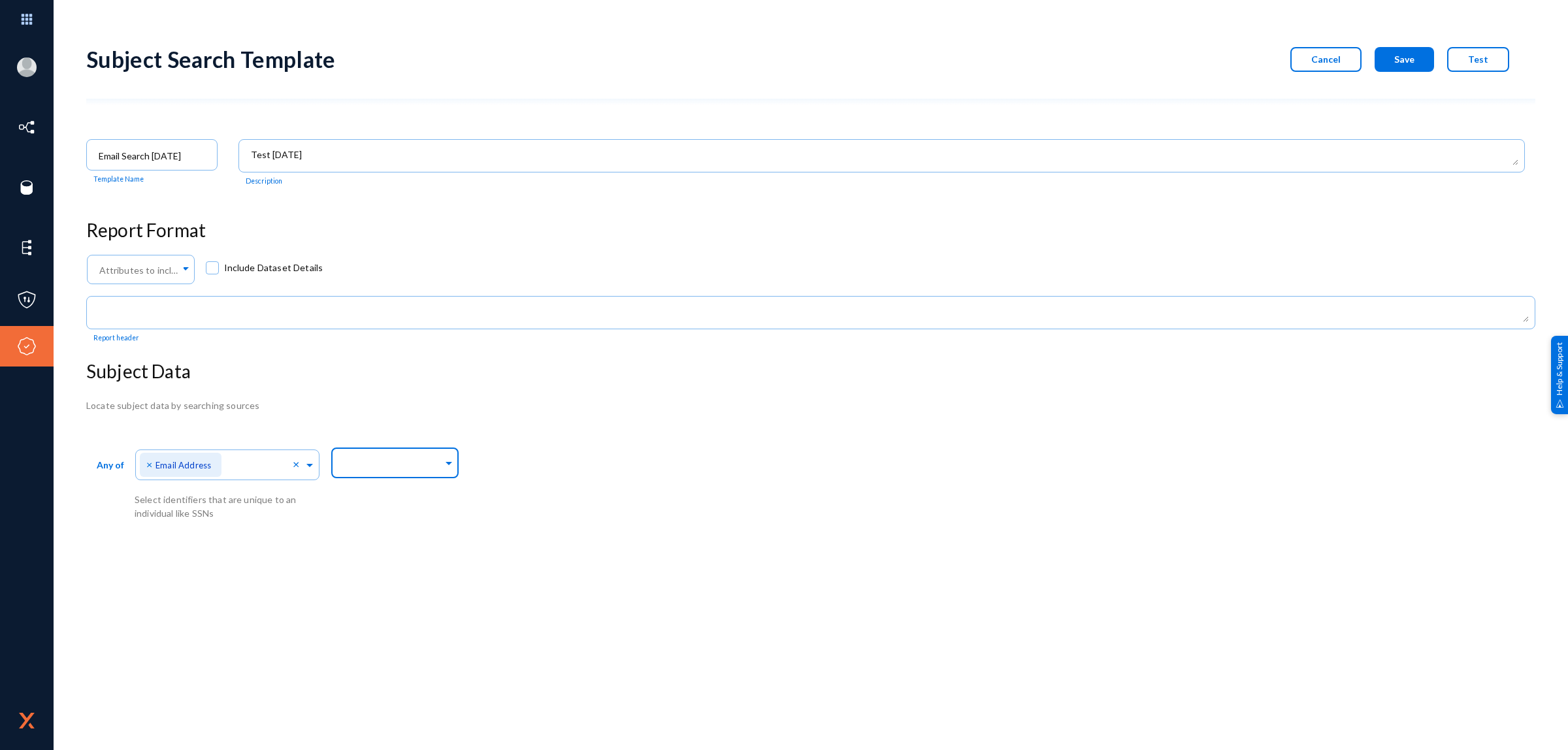
click at [433, 462] on input "text" at bounding box center [392, 465] width 102 height 13
type input "S"
type input "PRD_"
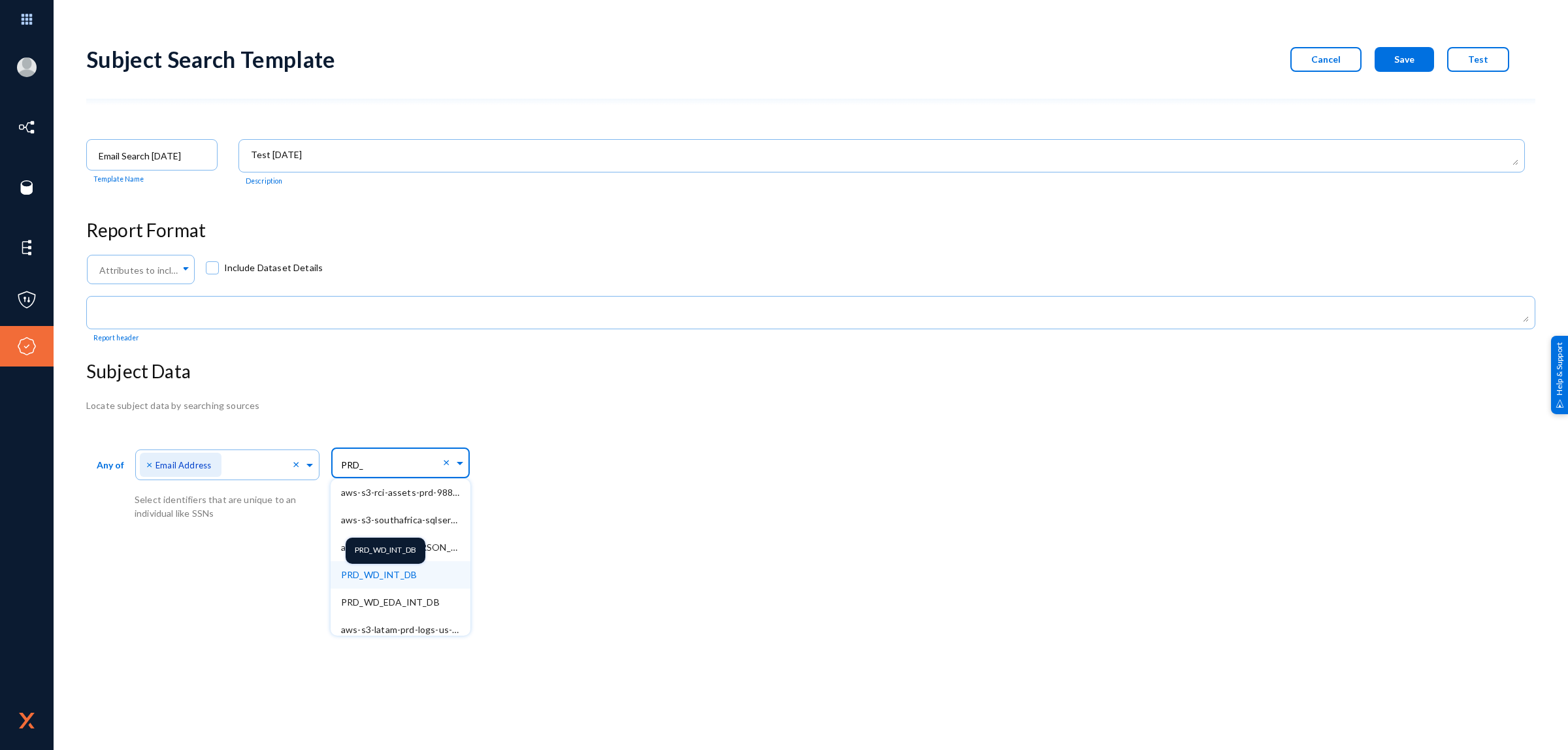
click at [409, 580] on span "PRD_WD_INT_DB" at bounding box center [378, 575] width 76 height 11
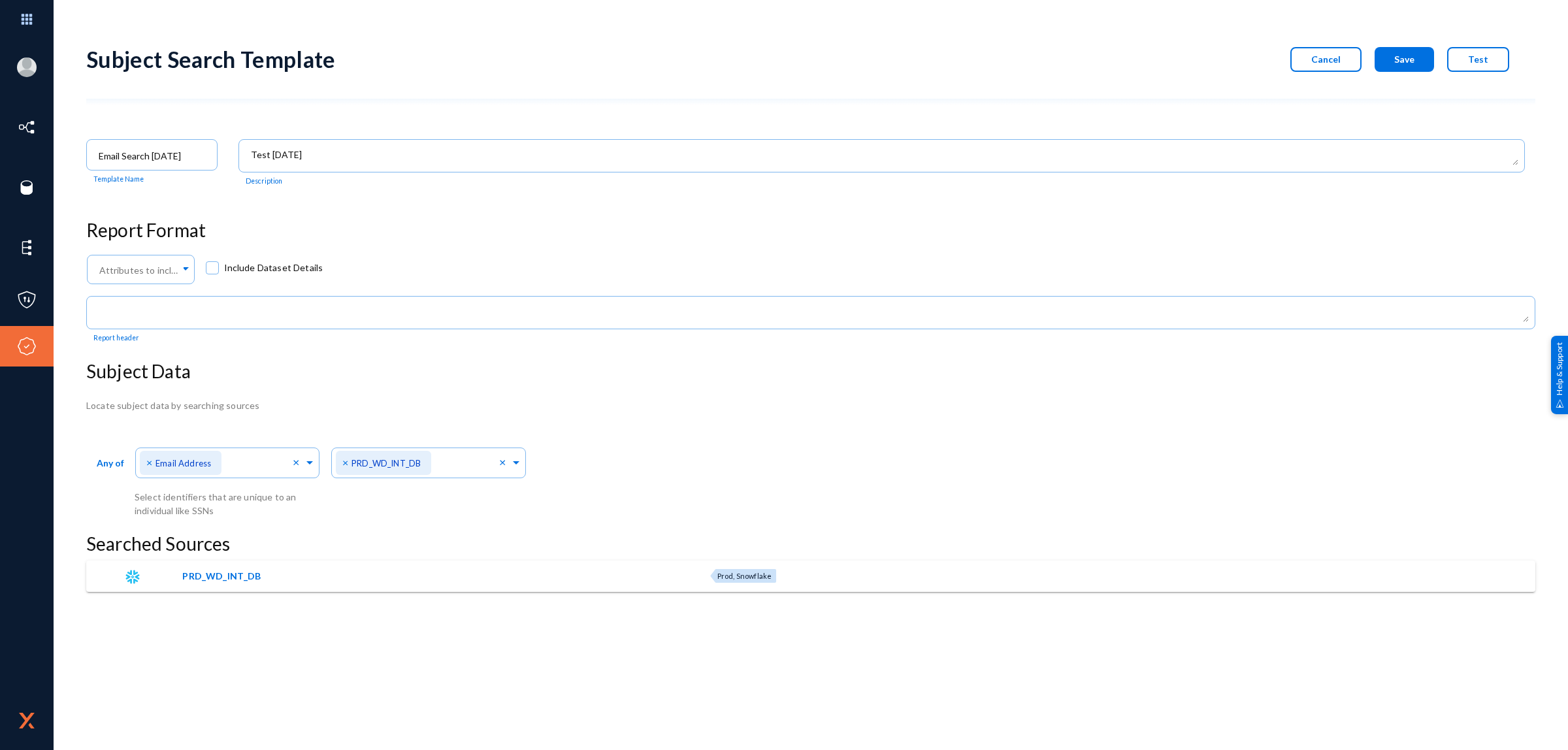
click at [679, 474] on div "Any of Direct Identifiers... × Email Address × Select identifiers that are uniq…" at bounding box center [810, 481] width 1449 height 74
click at [1405, 58] on span "Save" at bounding box center [1404, 59] width 20 height 11
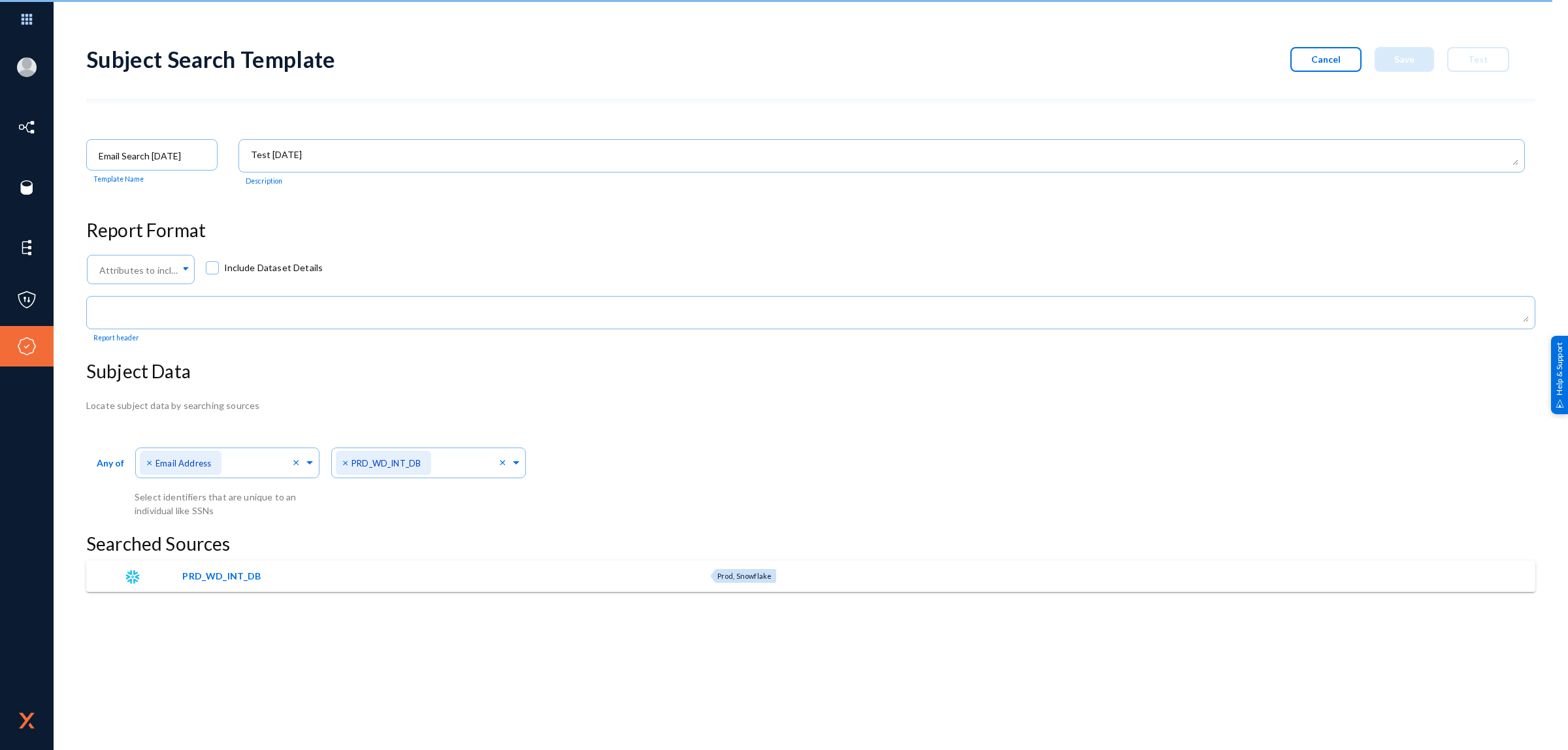
click at [414, 240] on h3 "Report Format" at bounding box center [810, 230] width 1449 height 22
